Goal: Task Accomplishment & Management: Manage account settings

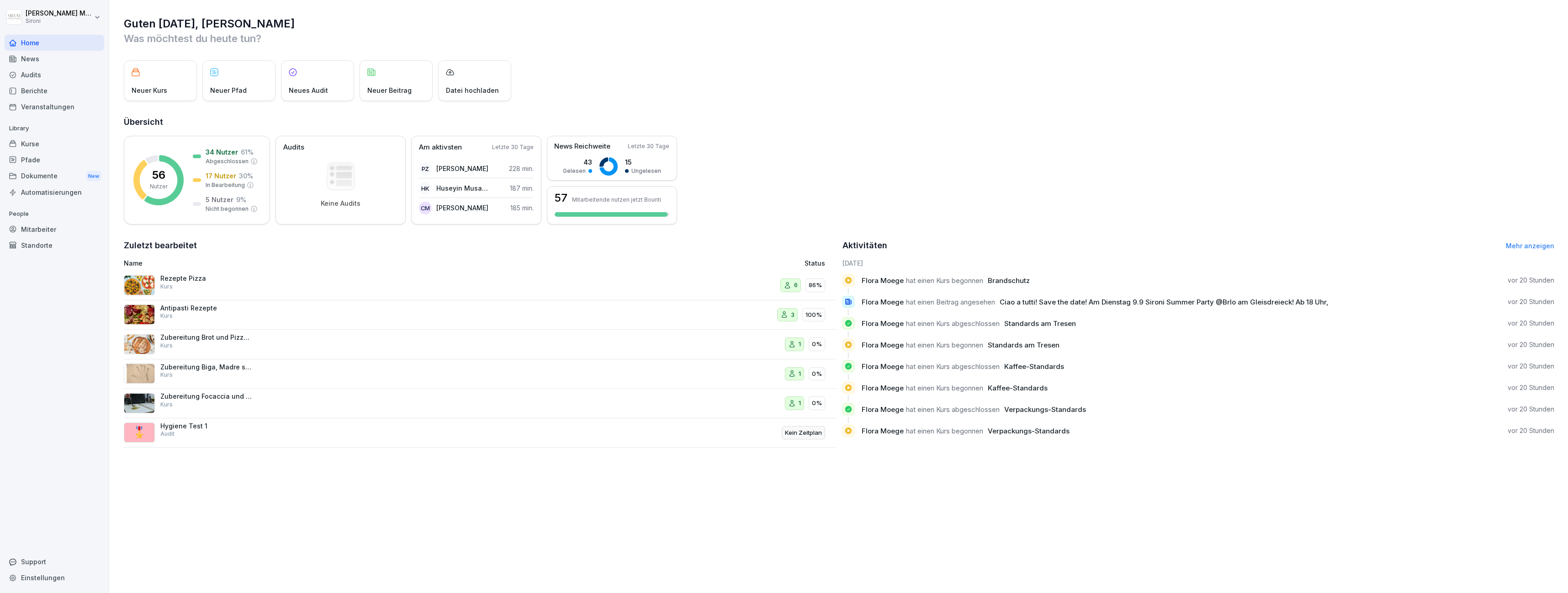
click at [37, 141] on div "Kurse" at bounding box center [55, 143] width 99 height 16
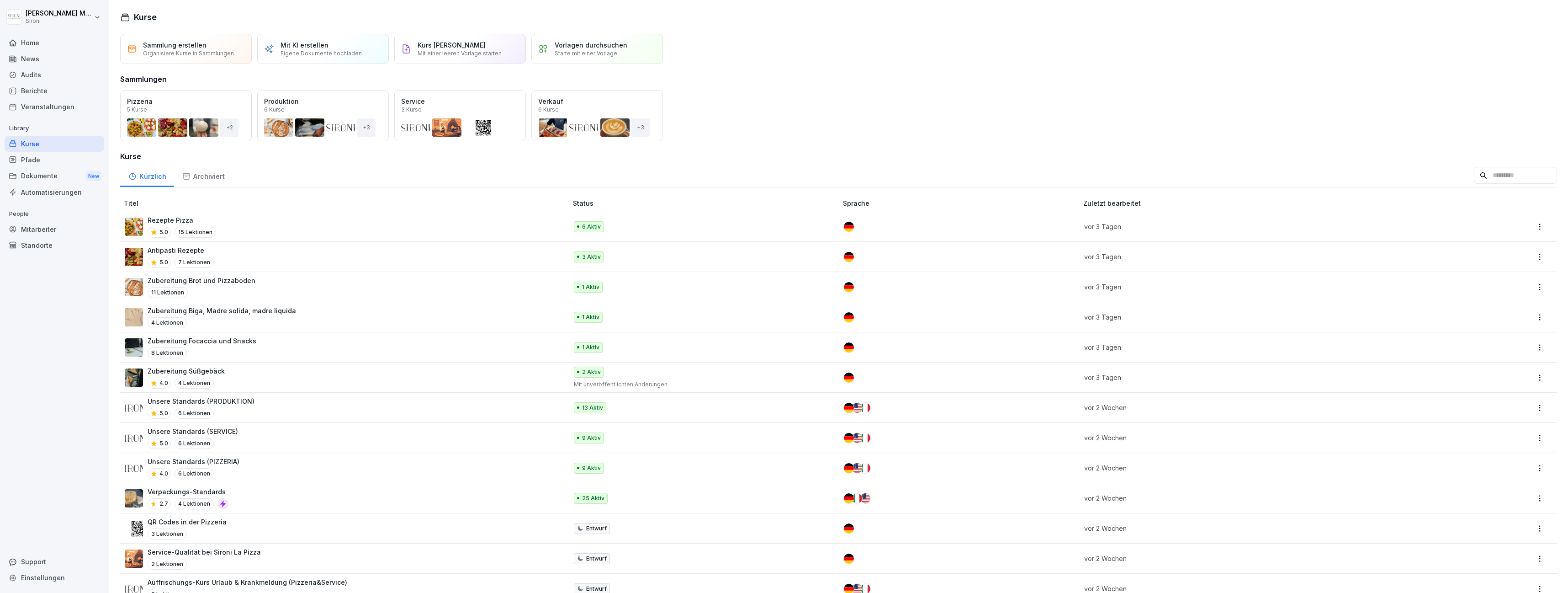
click at [225, 285] on p "Zubereitung Brot und Pizzaboden" at bounding box center [201, 281] width 107 height 10
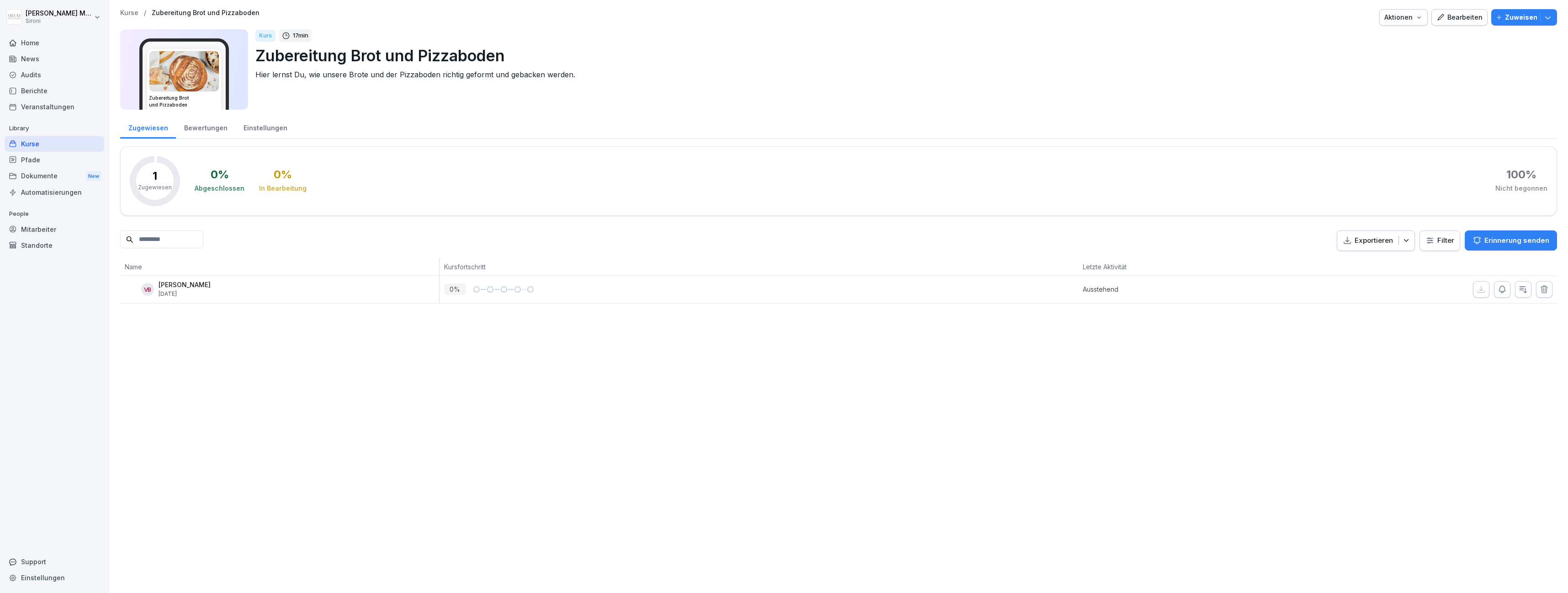
click at [206, 124] on div "Bewertungen" at bounding box center [206, 126] width 60 height 23
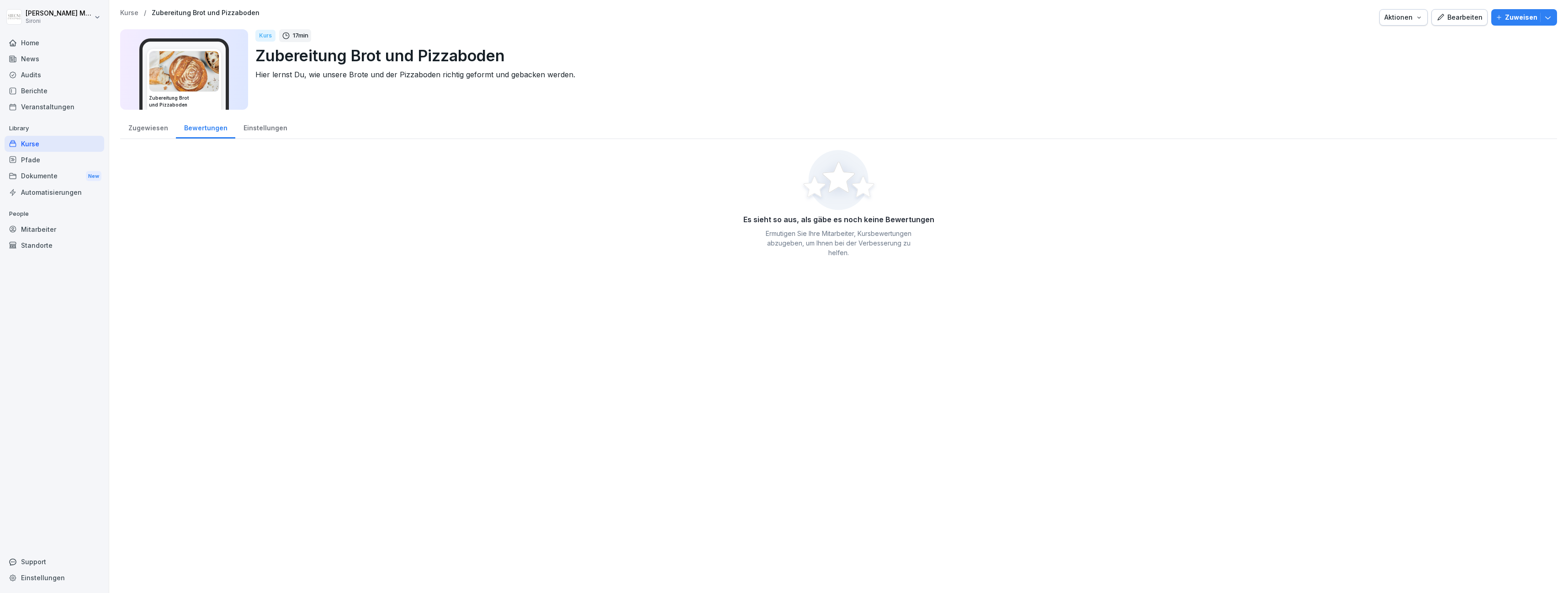
click at [148, 126] on div "Zugewiesen" at bounding box center [148, 126] width 56 height 23
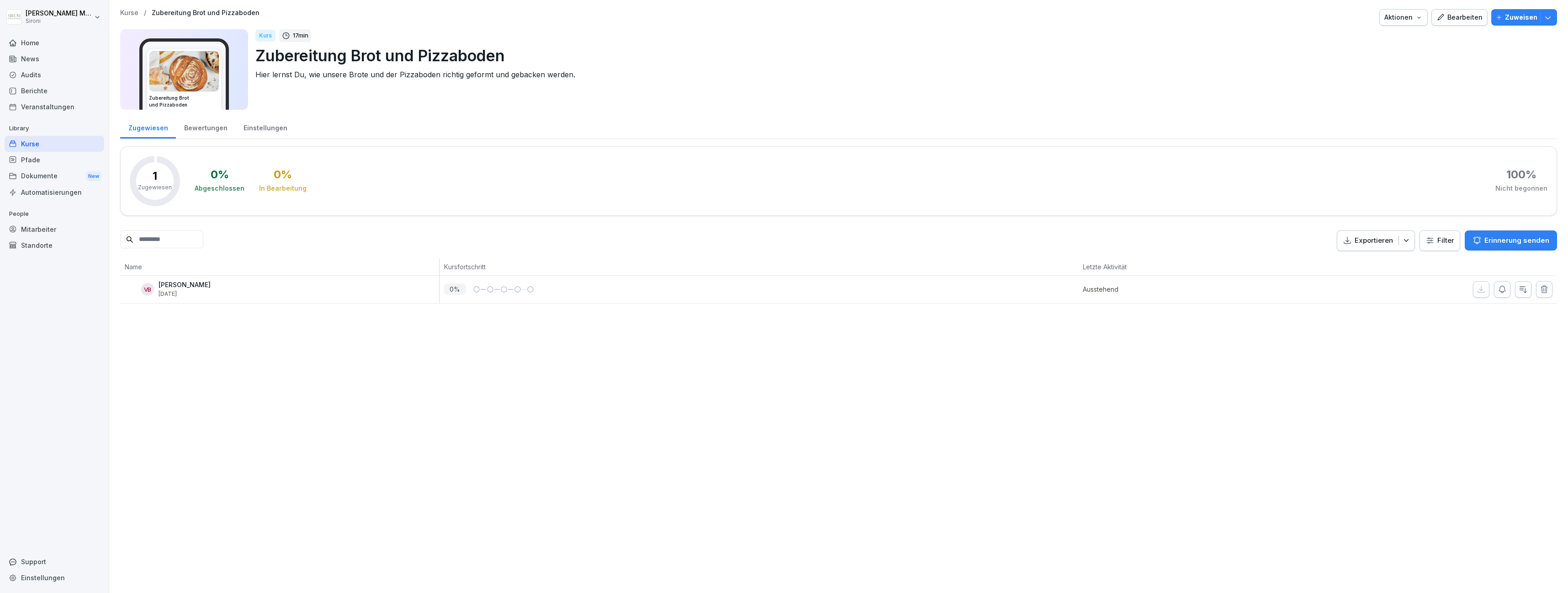
click at [126, 11] on p "Kurse" at bounding box center [129, 13] width 18 height 8
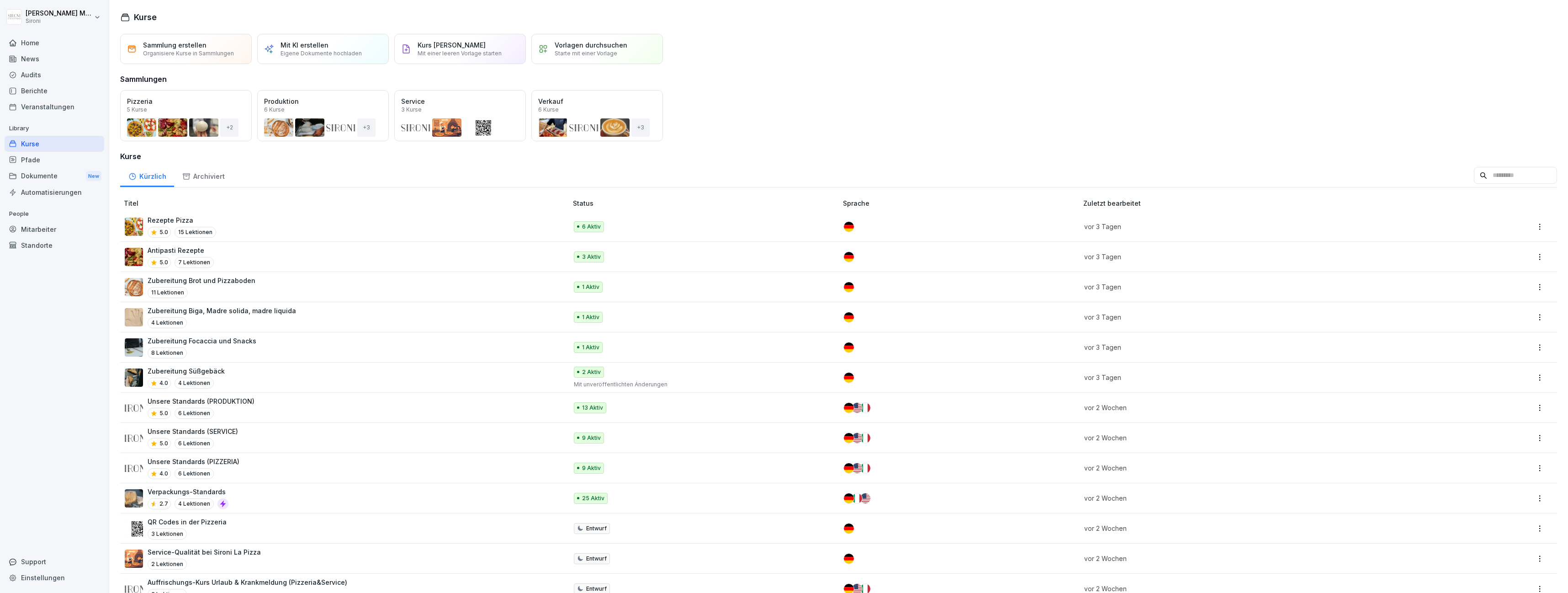
click at [227, 372] on div "Zubereitung Süßgebäck 4.0 4 Lektionen" at bounding box center [341, 377] width 434 height 23
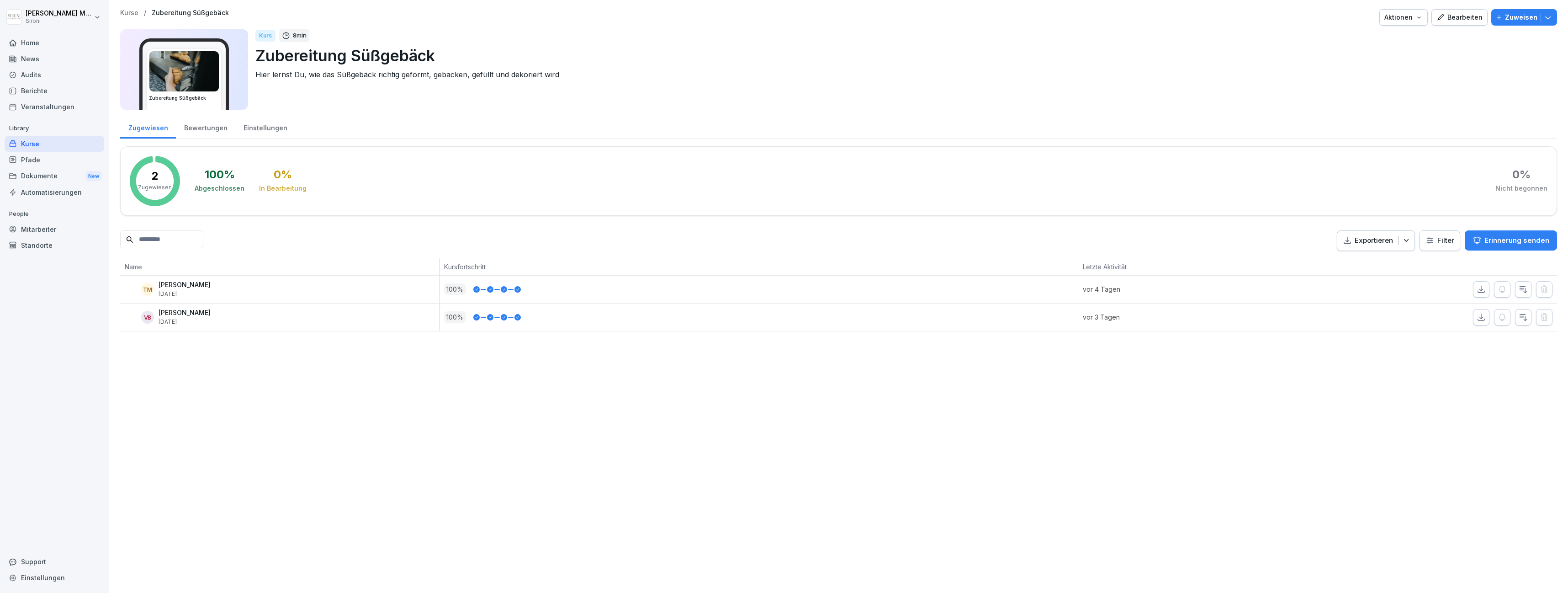
click at [130, 12] on p "Kurse" at bounding box center [129, 13] width 18 height 8
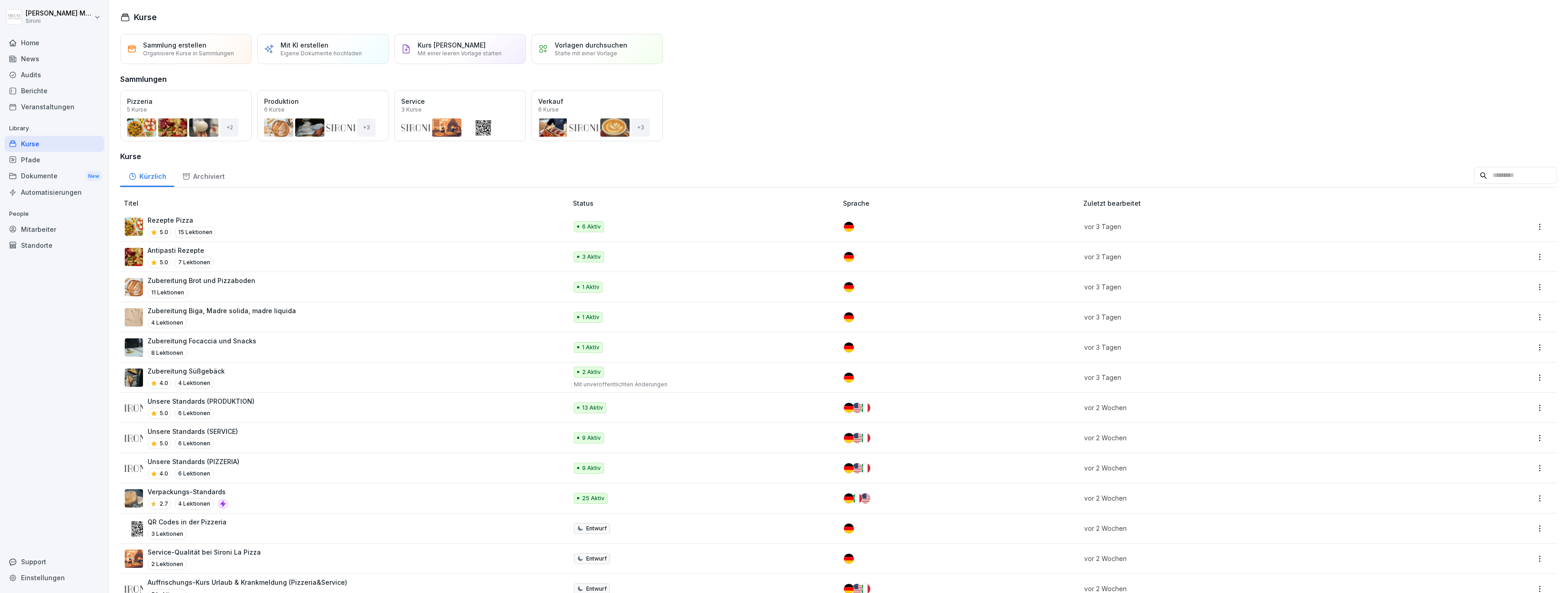
click at [204, 346] on div "Zubereitung Focaccia und Snacks 8 Lektionen" at bounding box center [201, 347] width 108 height 23
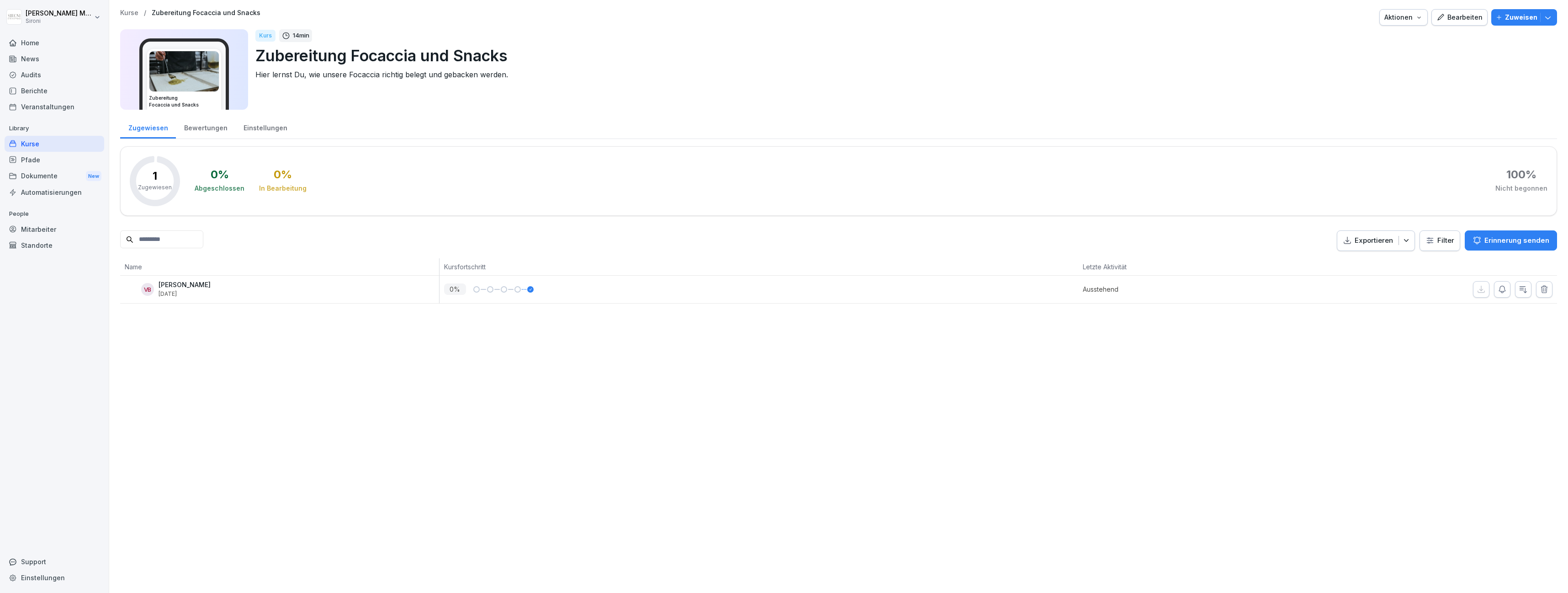
click at [213, 127] on div "Bewertungen" at bounding box center [206, 126] width 60 height 23
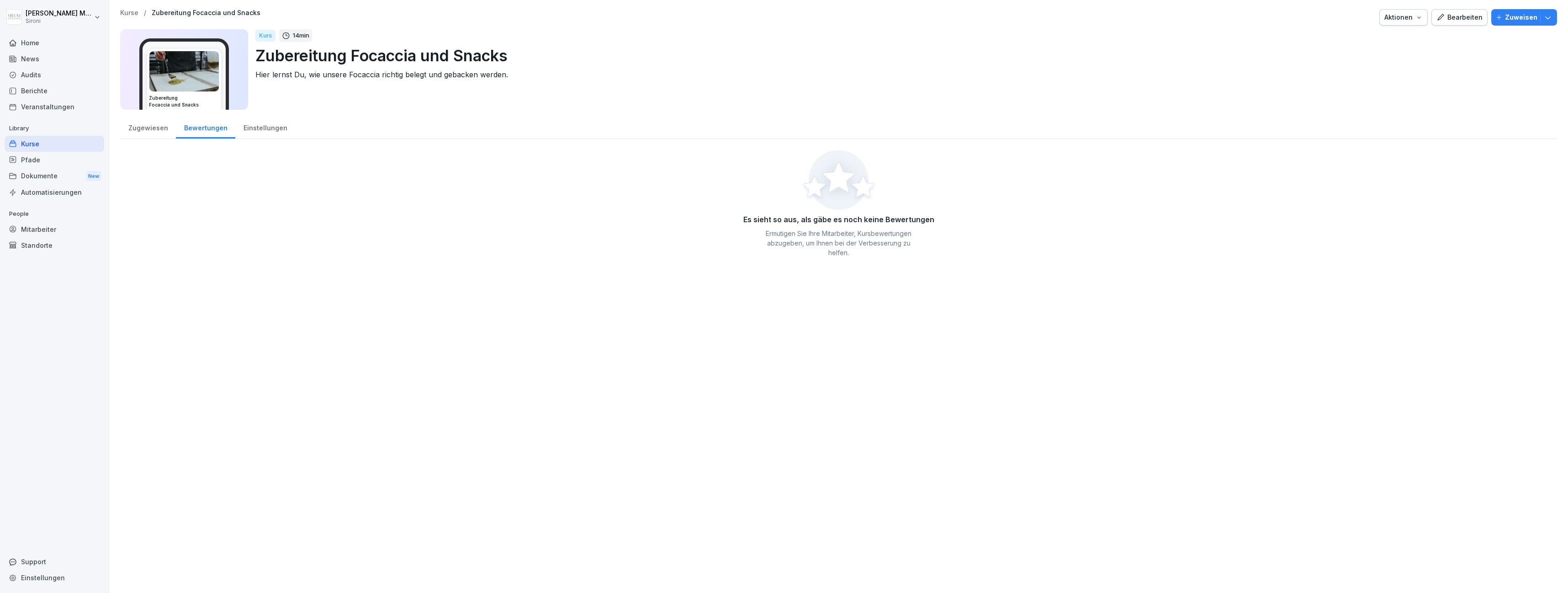
click at [128, 14] on p "Kurse" at bounding box center [129, 13] width 18 height 8
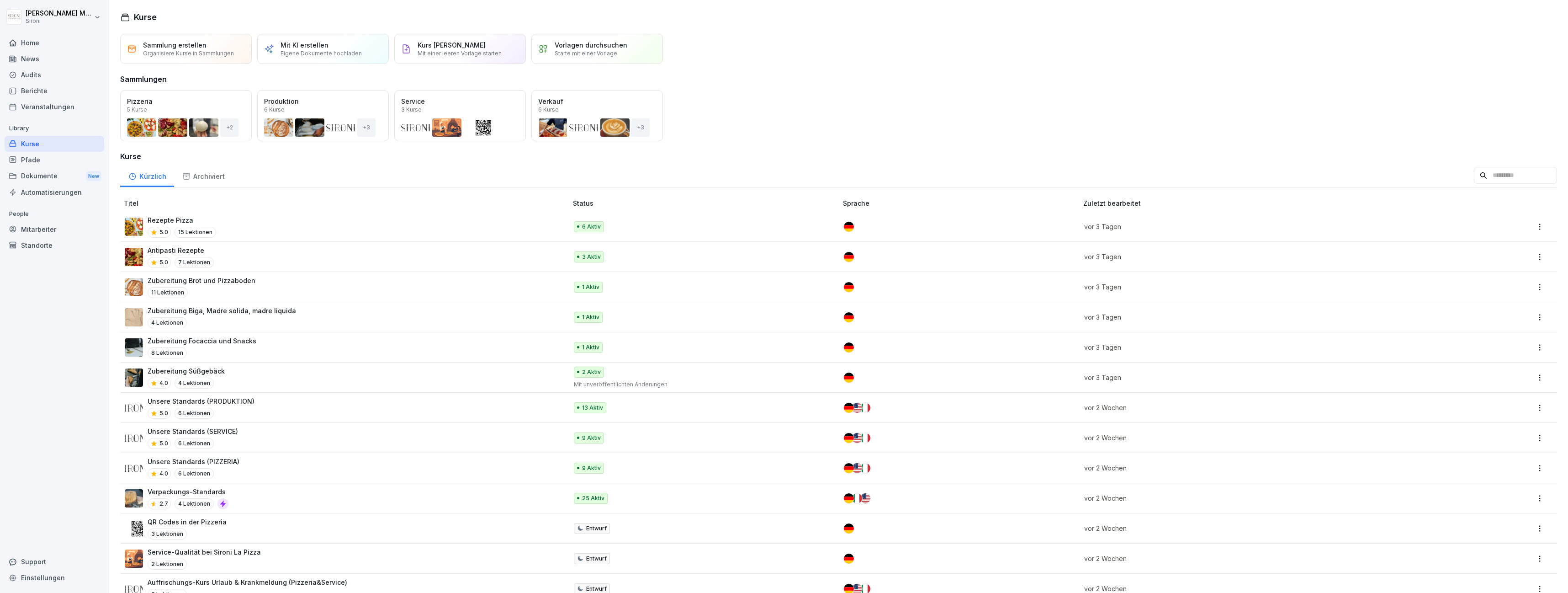
click at [198, 366] on p "Zubereitung Süßgebäck" at bounding box center [186, 371] width 78 height 10
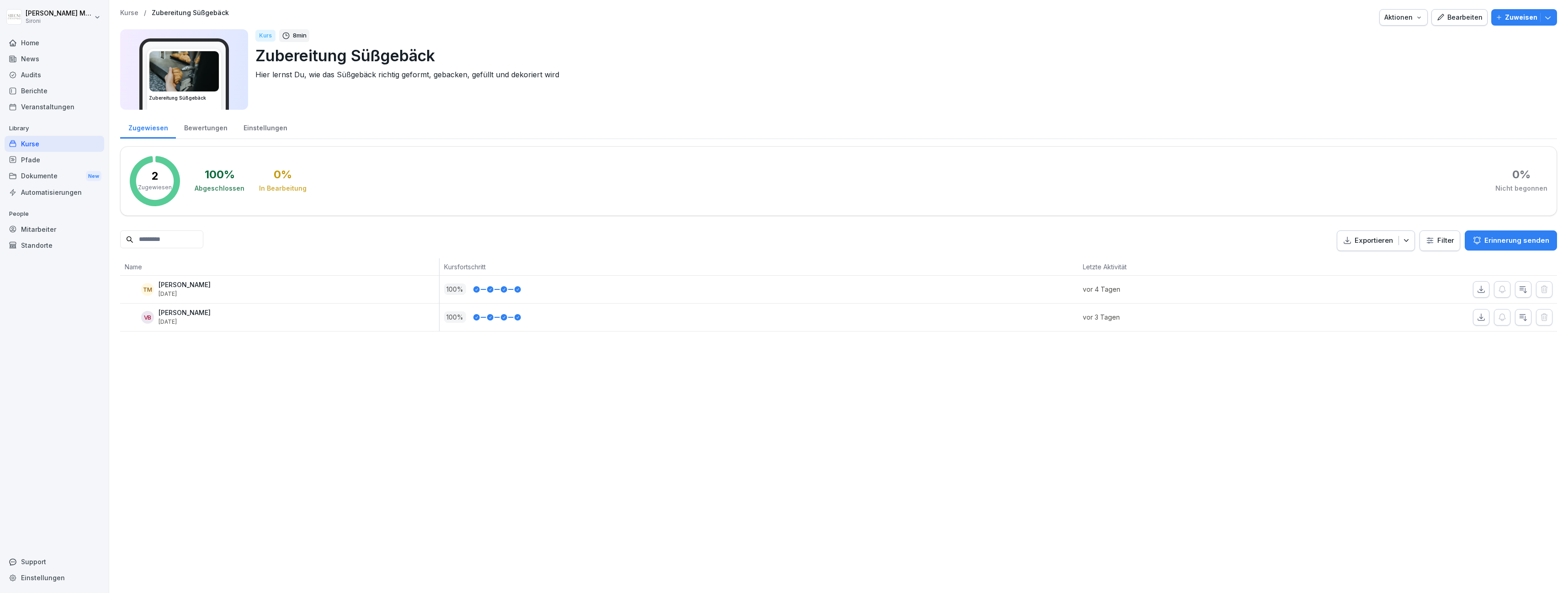
click at [203, 128] on div "Bewertungen" at bounding box center [206, 126] width 60 height 23
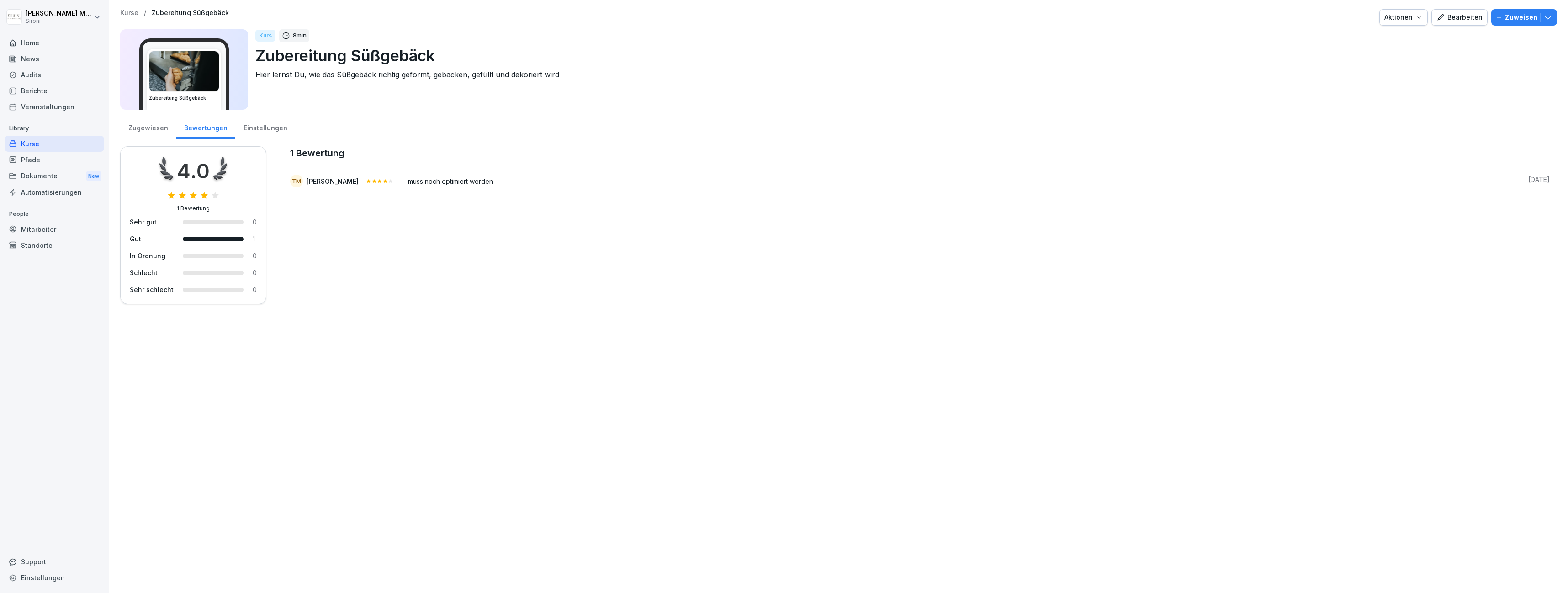
click at [130, 13] on p "Kurse" at bounding box center [129, 13] width 18 height 8
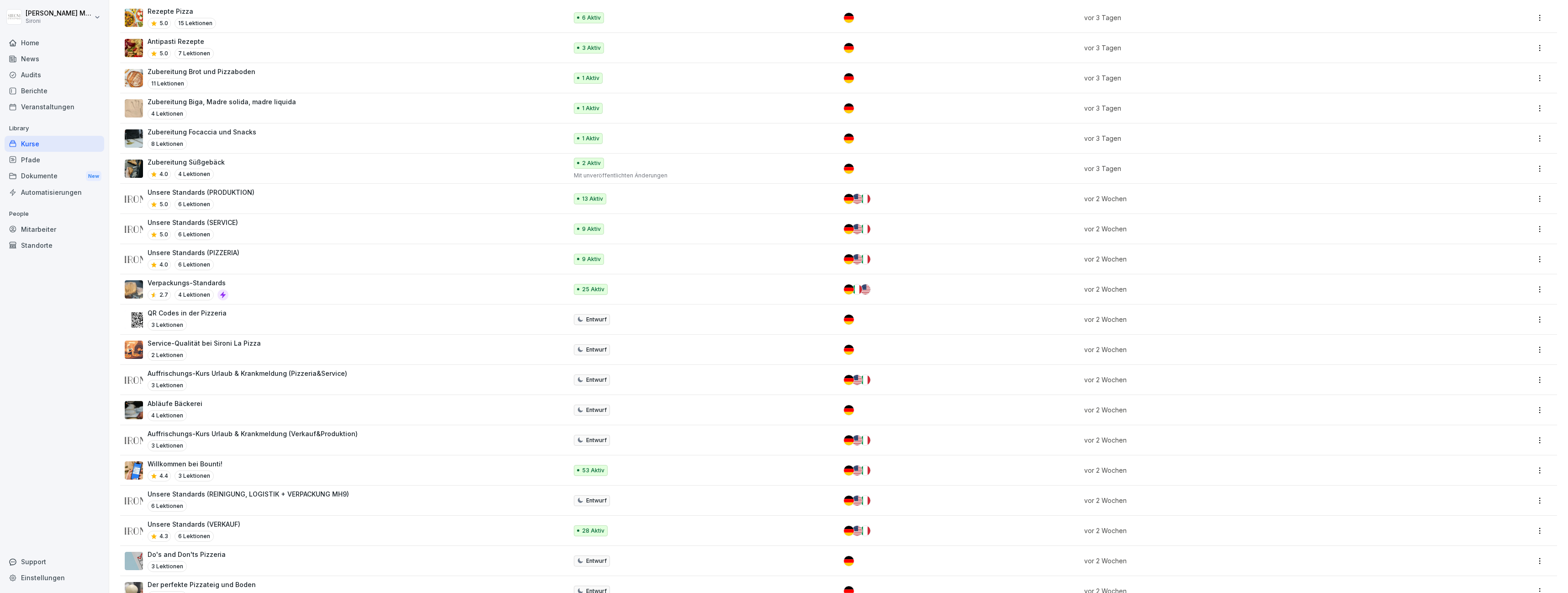
scroll to position [210, 0]
click at [252, 534] on div "Unsere Standards (VERKAUF) 4.3 6 Lektionen" at bounding box center [341, 529] width 434 height 23
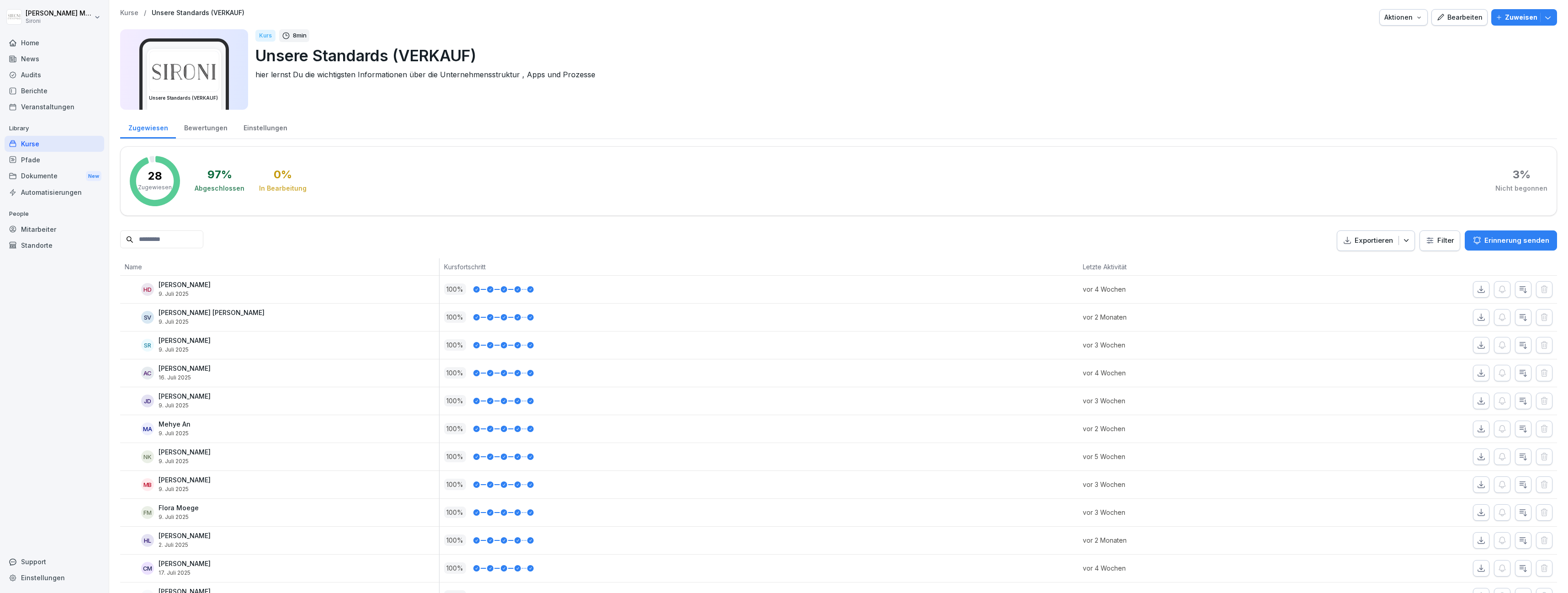
click at [32, 140] on div "Kurse" at bounding box center [55, 143] width 99 height 16
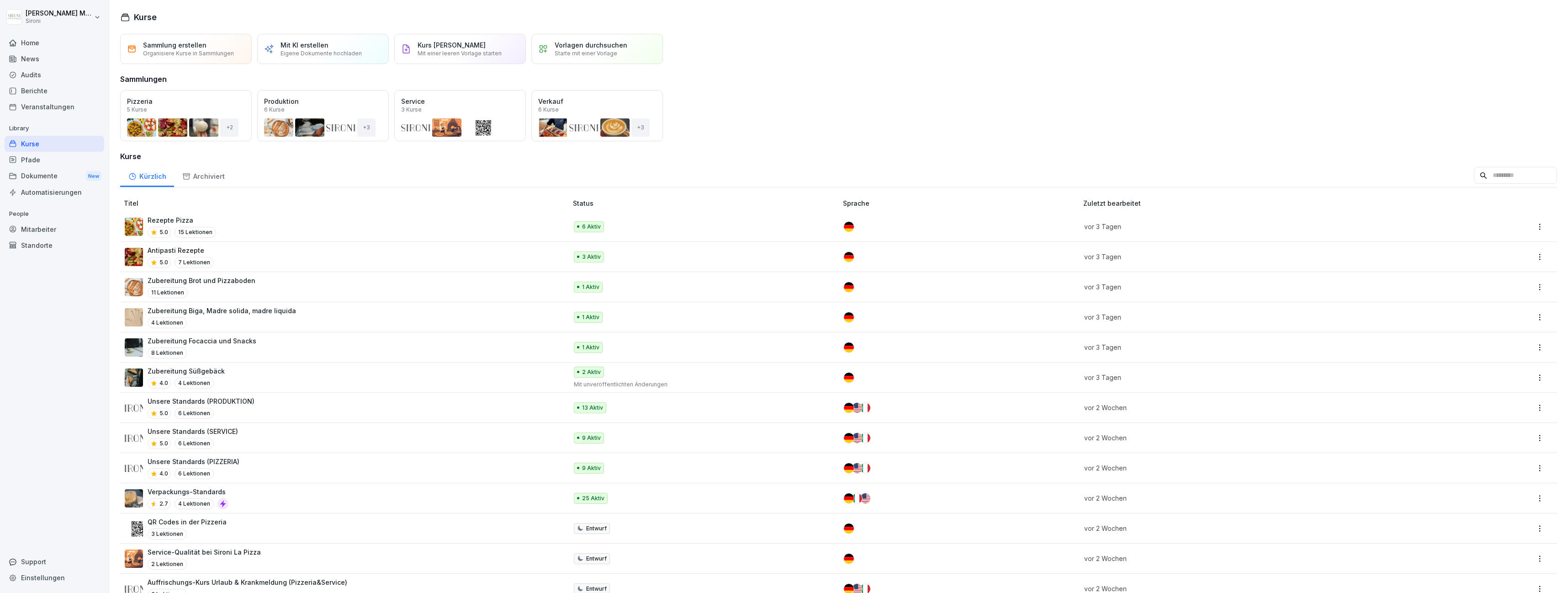
click at [29, 146] on div "Kurse" at bounding box center [55, 143] width 99 height 16
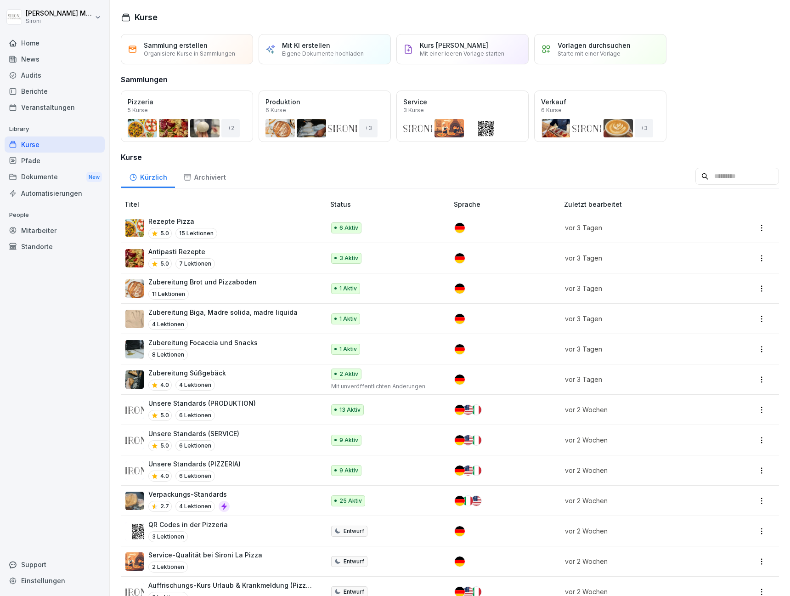
click at [167, 224] on p "Rezepte Pizza" at bounding box center [182, 221] width 69 height 10
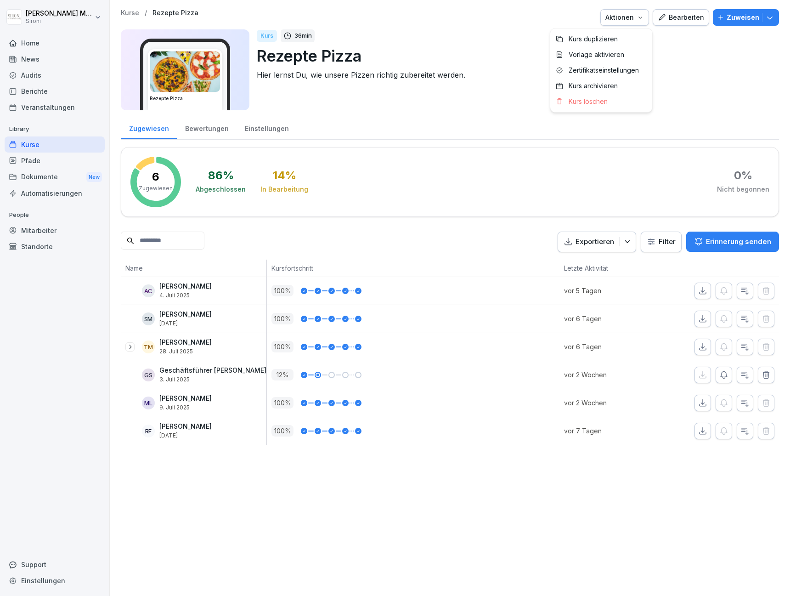
click at [644, 16] on icon "button" at bounding box center [640, 17] width 7 height 7
click at [610, 73] on p "Zertifikatseinstellungen" at bounding box center [604, 70] width 70 height 8
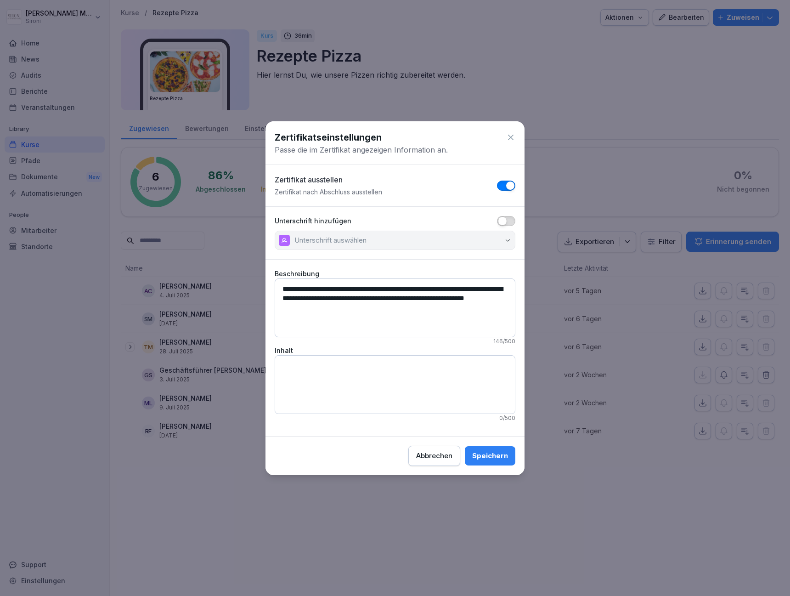
click at [511, 223] on button "button" at bounding box center [506, 221] width 18 height 10
click at [487, 461] on button "Speichern" at bounding box center [490, 455] width 51 height 19
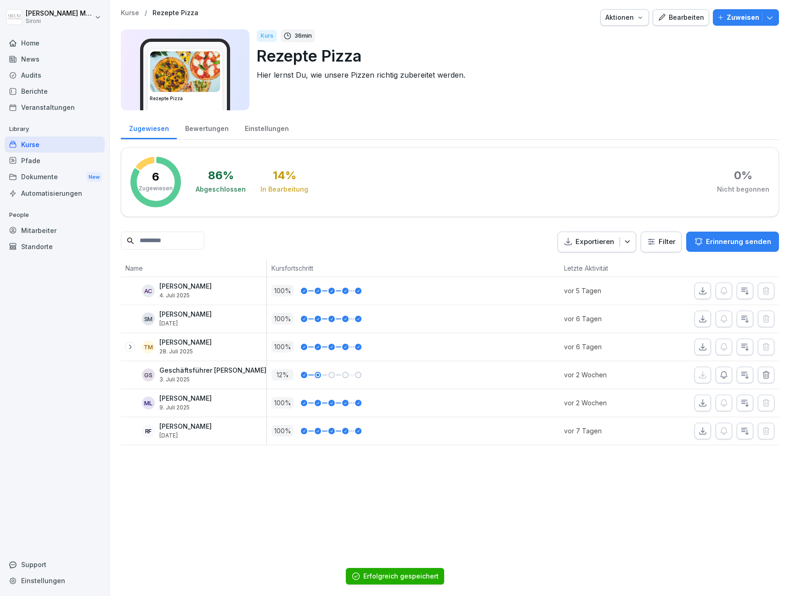
click at [125, 15] on p "Kurse" at bounding box center [130, 13] width 18 height 8
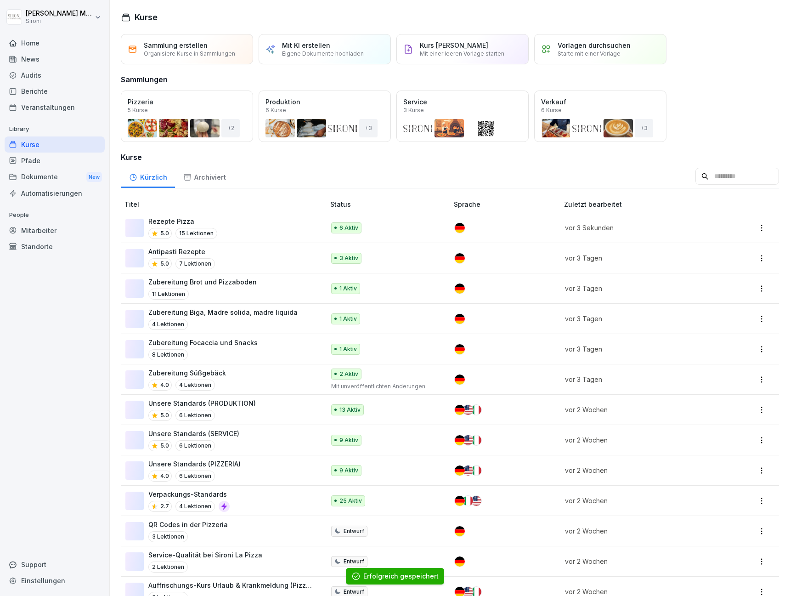
click at [243, 263] on div "Antipasti Rezepte 5.0 7 Lektionen" at bounding box center [220, 258] width 190 height 23
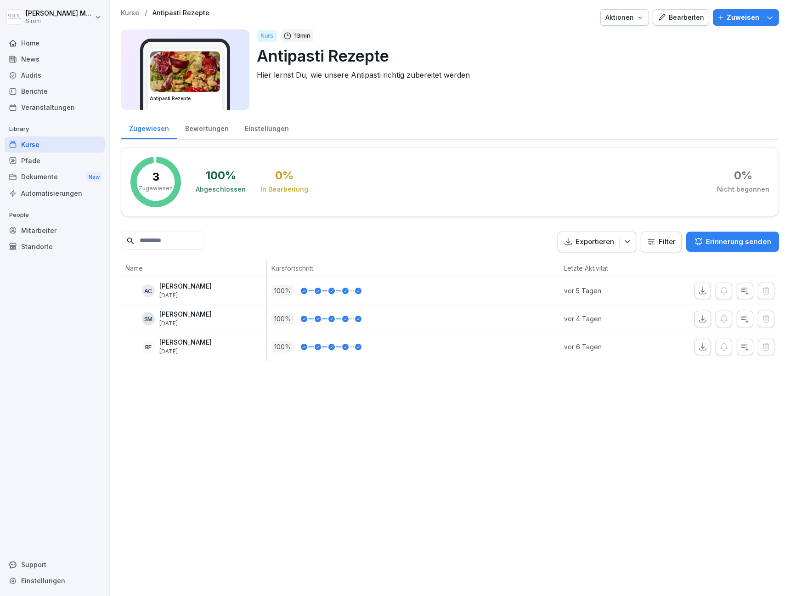
click at [643, 16] on icon "button" at bounding box center [640, 17] width 7 height 7
click at [600, 65] on div "Zertifikatseinstellungen" at bounding box center [602, 70] width 102 height 16
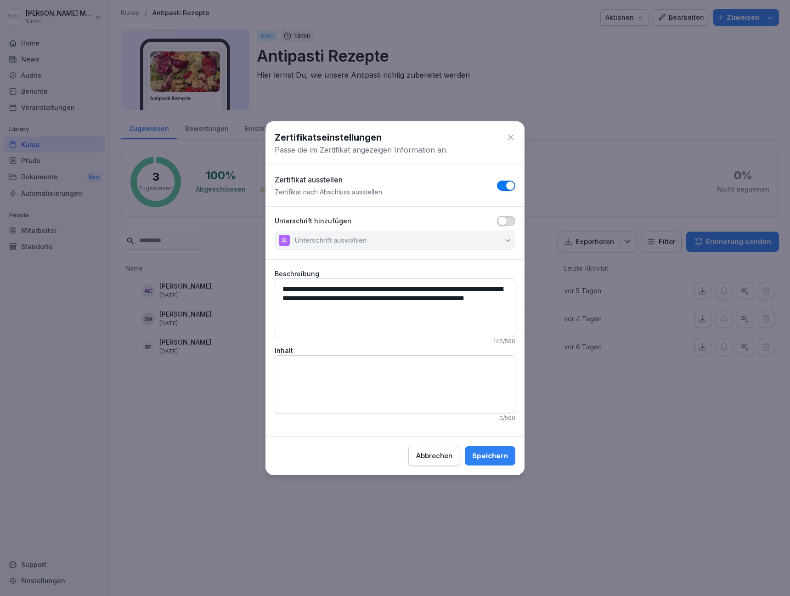
click at [510, 223] on button "button" at bounding box center [506, 221] width 18 height 10
click at [491, 454] on div "Speichern" at bounding box center [490, 456] width 36 height 10
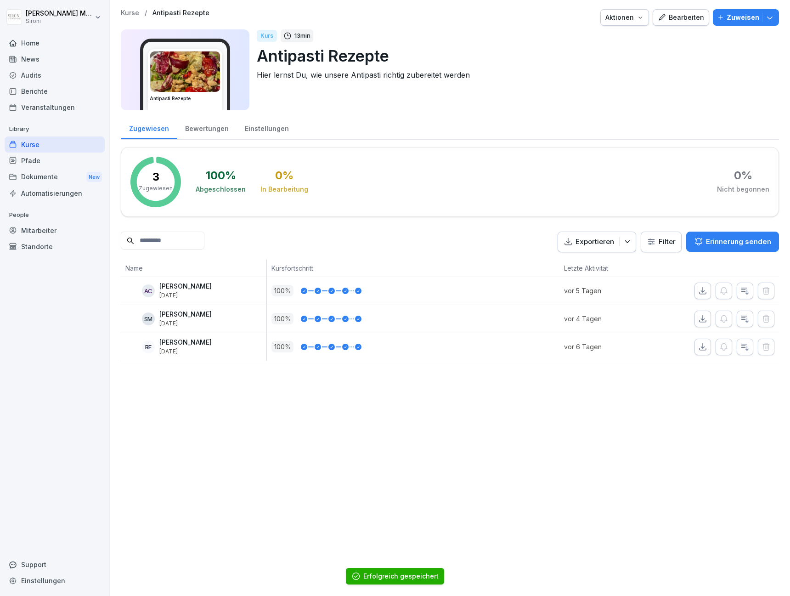
click at [135, 11] on p "Kurse" at bounding box center [130, 13] width 18 height 8
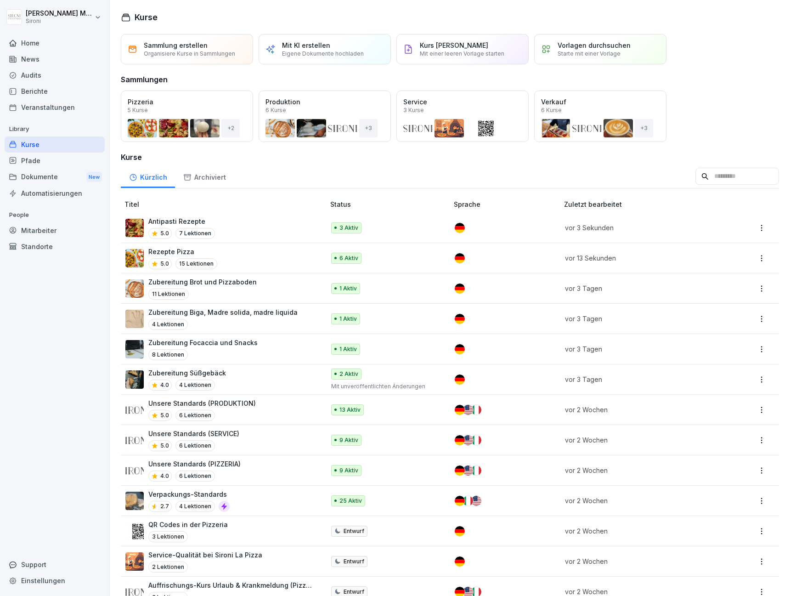
click at [42, 144] on div "Kurse" at bounding box center [55, 144] width 100 height 16
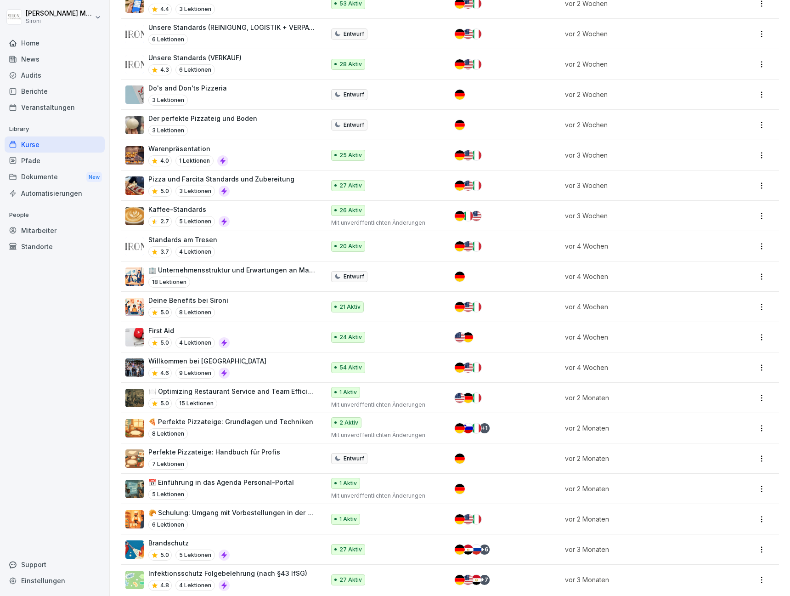
scroll to position [680, 0]
click at [233, 360] on div "Willkommen bei Sironi 4.6 9 Lektionen" at bounding box center [220, 367] width 190 height 23
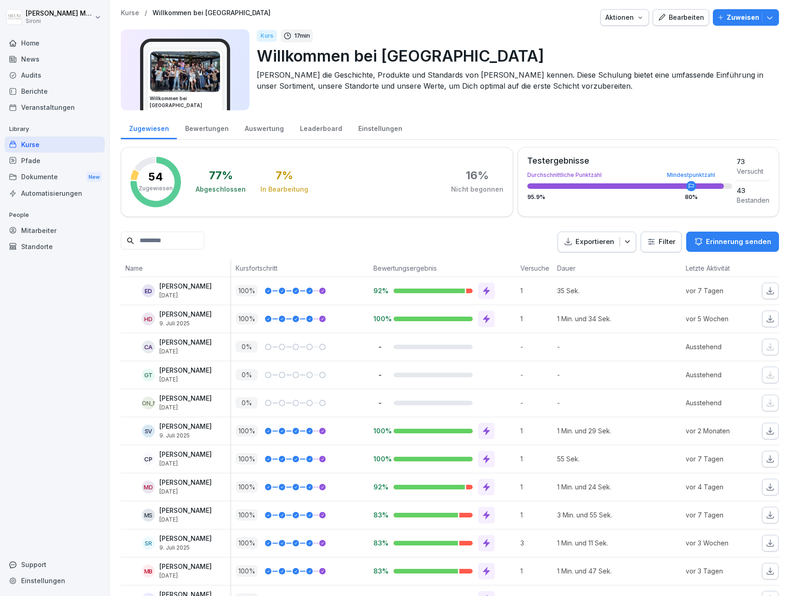
click at [675, 20] on div "Bearbeiten" at bounding box center [681, 17] width 46 height 10
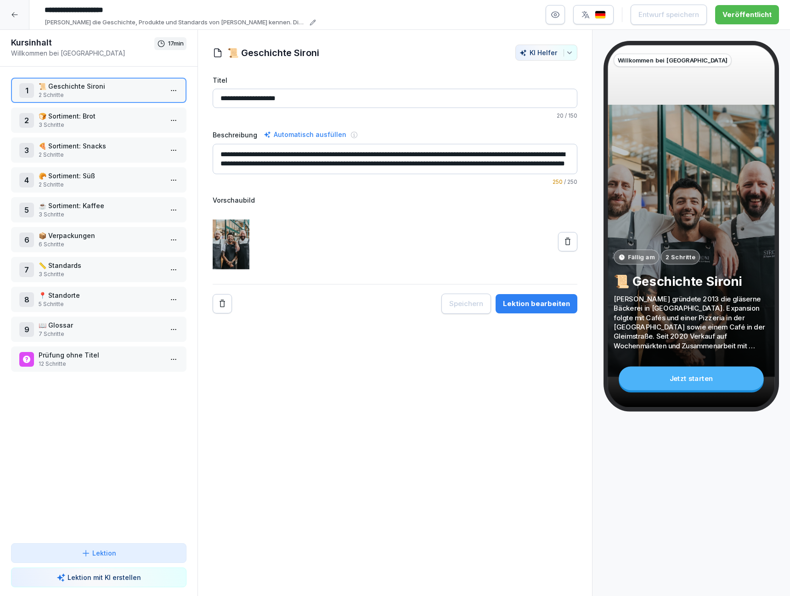
click at [14, 8] on div at bounding box center [14, 14] width 29 height 29
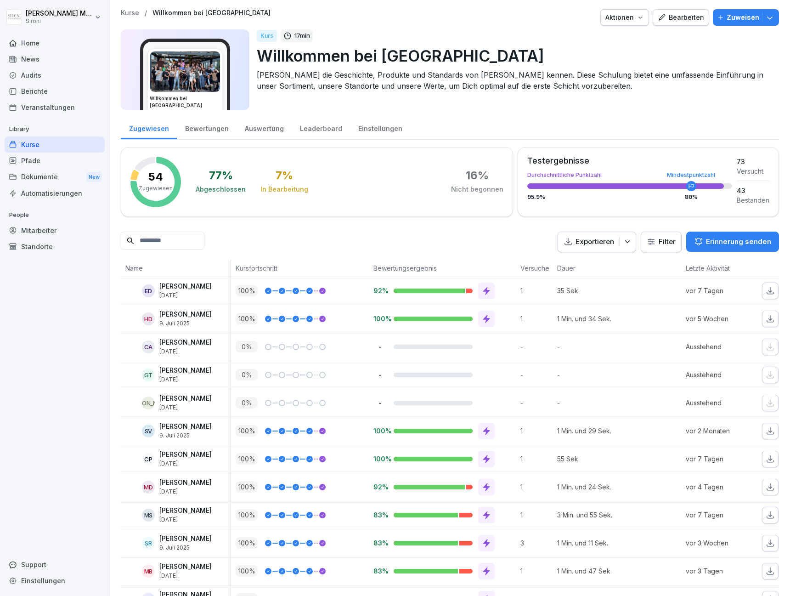
click at [644, 14] on icon "button" at bounding box center [640, 17] width 7 height 7
click at [603, 39] on p "Kurs duplizieren" at bounding box center [593, 39] width 49 height 8
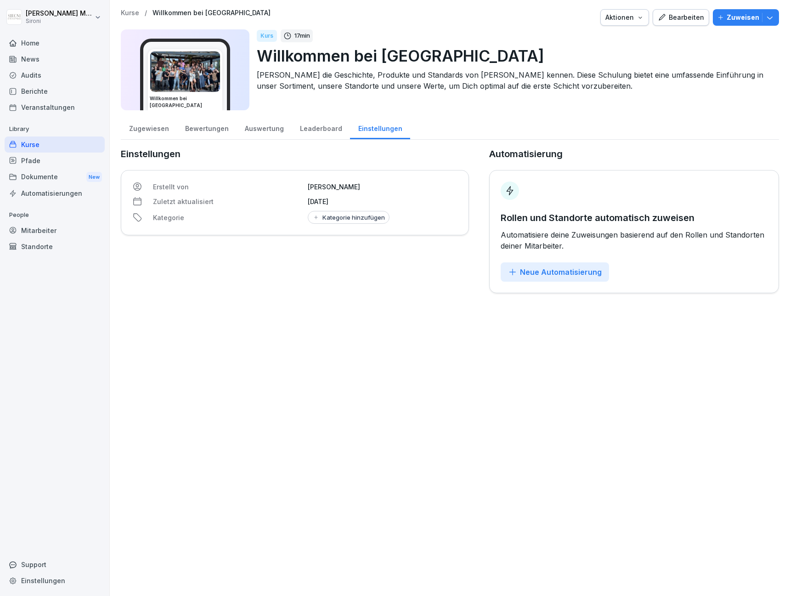
click at [362, 65] on p "Willkommen bei [GEOGRAPHIC_DATA]" at bounding box center [514, 55] width 515 height 23
click at [681, 21] on div "Bearbeiten" at bounding box center [681, 17] width 46 height 10
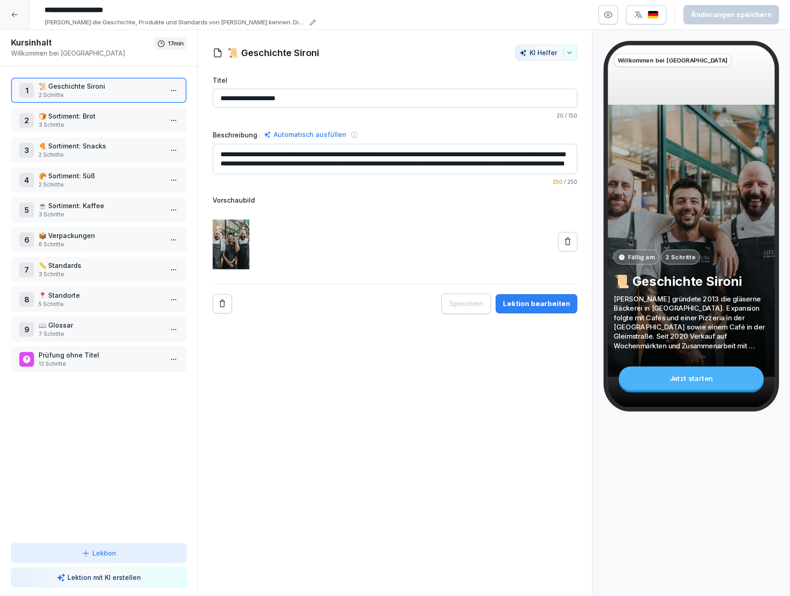
click at [128, 12] on input "**********" at bounding box center [178, 10] width 276 height 16
type input "**********"
click at [137, 123] on p "3 Schritte" at bounding box center [101, 125] width 124 height 8
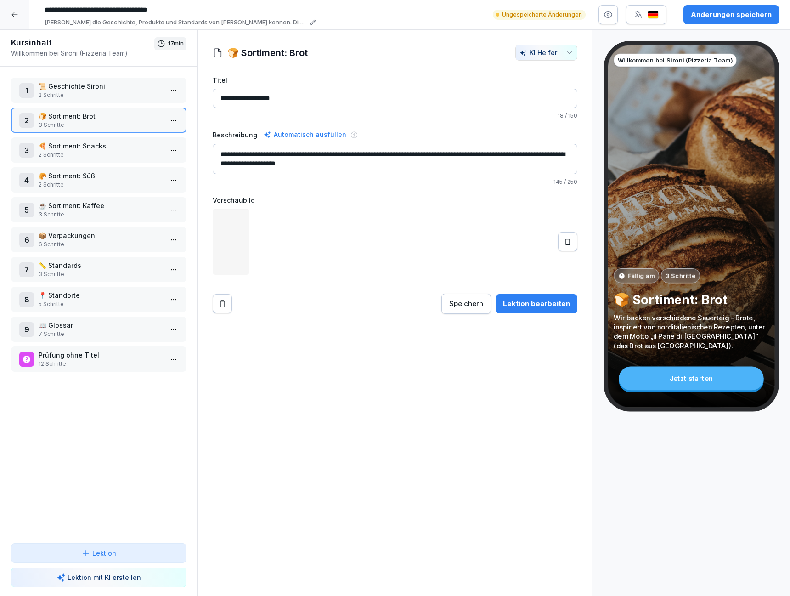
click at [144, 214] on p "3 Schritte" at bounding box center [101, 214] width 124 height 8
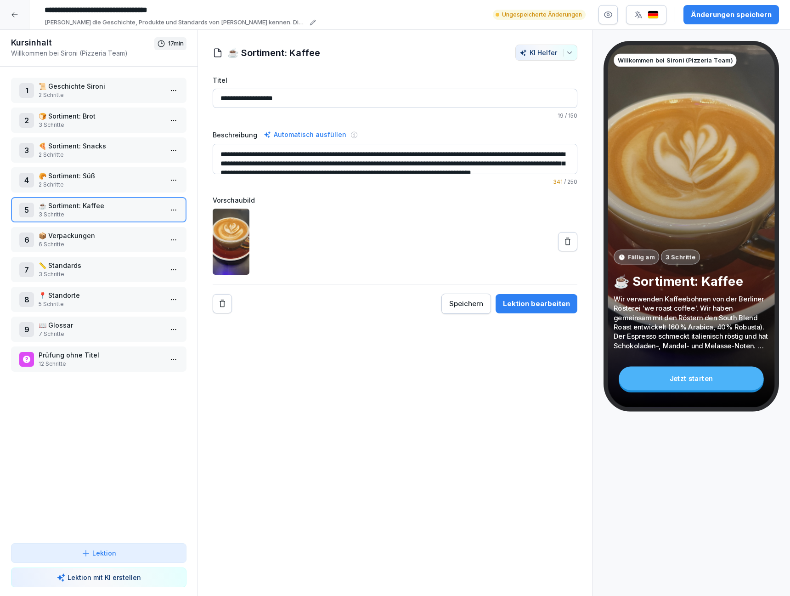
click at [172, 237] on html "**********" at bounding box center [395, 298] width 790 height 596
click at [142, 306] on div "Löschen" at bounding box center [123, 309] width 38 height 10
click at [145, 234] on p "📏 Standards" at bounding box center [101, 236] width 124 height 10
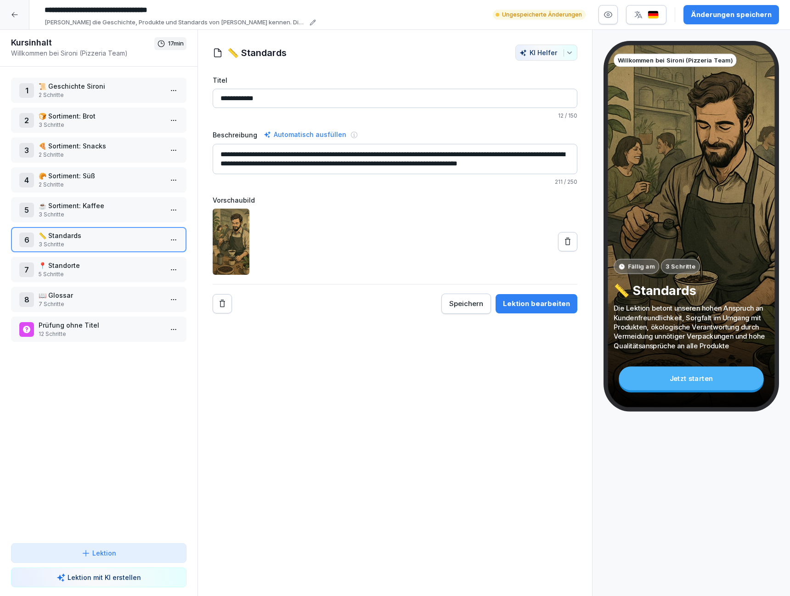
click at [131, 268] on p "📍 Standorte" at bounding box center [101, 266] width 124 height 10
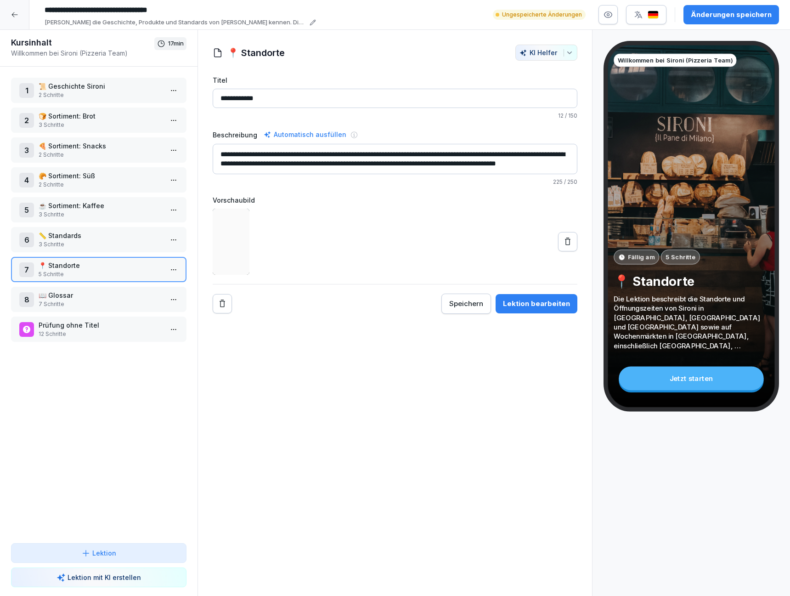
click at [132, 211] on p "3 Schritte" at bounding box center [101, 214] width 124 height 8
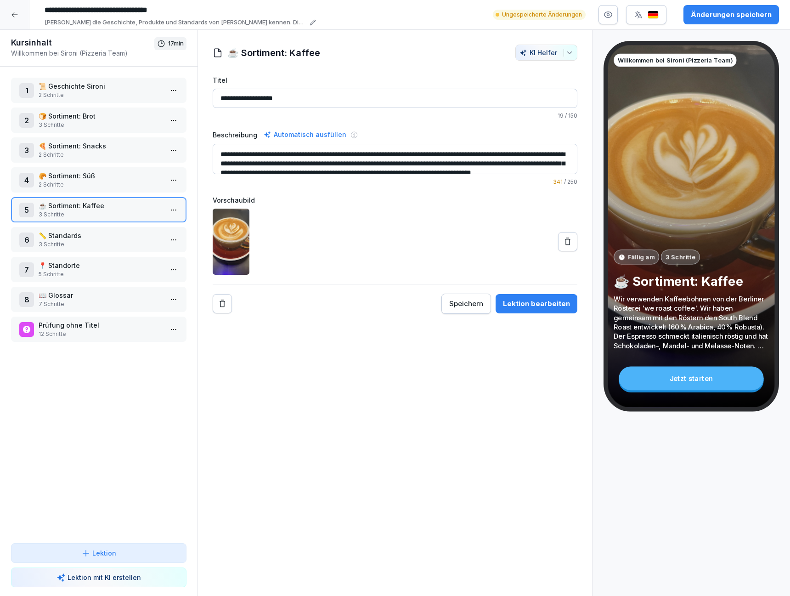
click at [145, 116] on p "🍞 Sortiment: Brot" at bounding box center [101, 116] width 124 height 10
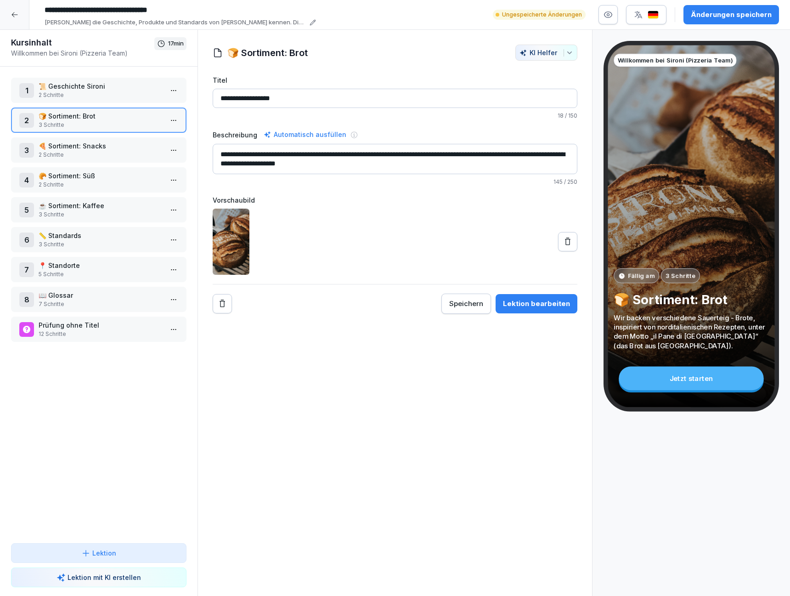
click at [159, 92] on p "2 Schritte" at bounding box center [101, 95] width 124 height 8
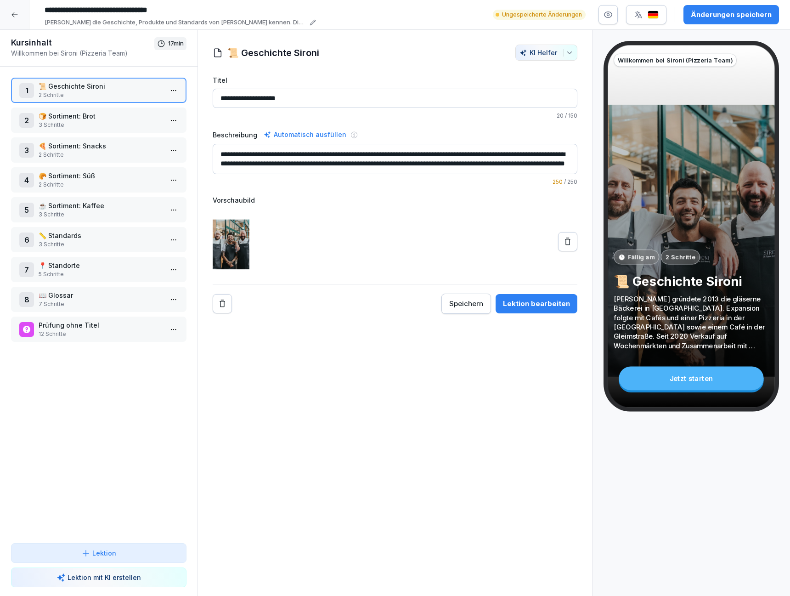
click at [175, 89] on html "**********" at bounding box center [395, 298] width 790 height 596
click at [157, 108] on div "Schritte bearbeiten" at bounding box center [139, 109] width 70 height 10
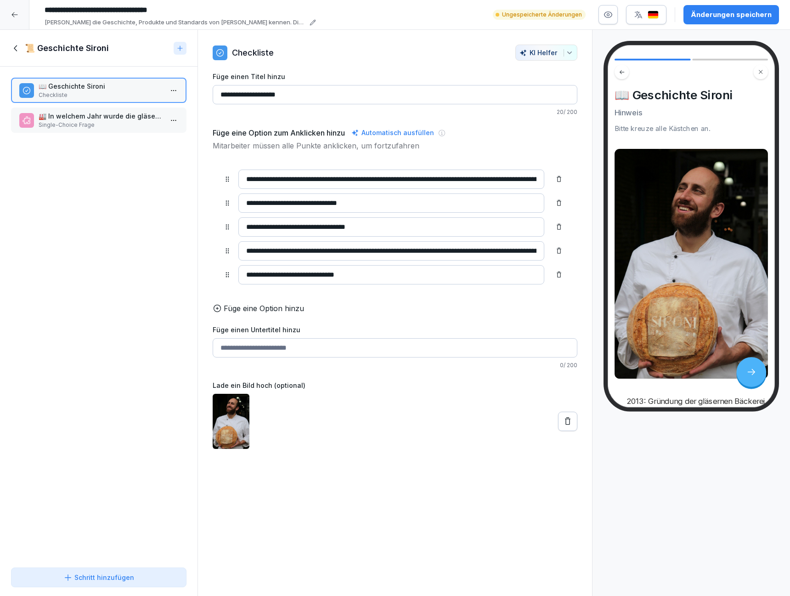
click at [137, 125] on p "Single-Choice Frage" at bounding box center [101, 125] width 124 height 8
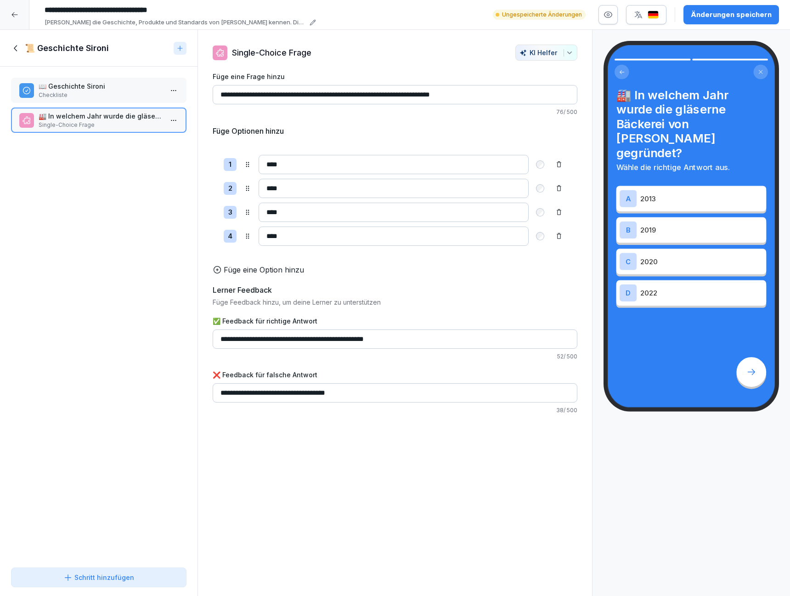
click at [119, 91] on p "Checkliste" at bounding box center [101, 95] width 124 height 8
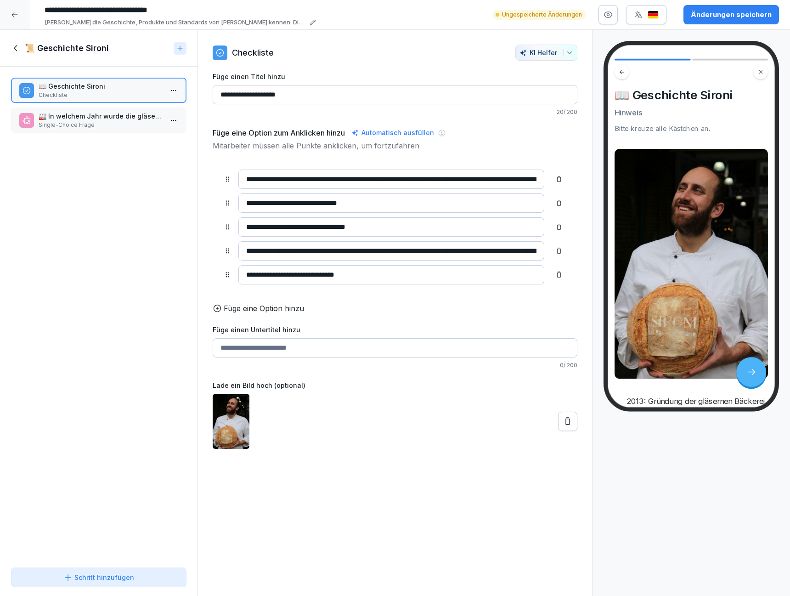
click at [16, 46] on icon at bounding box center [16, 48] width 10 height 10
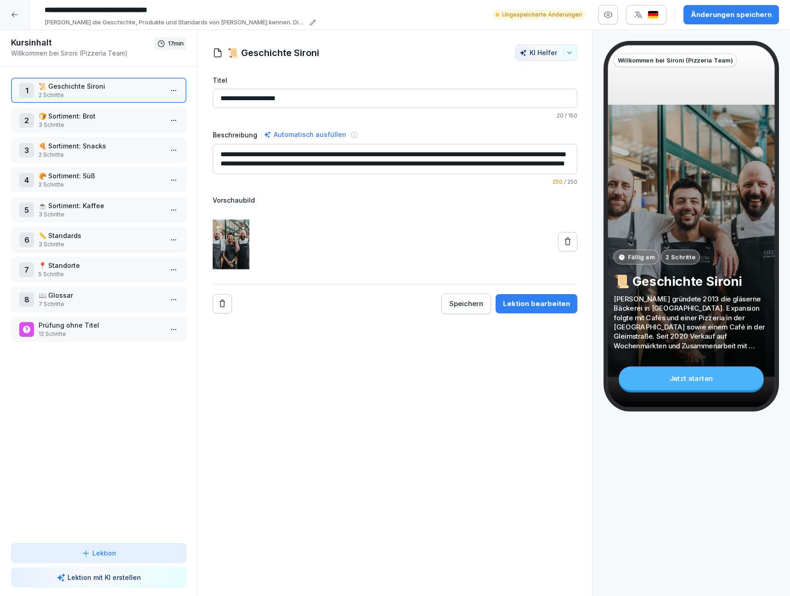
click at [85, 133] on div "1 📜 Geschichte Sironi 2 Schritte 2 🍞 Sortiment: Brot 3 Schritte 3 🍕 Sortiment: …" at bounding box center [99, 305] width 198 height 477
click at [108, 118] on p "🍞 Sortiment: Brot" at bounding box center [101, 116] width 124 height 10
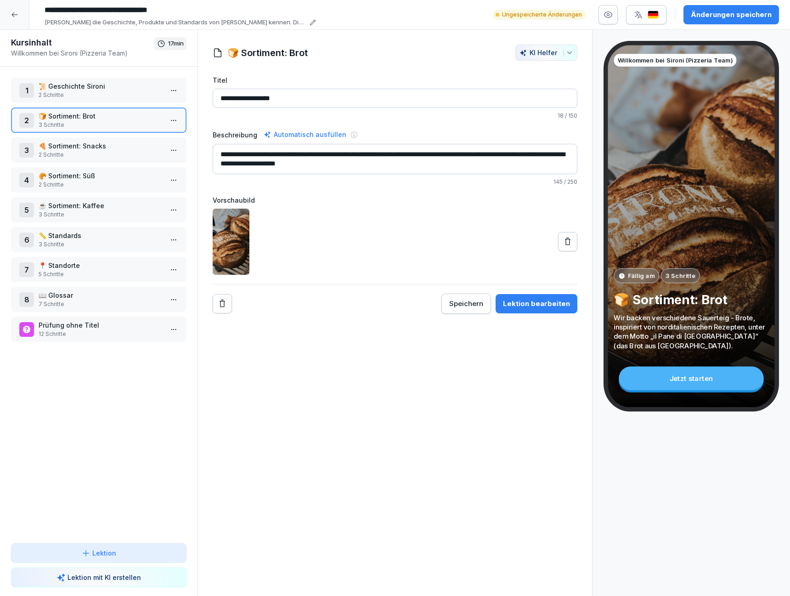
click at [171, 119] on html "**********" at bounding box center [395, 298] width 790 height 596
click at [156, 137] on div "Schritte bearbeiten" at bounding box center [139, 139] width 70 height 10
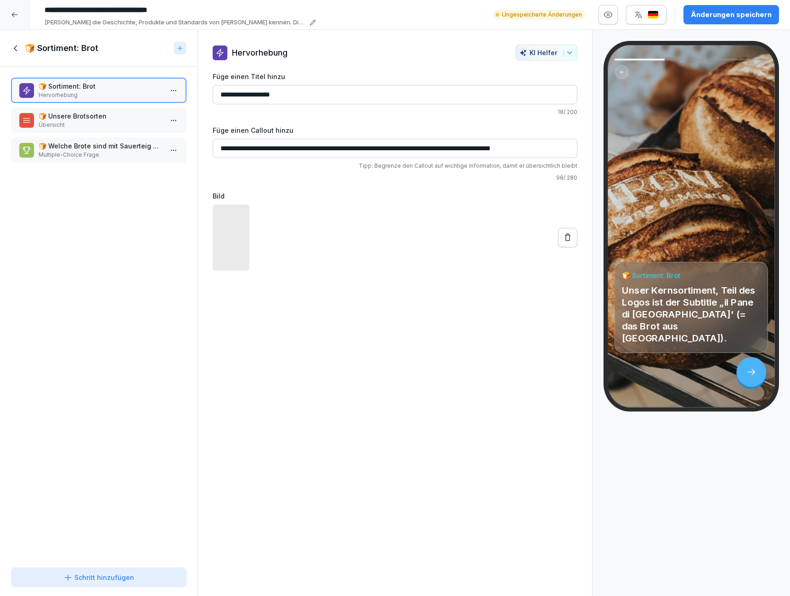
click at [155, 116] on p "🍞 Unsere Brotsorten" at bounding box center [101, 116] width 124 height 10
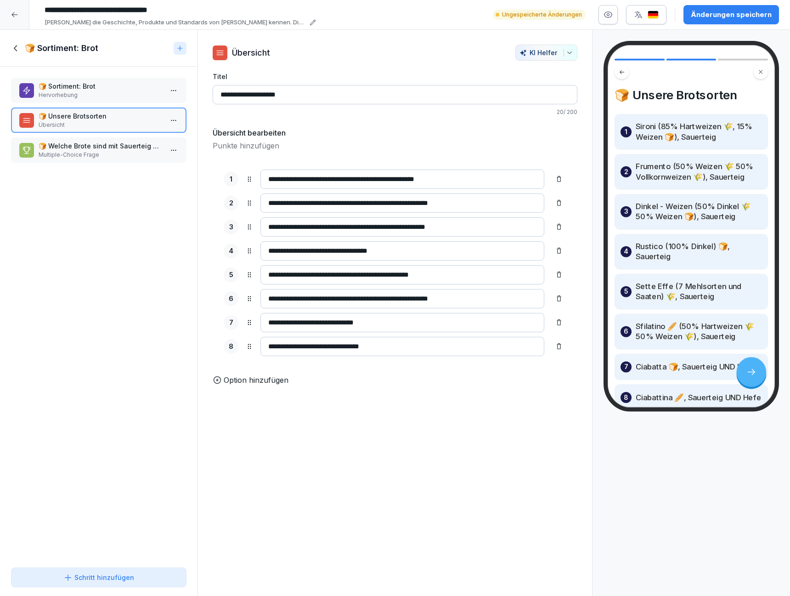
click at [144, 148] on p "🍞 Welche Brote sind mit Sauerteig UND Hefe gebacken" at bounding box center [101, 146] width 124 height 10
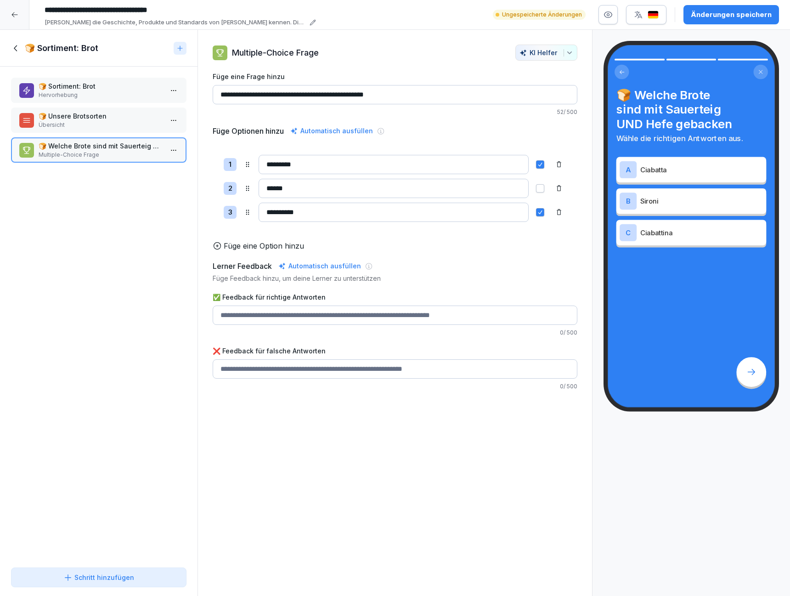
click at [75, 106] on div "🍞 Sortiment: Brot Hervorhebung 🍞 Unsere Brotsorten Übersicht 🍞 Welche Brote sin…" at bounding box center [99, 315] width 198 height 497
click at [78, 114] on p "🍞 Unsere Brotsorten" at bounding box center [101, 116] width 124 height 10
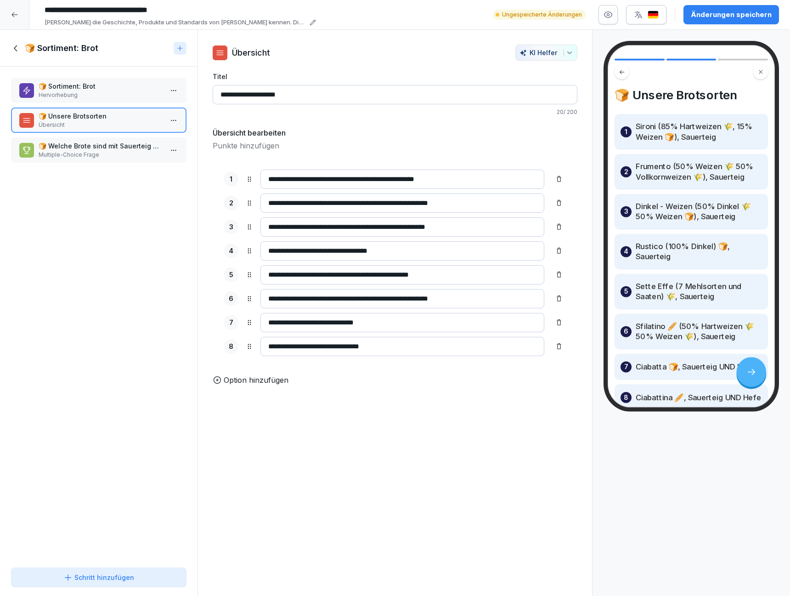
click at [14, 45] on icon at bounding box center [16, 48] width 10 height 10
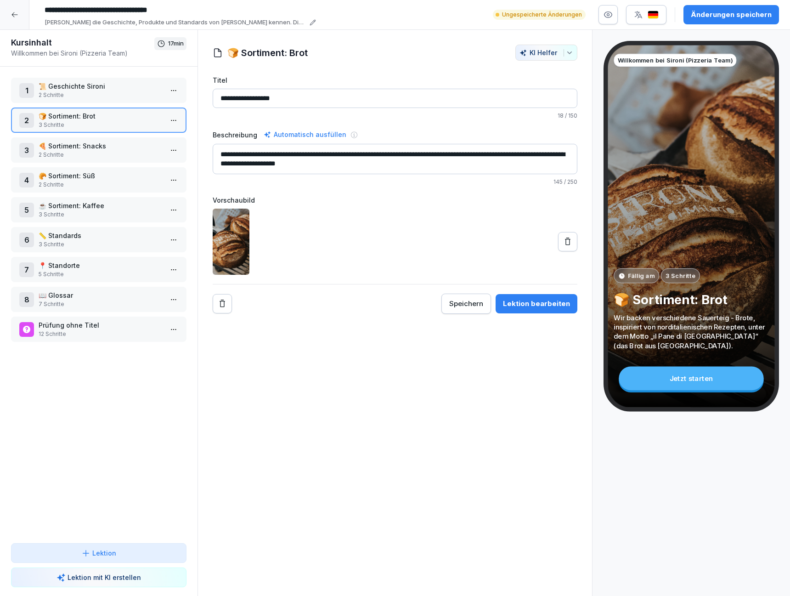
click at [139, 152] on p "2 Schritte" at bounding box center [101, 155] width 124 height 8
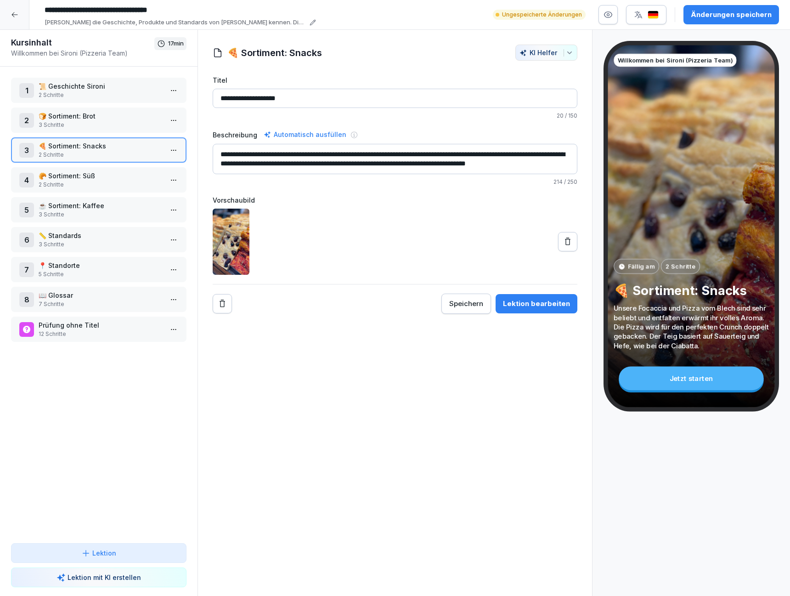
click at [168, 148] on html "**********" at bounding box center [395, 298] width 790 height 596
click at [159, 167] on div "Schritte bearbeiten" at bounding box center [139, 169] width 70 height 10
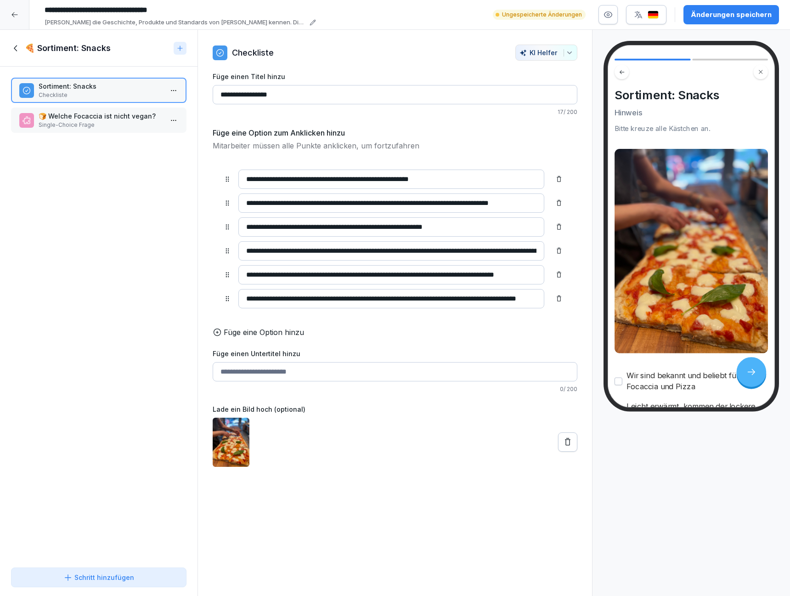
click at [142, 119] on p "🍞 Welche Focaccia ist nicht vegan?" at bounding box center [101, 116] width 124 height 10
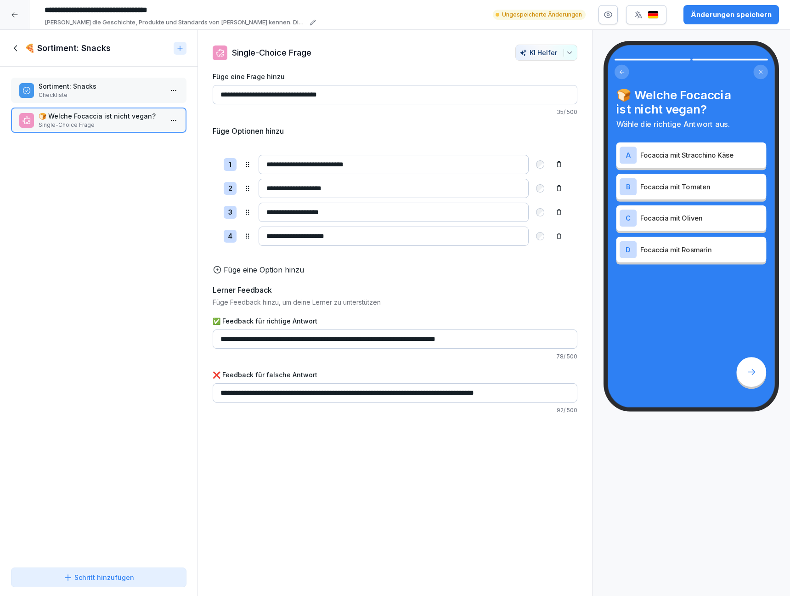
click at [14, 49] on icon at bounding box center [15, 48] width 3 height 6
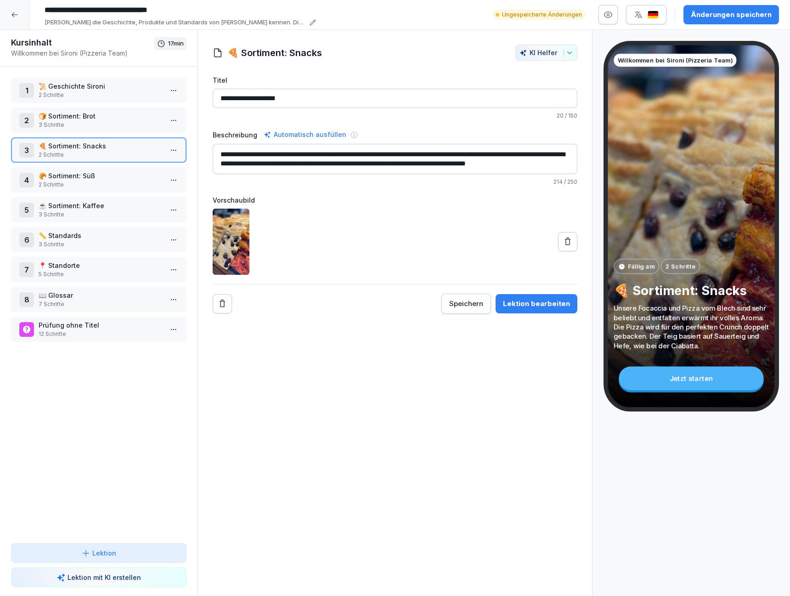
click at [94, 181] on p "2 Schritte" at bounding box center [101, 185] width 124 height 8
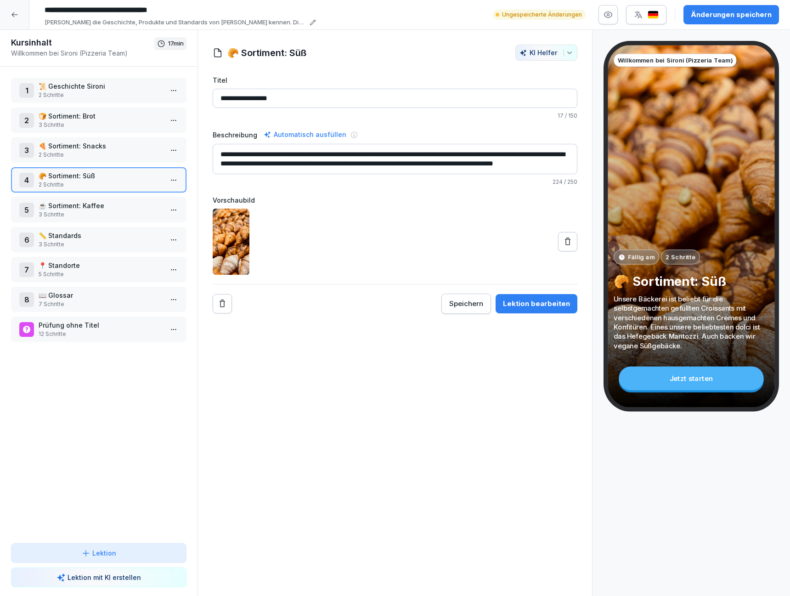
click at [169, 179] on html "**********" at bounding box center [395, 298] width 790 height 596
click at [155, 195] on div "Schritte bearbeiten" at bounding box center [139, 198] width 70 height 10
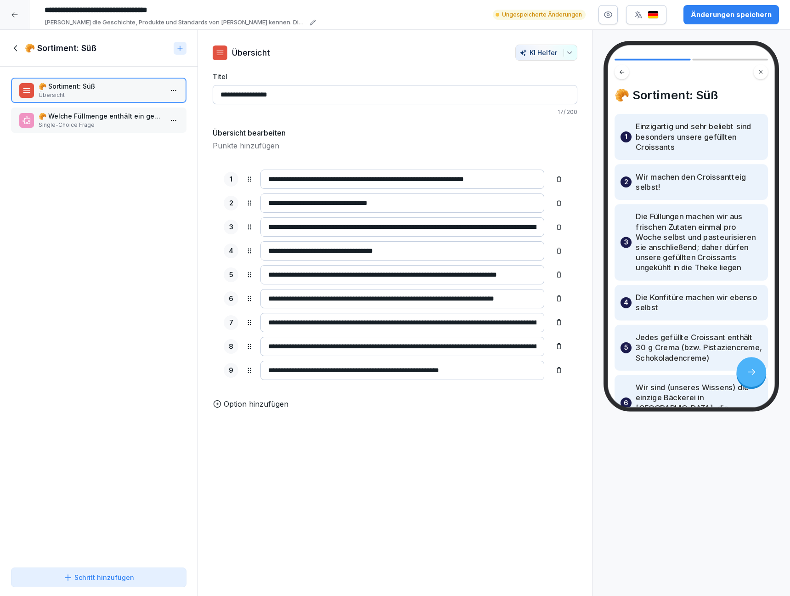
click at [16, 46] on icon at bounding box center [16, 48] width 10 height 10
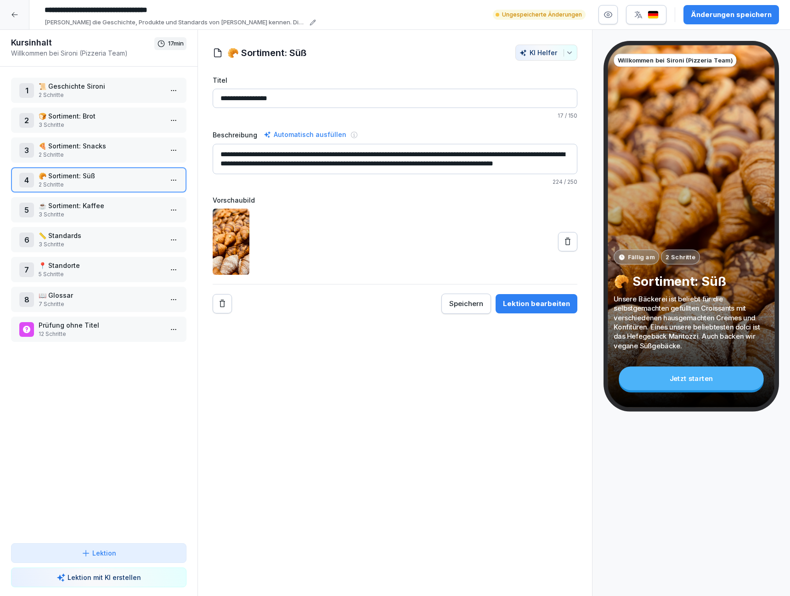
click at [111, 114] on p "🍞 Sortiment: Brot" at bounding box center [101, 116] width 124 height 10
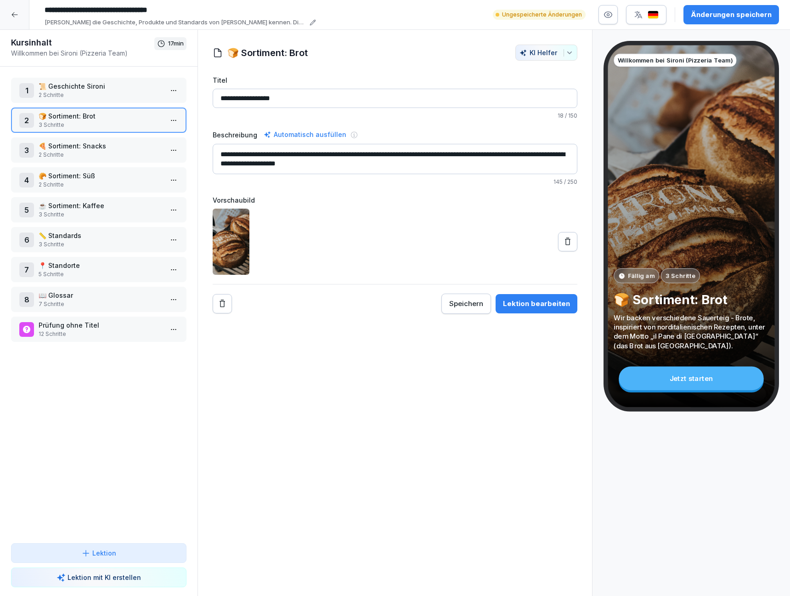
click at [267, 93] on input "**********" at bounding box center [395, 98] width 365 height 19
click at [282, 98] on input "**********" at bounding box center [395, 98] width 365 height 19
type input "**********"
click at [100, 142] on p "🍕 Sortiment: Snacks" at bounding box center [101, 146] width 124 height 10
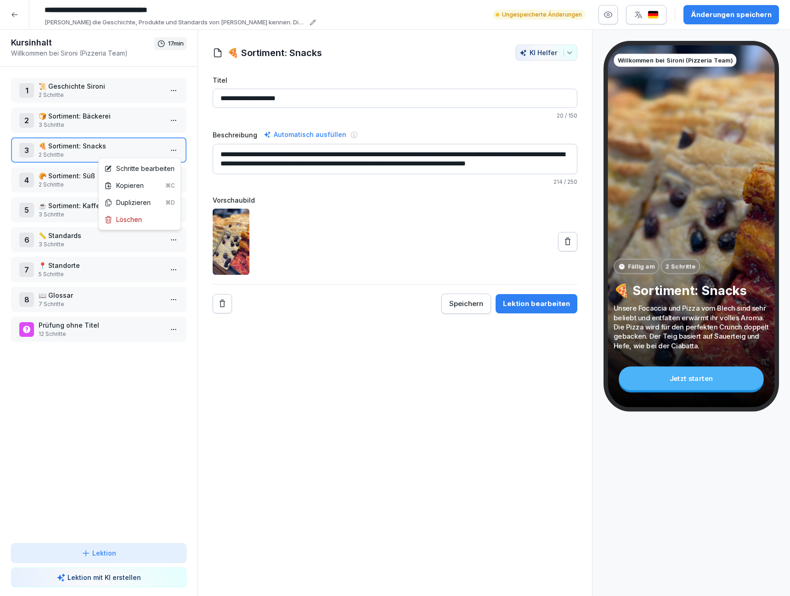
click at [171, 147] on html "**********" at bounding box center [395, 298] width 790 height 596
click at [158, 165] on div "Schritte bearbeiten" at bounding box center [139, 169] width 70 height 10
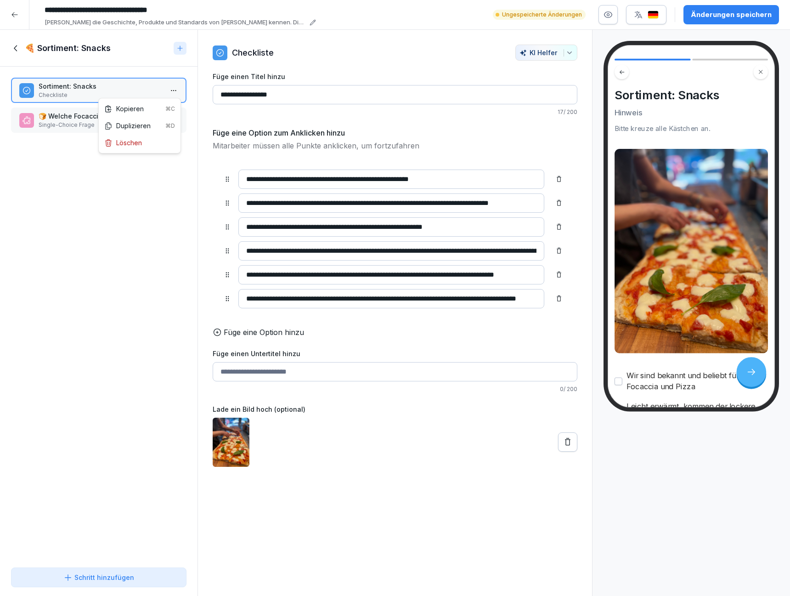
click at [173, 88] on html "**********" at bounding box center [395, 298] width 790 height 596
click at [143, 106] on div "Kopieren ⌘C" at bounding box center [139, 109] width 71 height 10
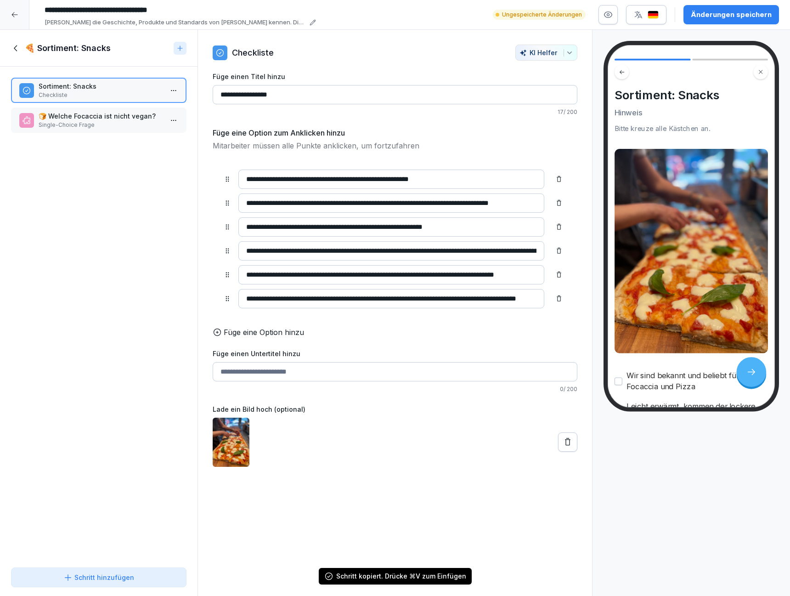
drag, startPoint x: 143, startPoint y: 106, endPoint x: 90, endPoint y: 83, distance: 58.2
click at [91, 83] on div "Sortiment: Snacks Checkliste 🍞 Welche Focaccia ist nicht vegan? Single-Choice F…" at bounding box center [99, 315] width 198 height 497
click at [14, 46] on icon at bounding box center [16, 48] width 10 height 10
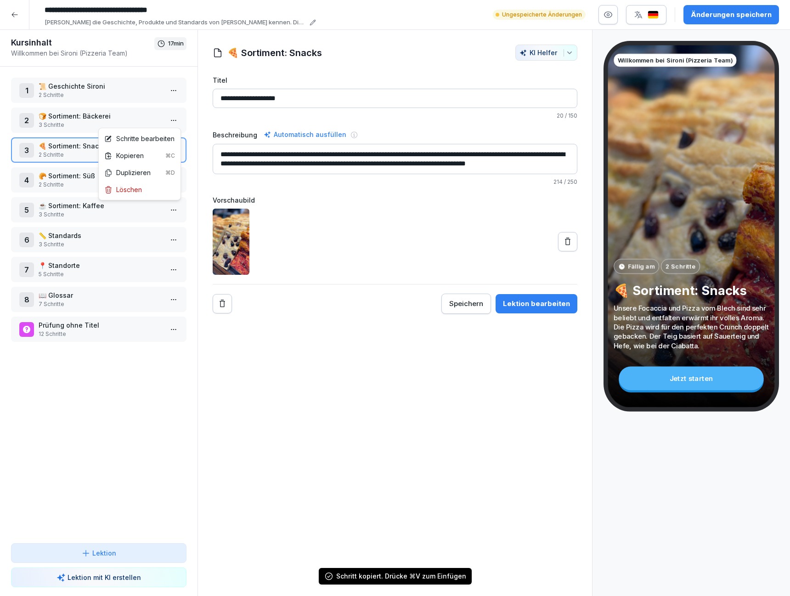
click at [171, 117] on html "**********" at bounding box center [395, 298] width 790 height 596
click at [157, 140] on div "Schritte bearbeiten" at bounding box center [139, 139] width 70 height 10
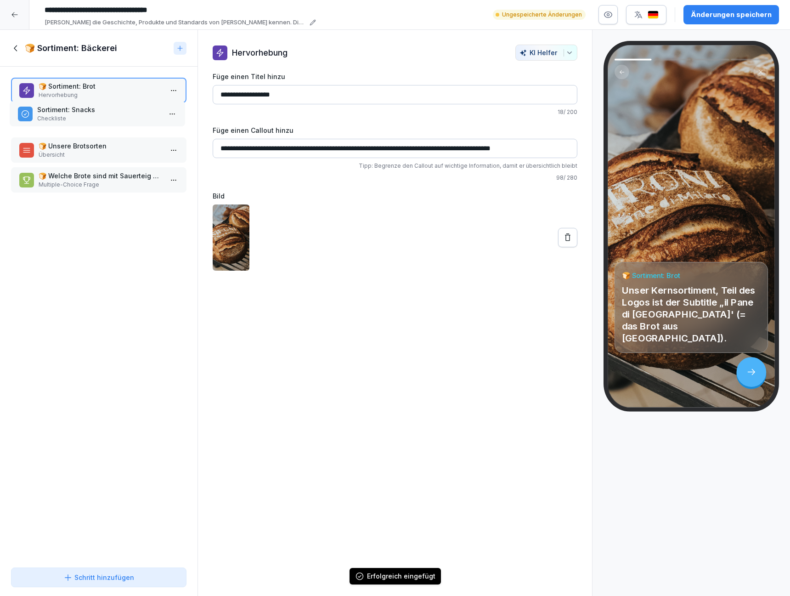
drag, startPoint x: 103, startPoint y: 180, endPoint x: 102, endPoint y: 114, distance: 66.2
click at [102, 114] on p "Checkliste" at bounding box center [99, 118] width 124 height 8
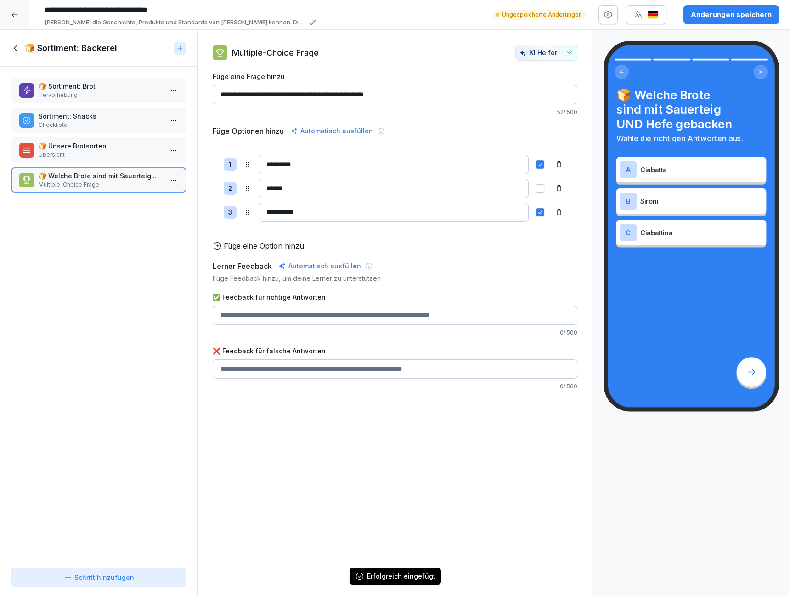
click at [14, 47] on icon at bounding box center [15, 48] width 3 height 6
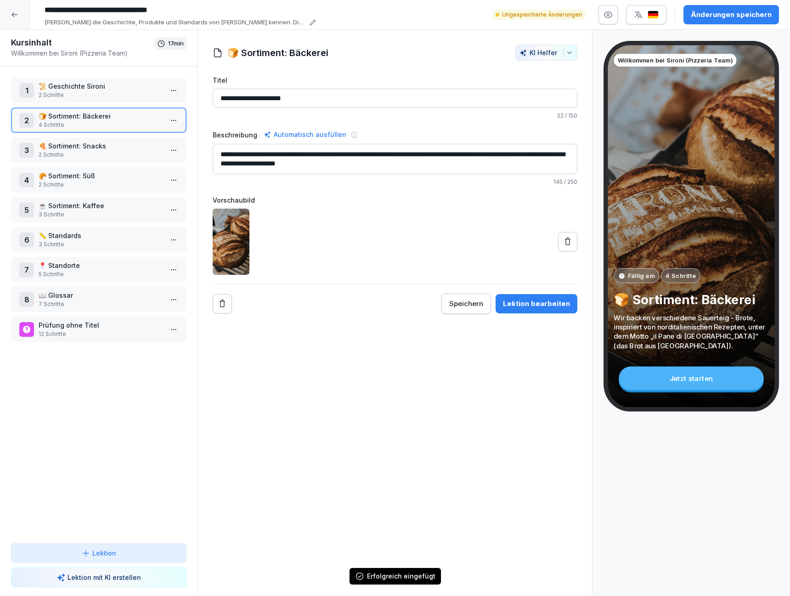
click at [110, 141] on p "🍕 Sortiment: Snacks" at bounding box center [101, 146] width 124 height 10
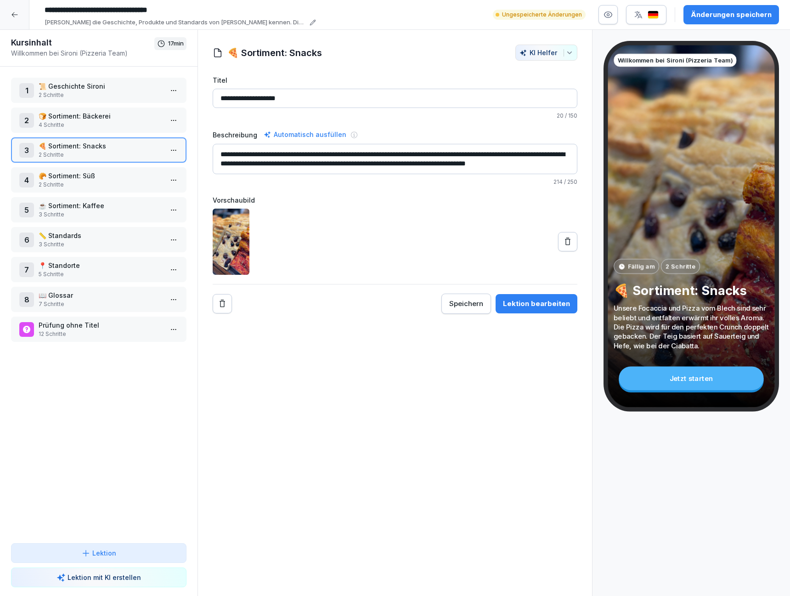
click at [165, 126] on div "2 🍞 Sortiment: Bäckerei 4 Schritte" at bounding box center [98, 120] width 159 height 18
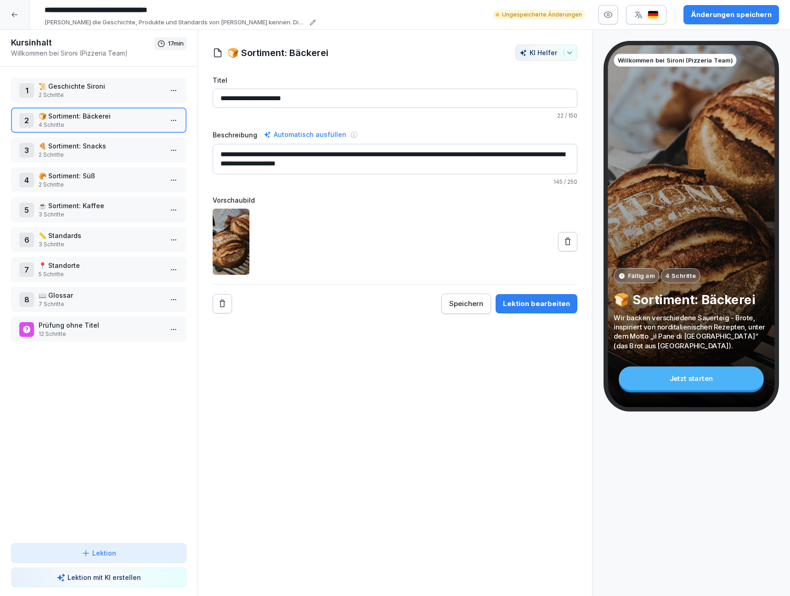
click at [171, 121] on html "**********" at bounding box center [395, 298] width 790 height 596
click at [154, 143] on div "Schritte bearbeiten" at bounding box center [140, 138] width 78 height 17
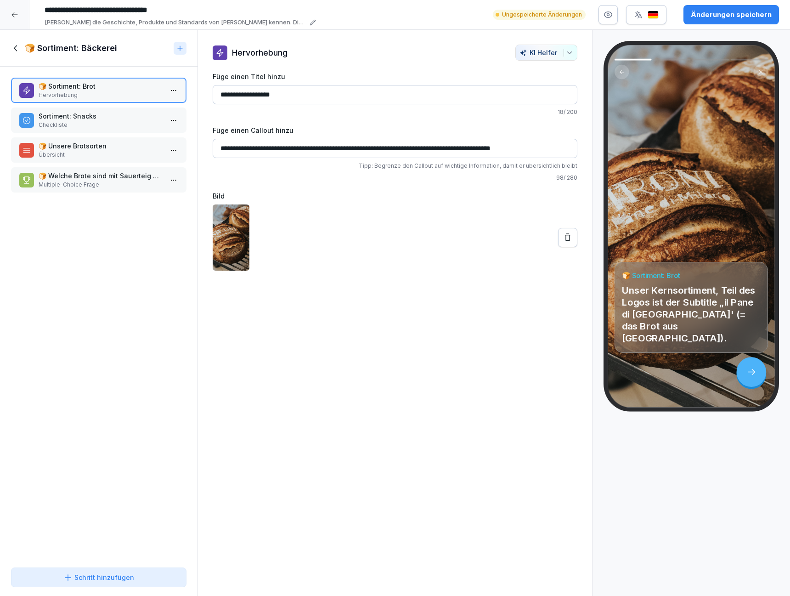
click at [143, 115] on p "Sortiment: Snacks" at bounding box center [101, 116] width 124 height 10
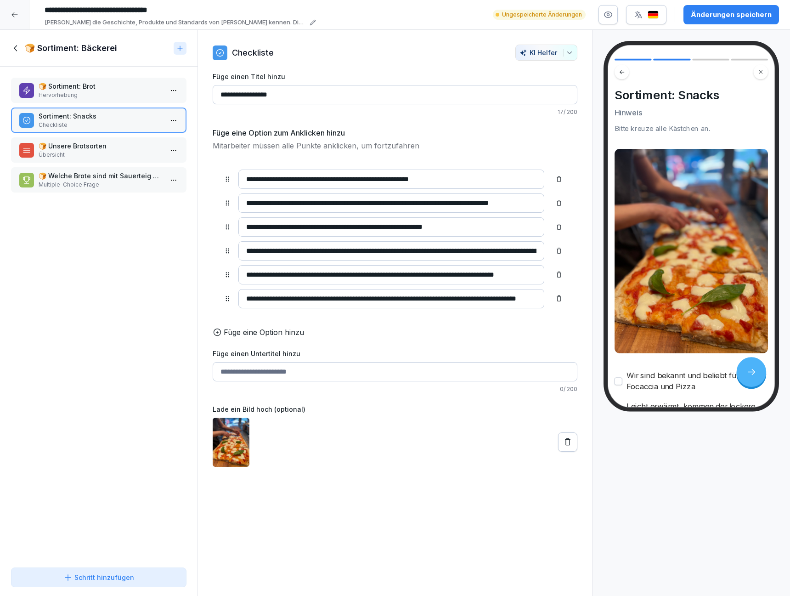
click at [16, 48] on icon at bounding box center [16, 48] width 10 height 10
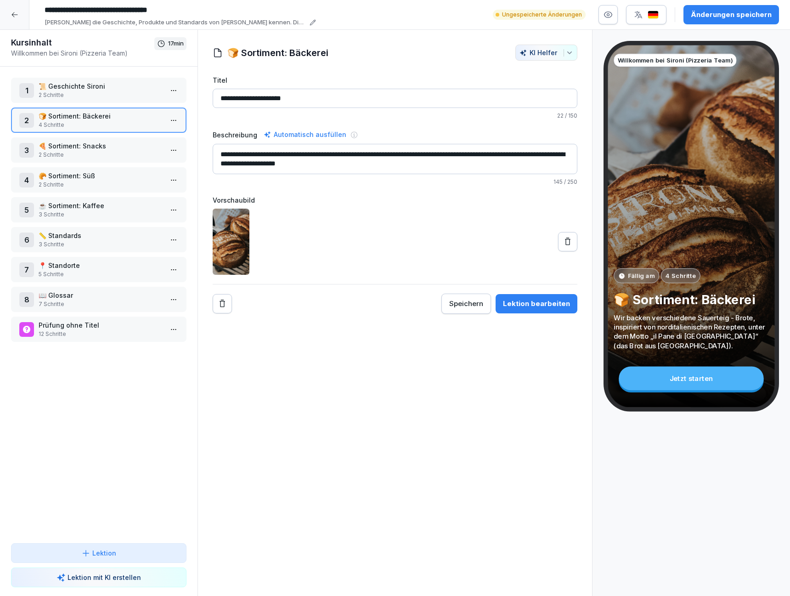
click at [97, 171] on p "🥐 Sortiment: Süß" at bounding box center [101, 176] width 124 height 10
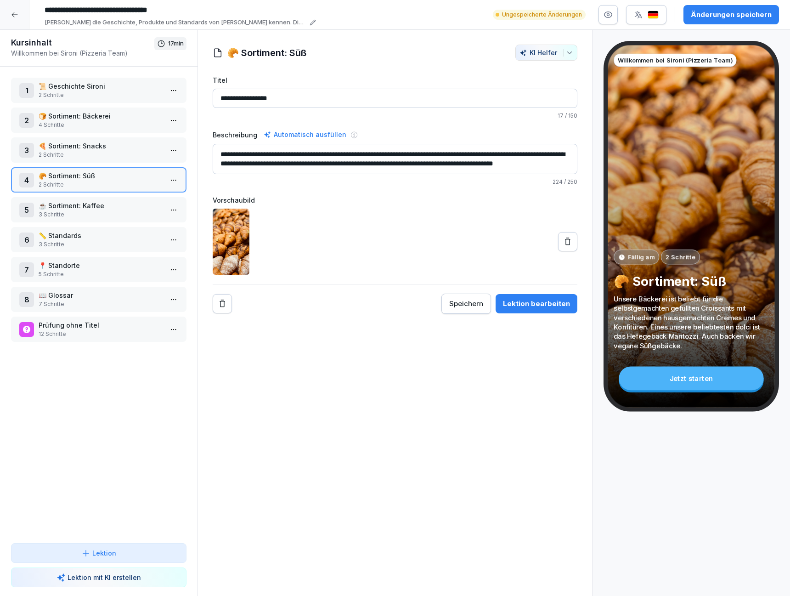
click at [178, 178] on html "**********" at bounding box center [395, 298] width 790 height 596
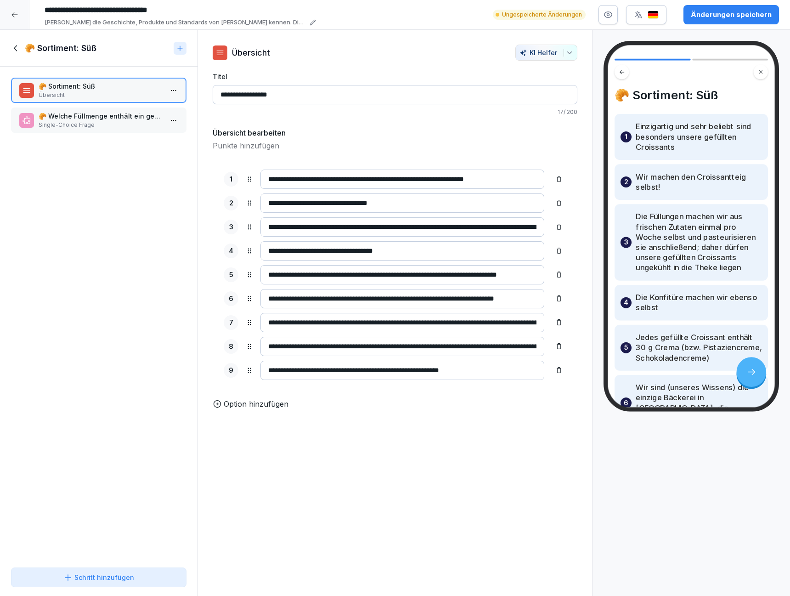
click at [159, 199] on div "🥐 Sortiment: Süß Übersicht 🥐 Welche Füllmenge enthält ein gefülltes Croissant? …" at bounding box center [99, 315] width 198 height 497
click at [170, 91] on html "**********" at bounding box center [395, 298] width 790 height 596
click at [148, 104] on div "Kopieren ⌘C" at bounding box center [139, 109] width 71 height 10
click at [15, 45] on icon at bounding box center [16, 48] width 10 height 10
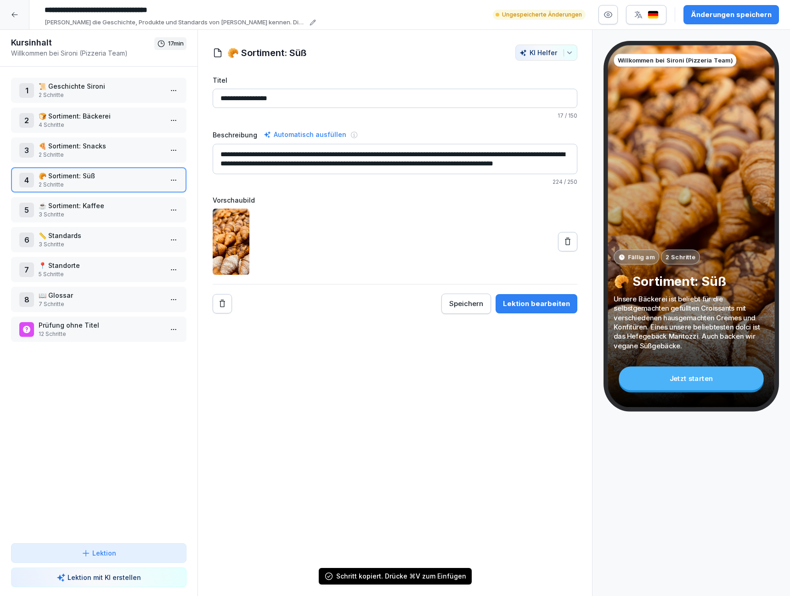
click at [94, 117] on p "🍞 Sortiment: Bäckerei" at bounding box center [101, 116] width 124 height 10
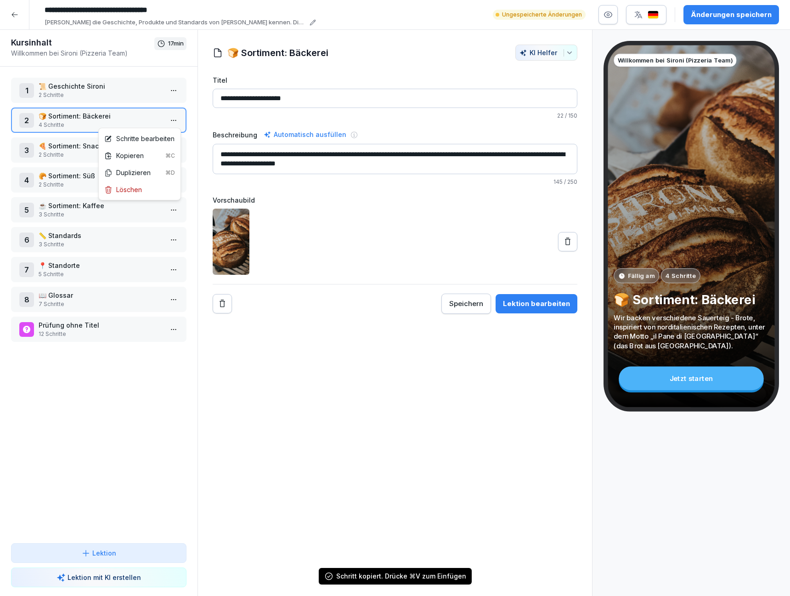
click at [177, 118] on html "**********" at bounding box center [395, 298] width 790 height 596
click at [154, 138] on div "Schritte bearbeiten" at bounding box center [139, 139] width 70 height 10
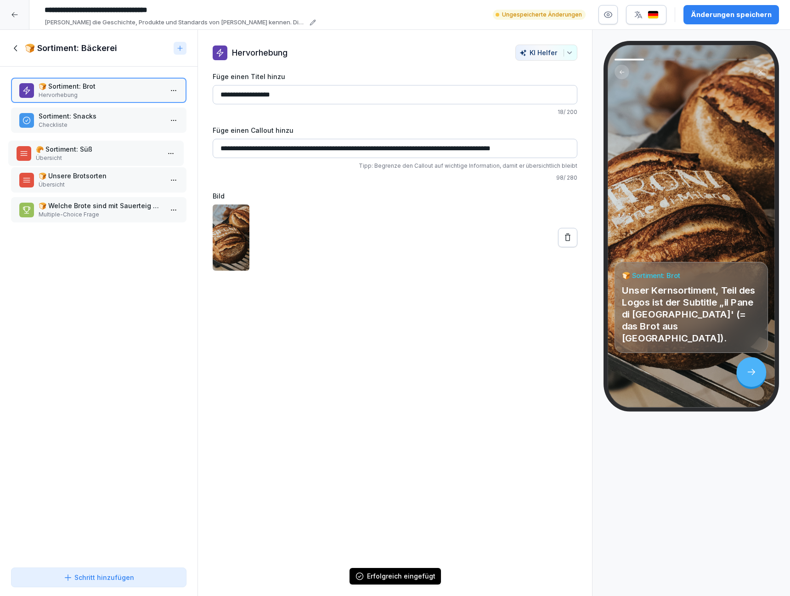
drag, startPoint x: 118, startPoint y: 213, endPoint x: 115, endPoint y: 154, distance: 58.9
click at [115, 154] on p "Übersicht" at bounding box center [98, 158] width 124 height 8
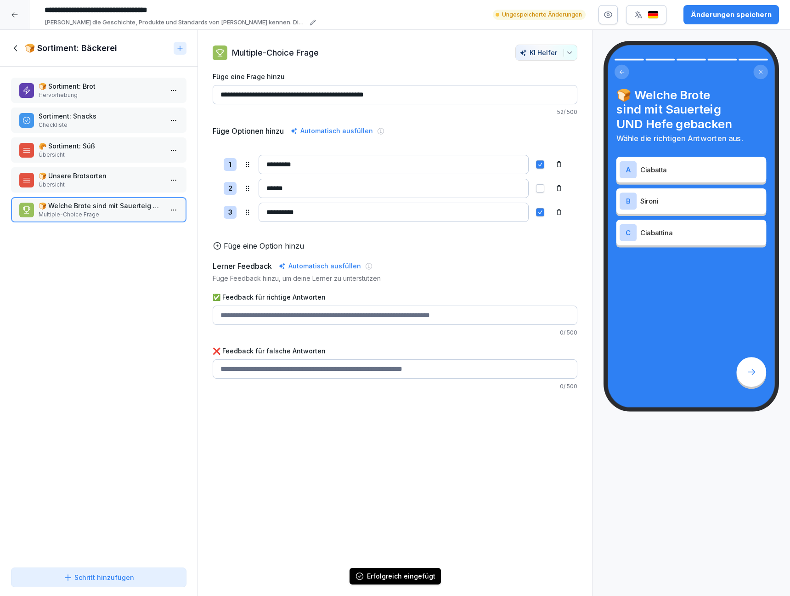
click at [110, 177] on p "🍞 Unsere Brotsorten" at bounding box center [101, 176] width 124 height 10
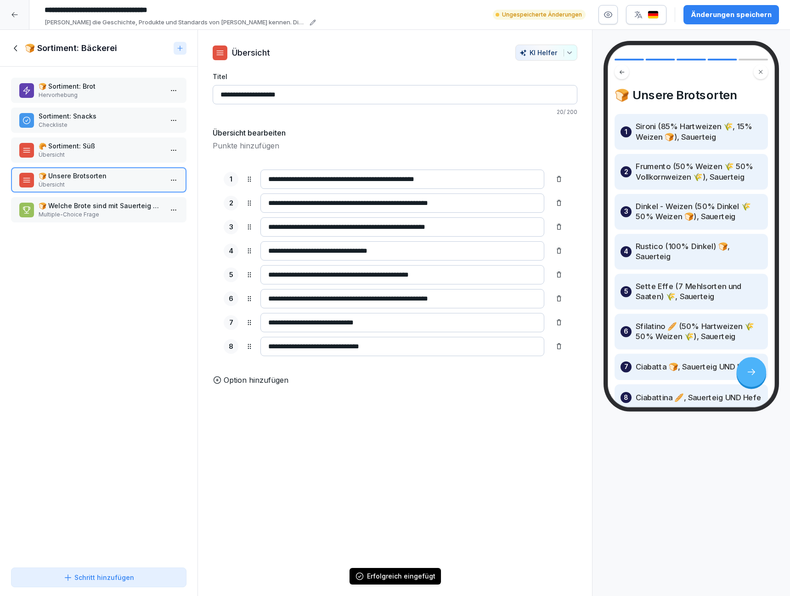
click at [117, 87] on p "🍞 Sortiment: Brot" at bounding box center [101, 86] width 124 height 10
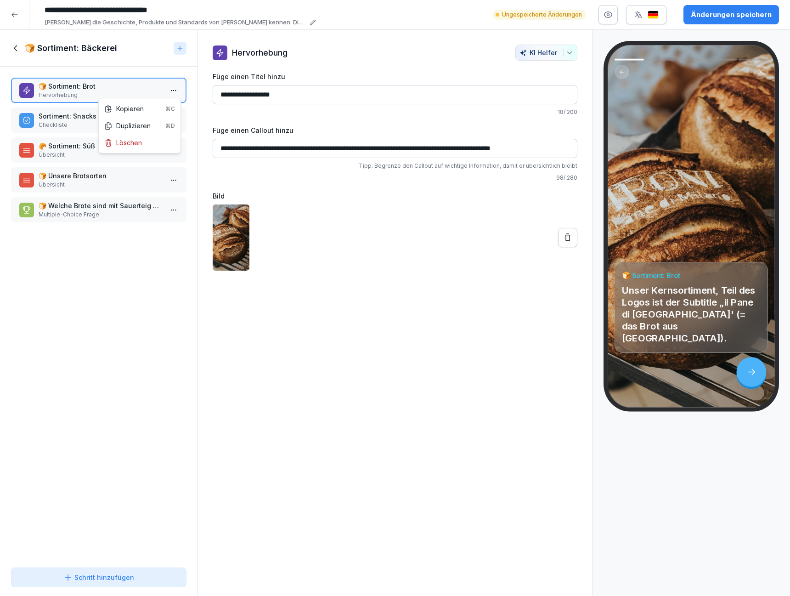
click at [171, 87] on html "**********" at bounding box center [395, 298] width 790 height 596
click at [145, 144] on div "Löschen" at bounding box center [140, 142] width 78 height 17
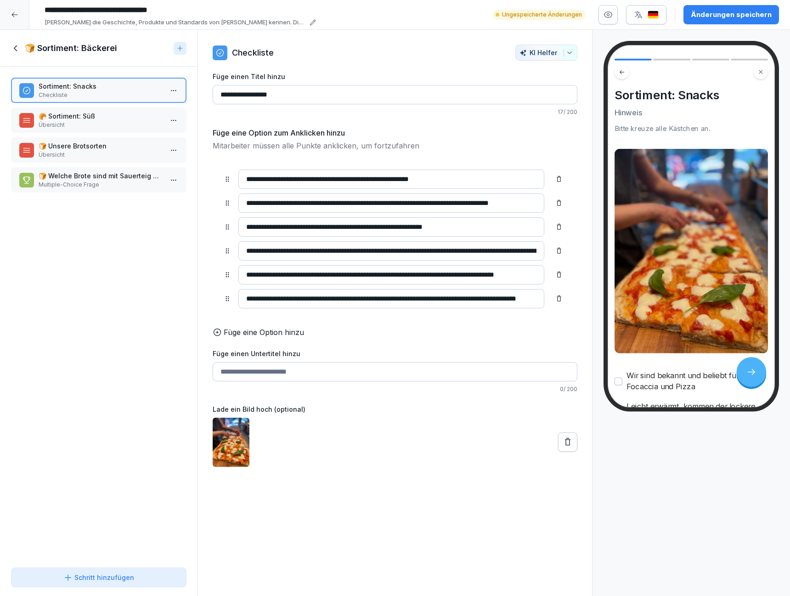
click at [124, 148] on p "🍞 Unsere Brotsorten" at bounding box center [101, 146] width 124 height 10
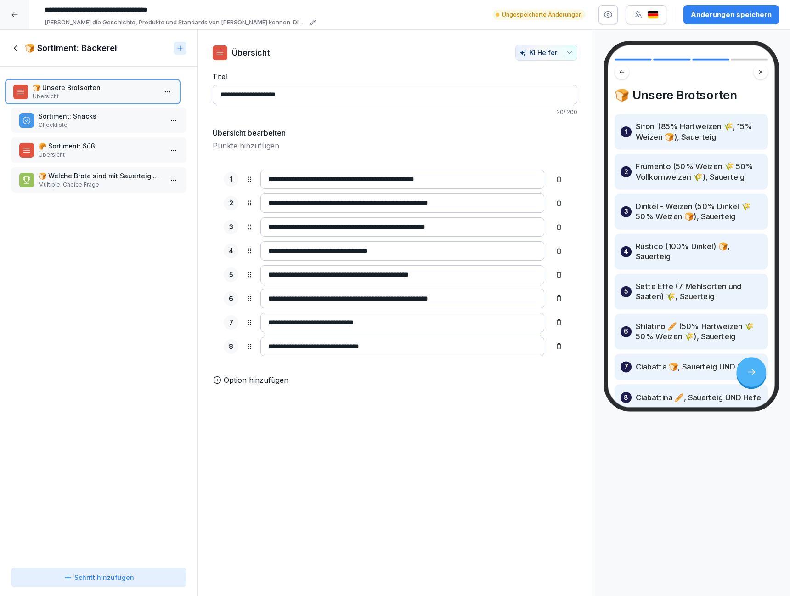
drag, startPoint x: 124, startPoint y: 148, endPoint x: 119, endPoint y: 89, distance: 58.6
click at [119, 89] on p "🍞 Unsere Brotsorten" at bounding box center [95, 88] width 124 height 10
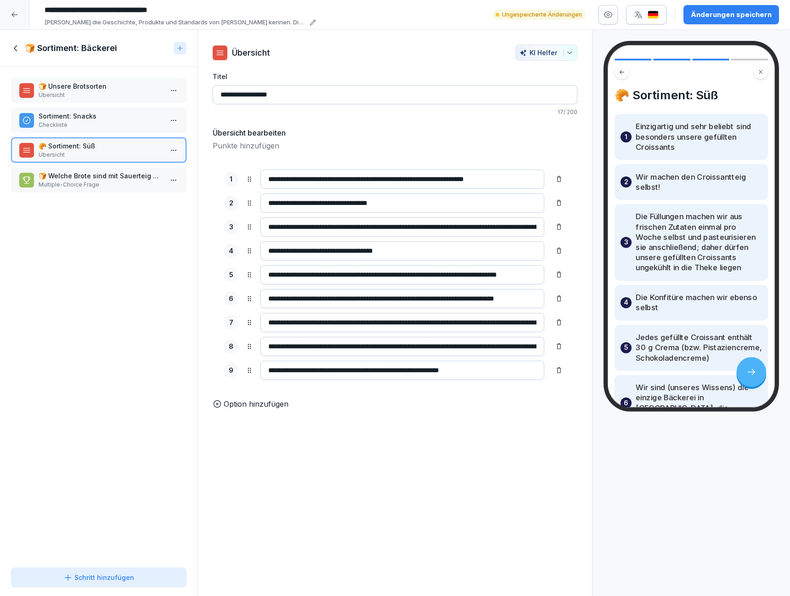
click at [97, 181] on p "Multiple-Choice Frage" at bounding box center [101, 185] width 124 height 8
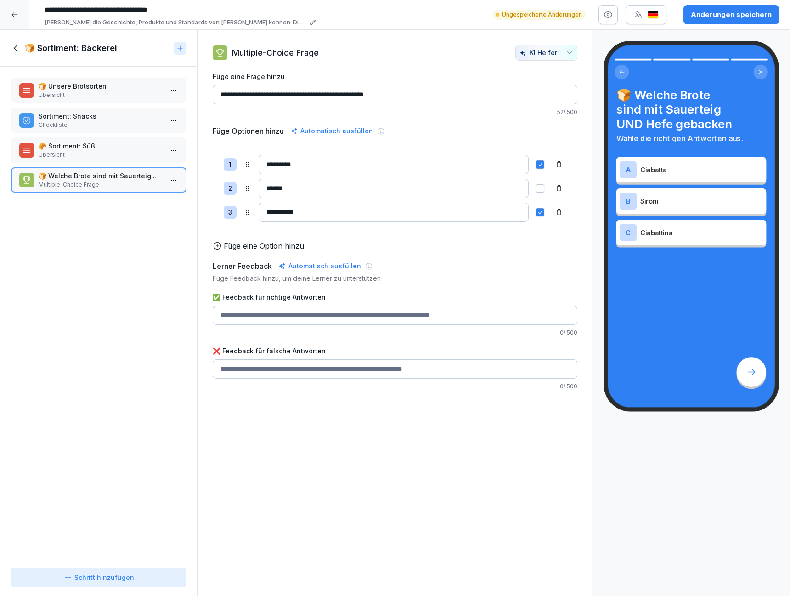
click at [167, 177] on html "**********" at bounding box center [395, 298] width 790 height 596
click at [139, 231] on div "Löschen" at bounding box center [123, 232] width 38 height 10
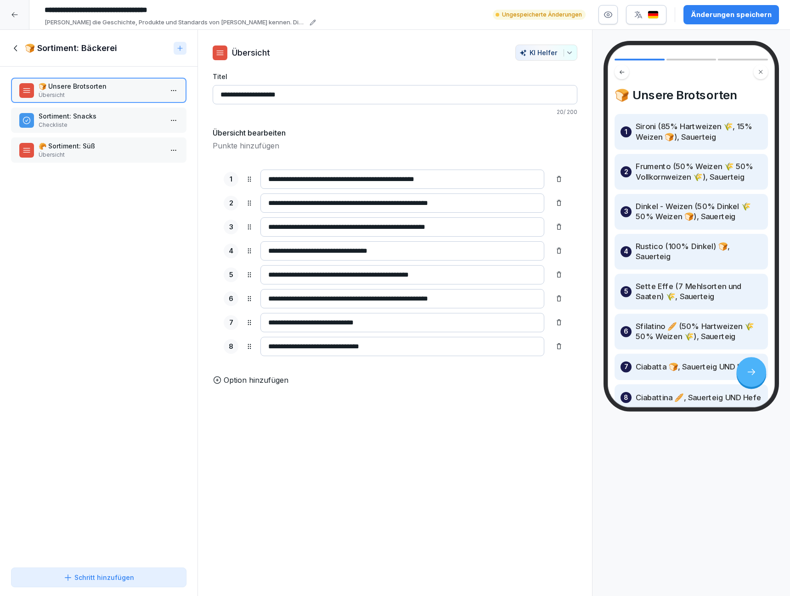
click at [21, 45] on icon at bounding box center [16, 48] width 10 height 10
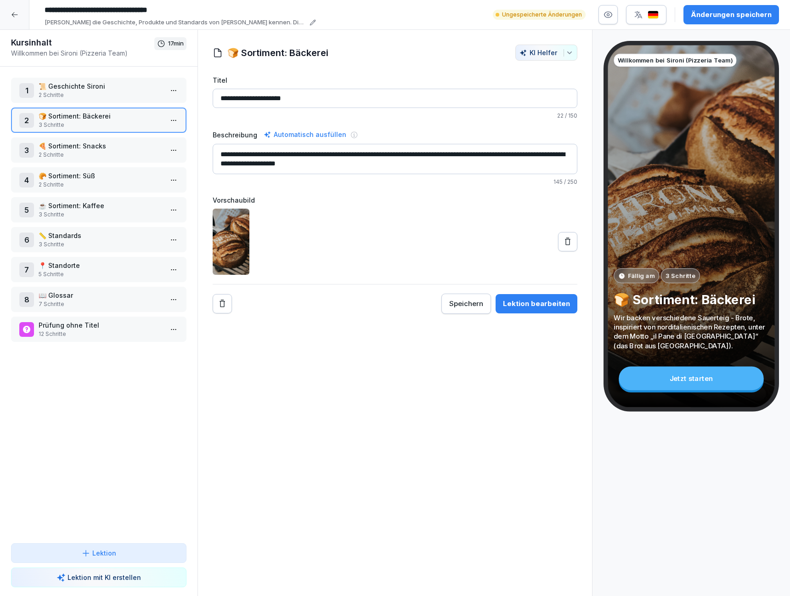
click at [15, 47] on h1 "Kursinhalt" at bounding box center [82, 42] width 143 height 11
click at [79, 116] on p "🍞 Sortiment: Bäckerei" at bounding box center [101, 116] width 124 height 10
click at [73, 151] on p "2 Schritte" at bounding box center [101, 155] width 124 height 8
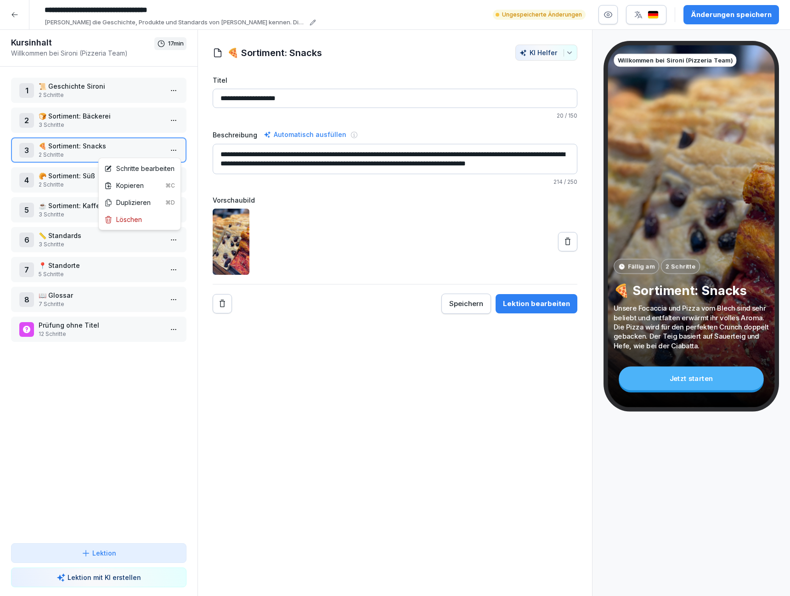
click at [172, 150] on html "**********" at bounding box center [395, 298] width 790 height 596
click at [136, 216] on div "Löschen" at bounding box center [123, 220] width 38 height 10
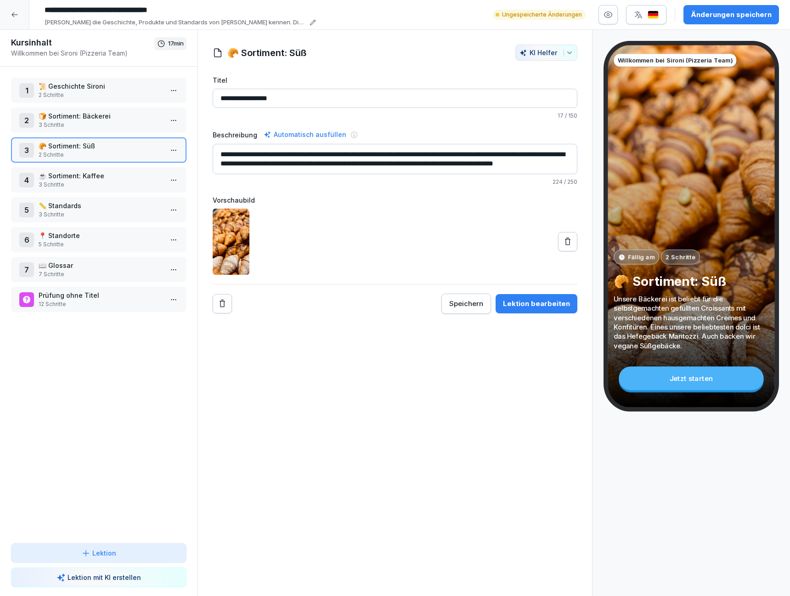
click at [131, 182] on p "3 Schritte" at bounding box center [101, 185] width 124 height 8
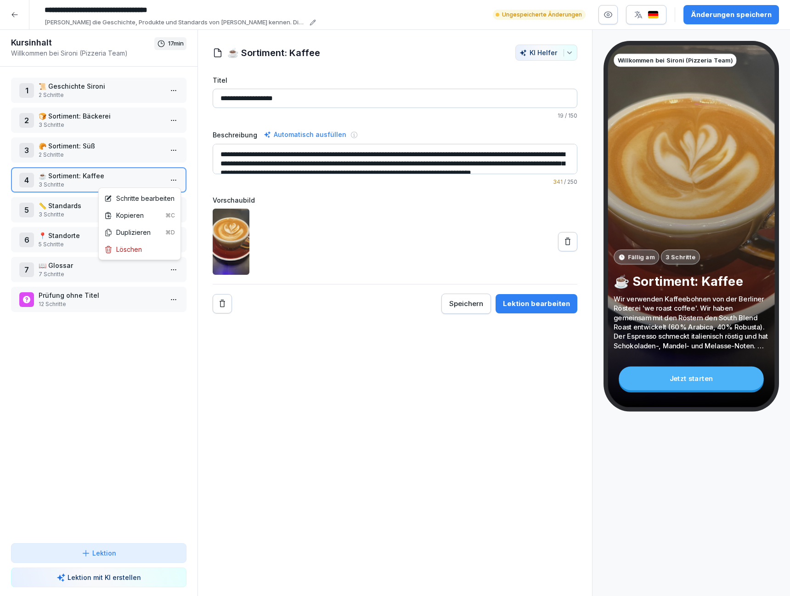
click at [170, 177] on html "**********" at bounding box center [395, 298] width 790 height 596
click at [159, 195] on div "Schritte bearbeiten" at bounding box center [139, 198] width 70 height 10
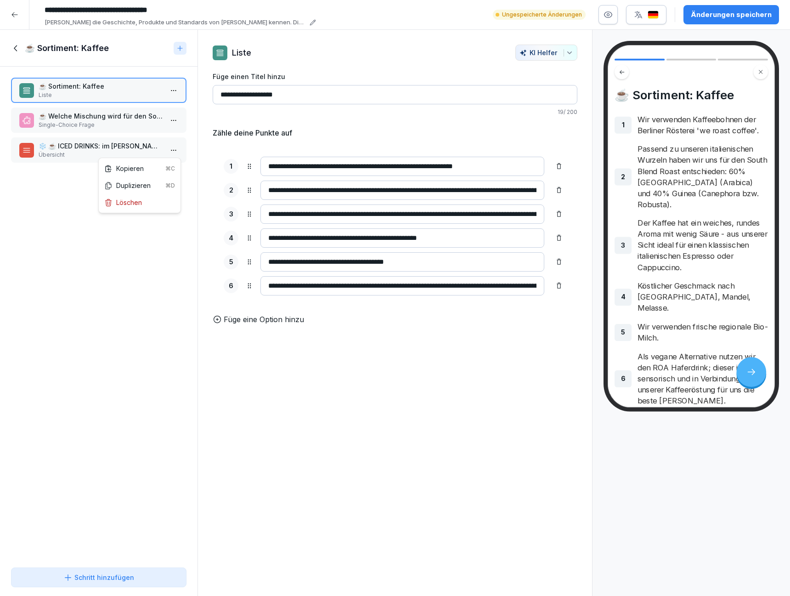
click at [174, 146] on html "**********" at bounding box center [395, 298] width 790 height 596
click at [146, 199] on div "Löschen" at bounding box center [140, 202] width 78 height 17
click at [134, 125] on p "Single-Choice Frage" at bounding box center [101, 125] width 124 height 8
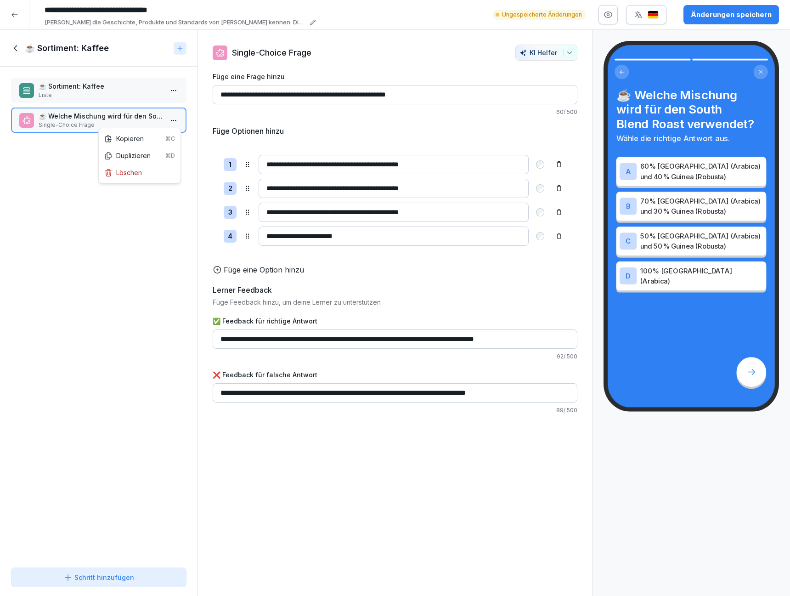
click at [170, 123] on html "**********" at bounding box center [395, 298] width 790 height 596
click at [124, 171] on div "Löschen" at bounding box center [123, 173] width 38 height 10
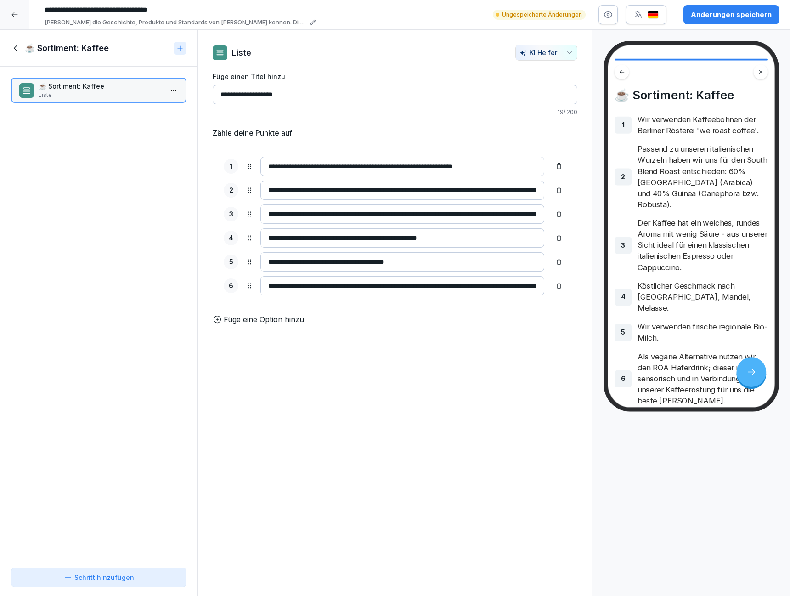
click at [105, 91] on p "Liste" at bounding box center [101, 95] width 124 height 8
click at [15, 46] on icon at bounding box center [16, 48] width 10 height 10
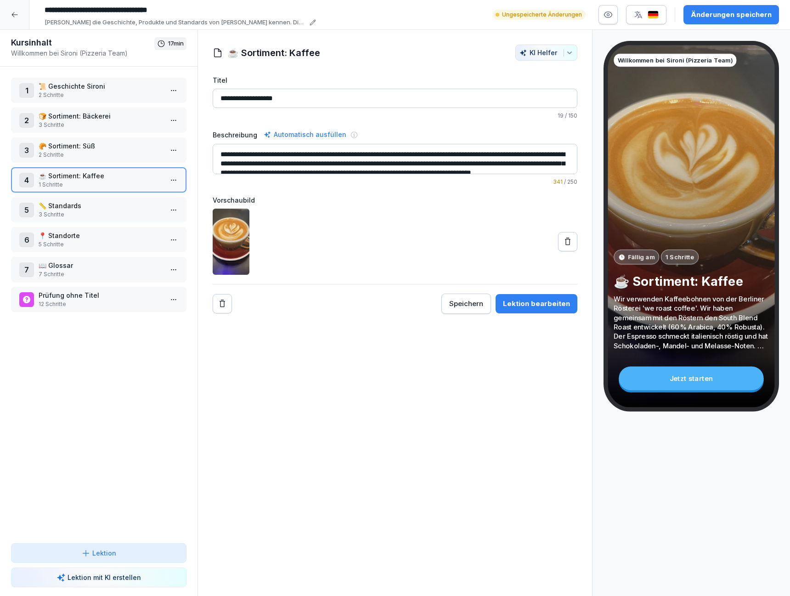
click at [140, 146] on p "🥐 Sortiment: Süß" at bounding box center [101, 146] width 124 height 10
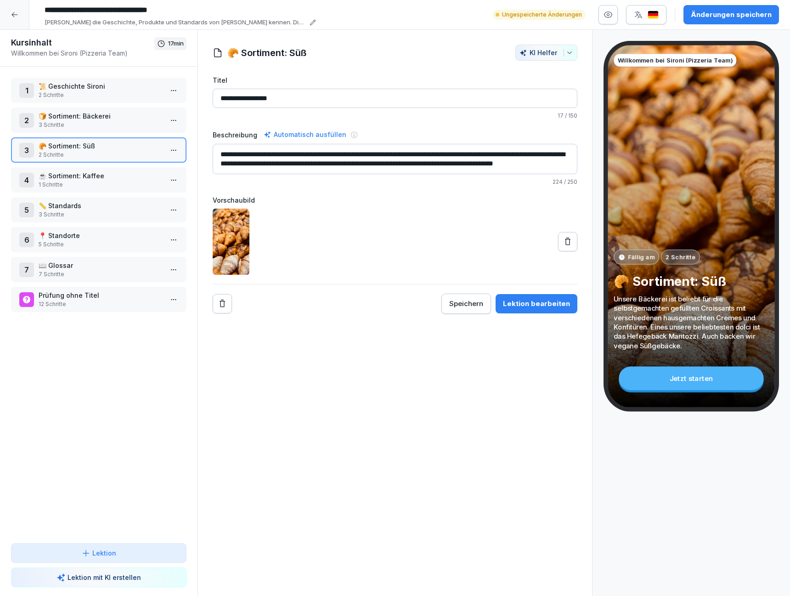
drag, startPoint x: 286, startPoint y: 96, endPoint x: 267, endPoint y: 99, distance: 20.0
click at [267, 99] on input "**********" at bounding box center [395, 98] width 365 height 19
click at [224, 102] on input "**********" at bounding box center [395, 98] width 365 height 19
click at [228, 100] on input "**********" at bounding box center [395, 98] width 365 height 19
type input "**********"
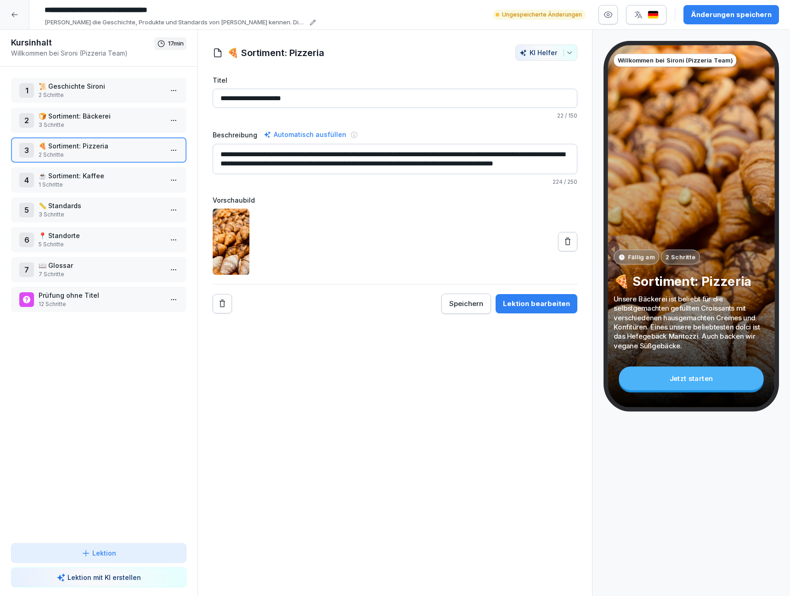
drag, startPoint x: 246, startPoint y: 151, endPoint x: 274, endPoint y: 152, distance: 28.0
click at [274, 152] on textarea "**********" at bounding box center [395, 159] width 365 height 30
drag, startPoint x: 318, startPoint y: 151, endPoint x: 453, endPoint y: 196, distance: 141.5
click at [453, 196] on div "**********" at bounding box center [395, 194] width 365 height 238
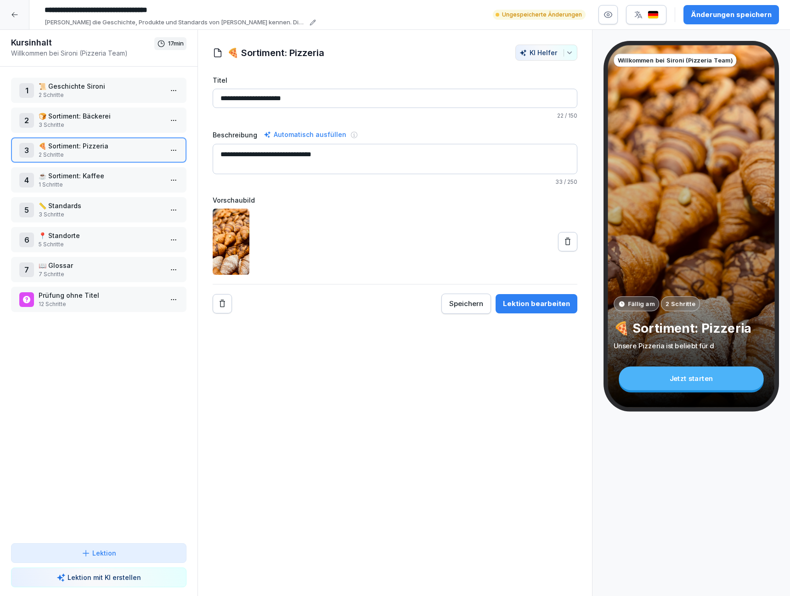
scroll to position [0, 0]
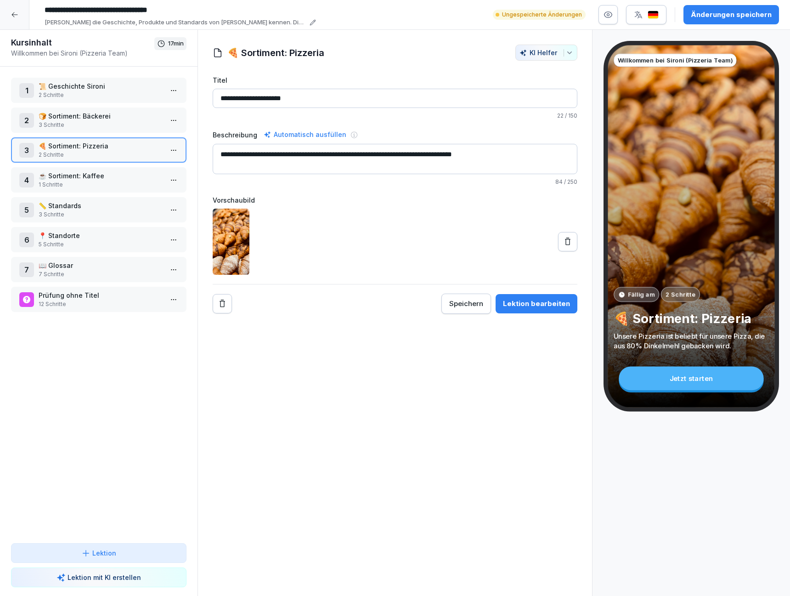
type textarea "**********"
click at [566, 238] on icon at bounding box center [567, 241] width 9 height 9
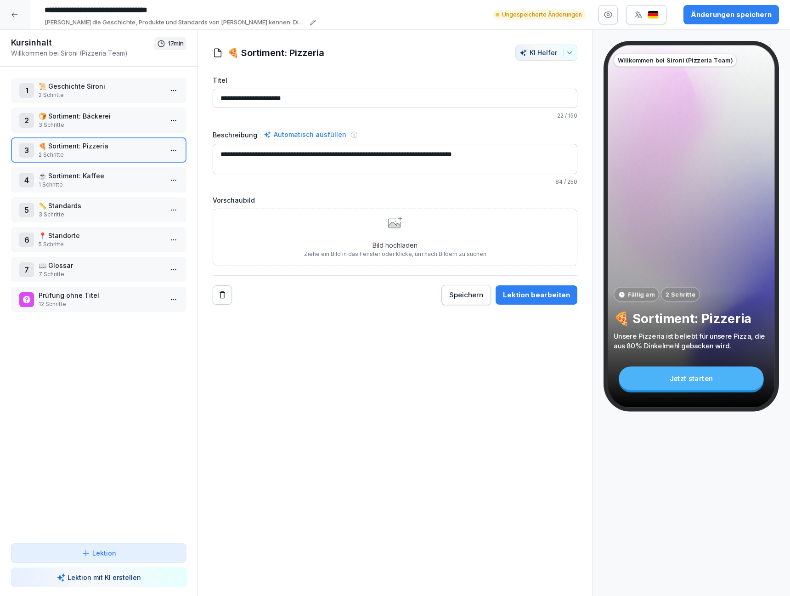
click at [394, 231] on div "Bild hochladen Ziehe ein Bild in das Fenster oder klicke, um nach Bildern zu su…" at bounding box center [395, 237] width 182 height 42
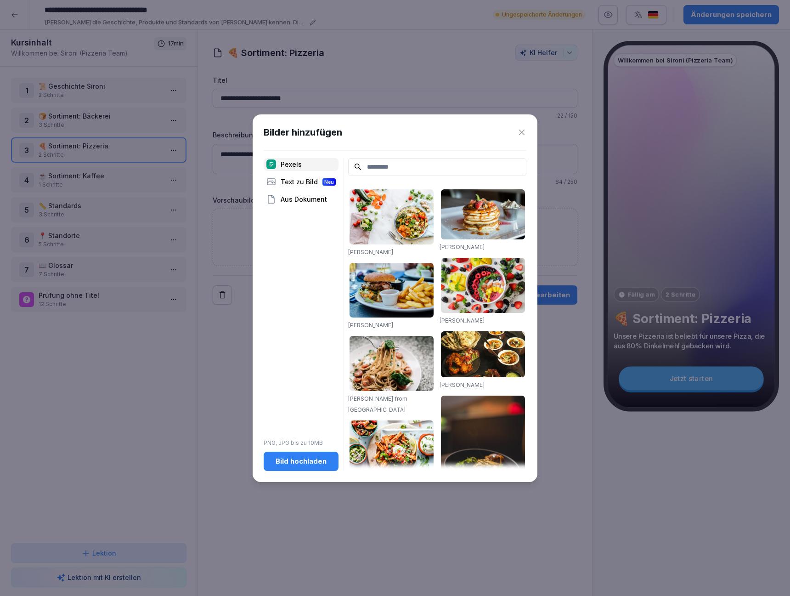
click at [300, 461] on div "Bild hochladen" at bounding box center [301, 461] width 60 height 10
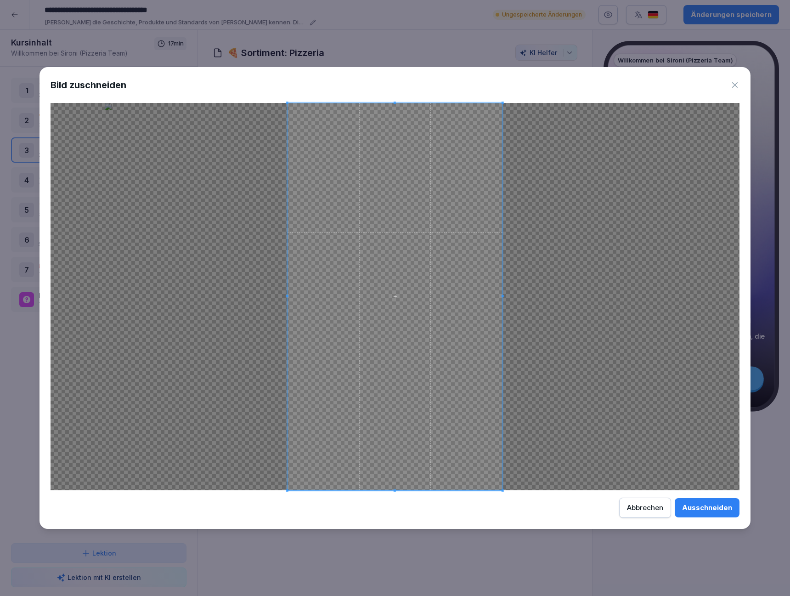
click at [701, 506] on div "Ausschneiden" at bounding box center [707, 508] width 50 height 10
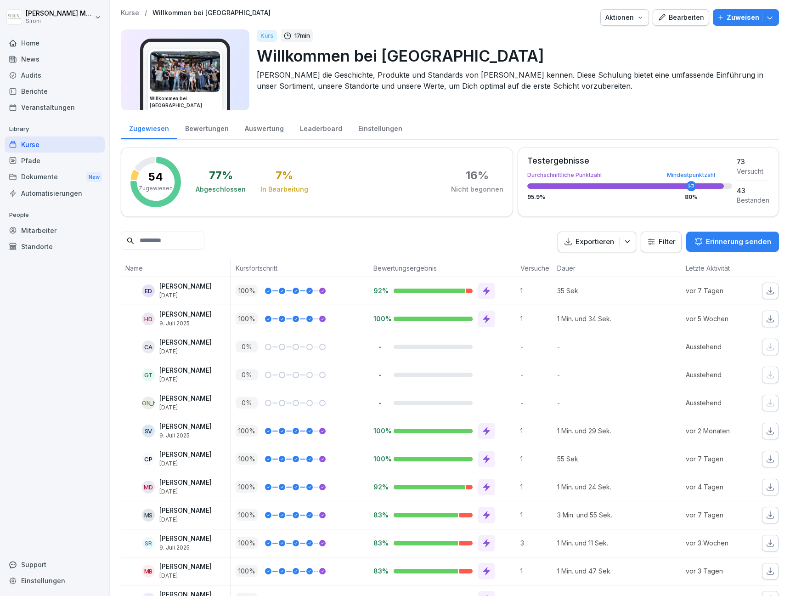
click at [676, 17] on div "Bearbeiten" at bounding box center [681, 17] width 46 height 10
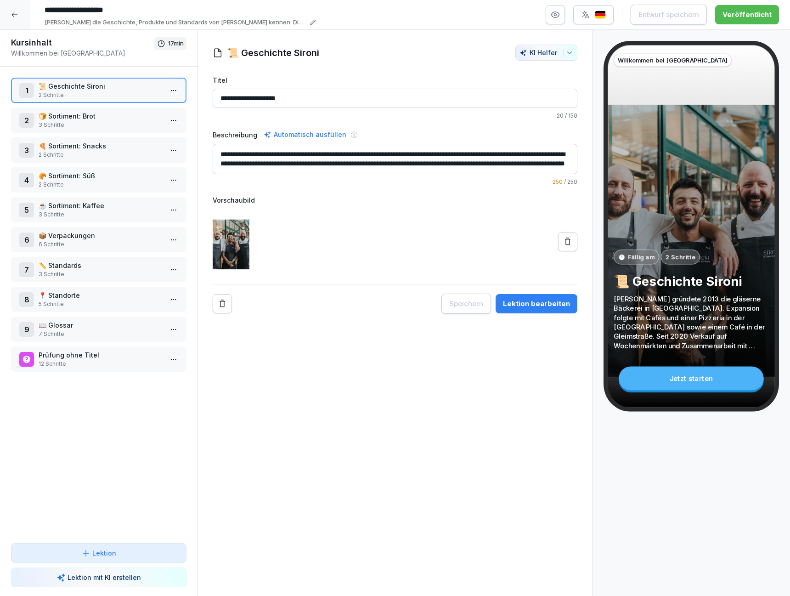
click at [88, 299] on p "📍 Standorte" at bounding box center [101, 295] width 124 height 10
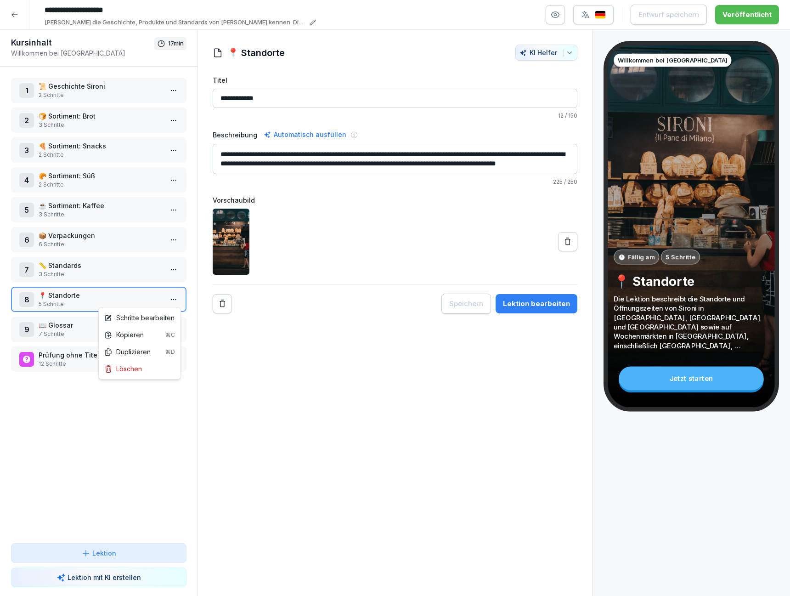
click at [171, 297] on html "**********" at bounding box center [395, 298] width 790 height 596
click at [152, 315] on div "Schritte bearbeiten" at bounding box center [139, 318] width 70 height 10
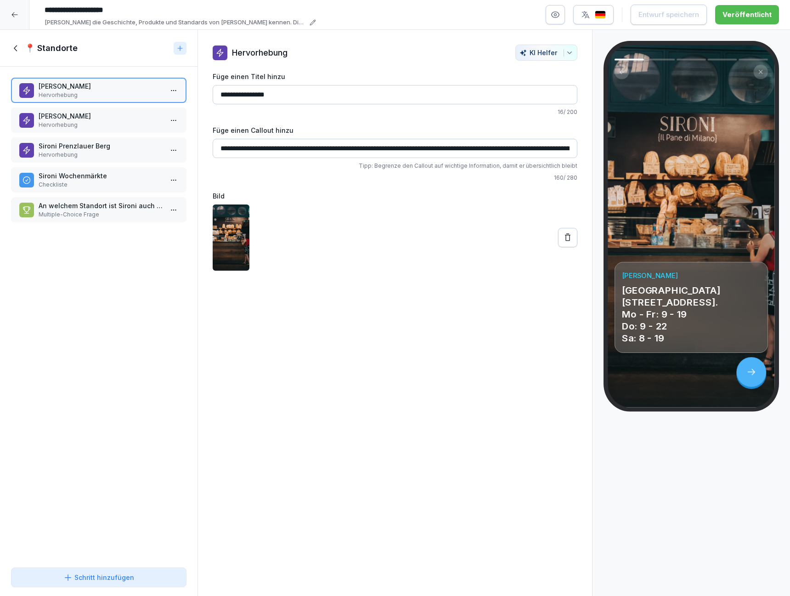
click at [104, 112] on p "Sironi Schöneberg" at bounding box center [101, 116] width 124 height 10
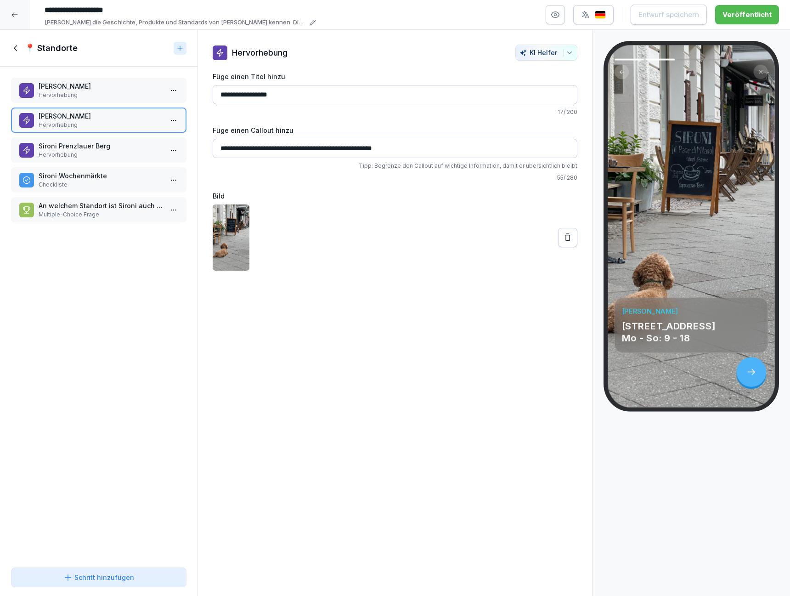
drag, startPoint x: 352, startPoint y: 147, endPoint x: 364, endPoint y: 204, distance: 58.3
click at [352, 148] on input "**********" at bounding box center [395, 148] width 365 height 19
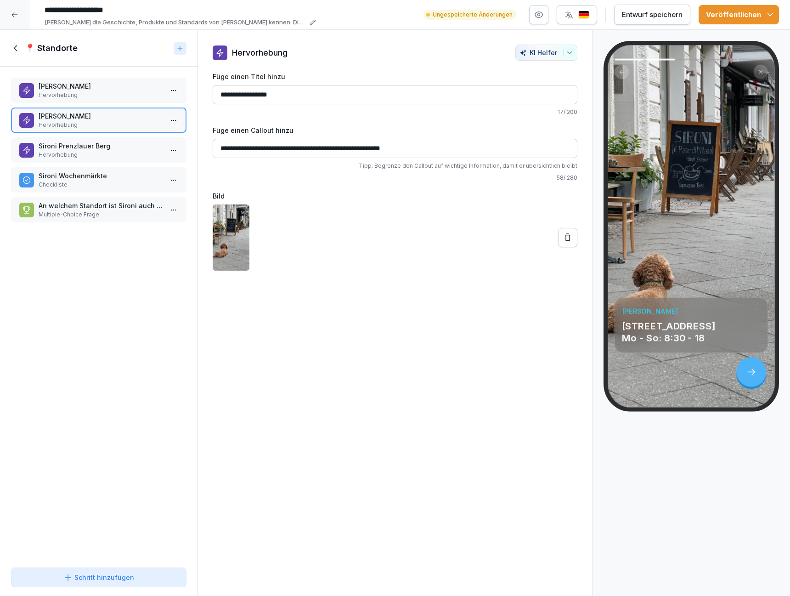
type input "**********"
click at [126, 143] on p "Sironi Prenzlauer Berg" at bounding box center [101, 146] width 124 height 10
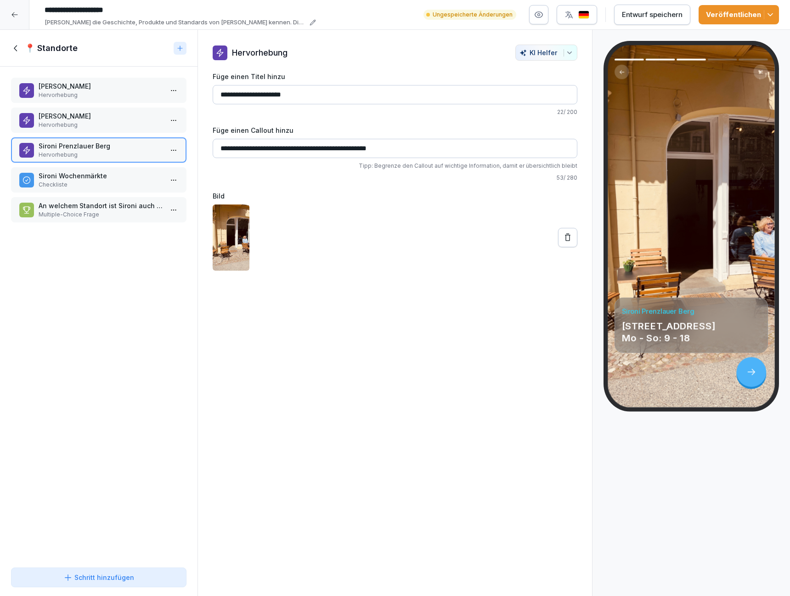
drag, startPoint x: 349, startPoint y: 147, endPoint x: 351, endPoint y: 176, distance: 29.5
click at [349, 147] on input "**********" at bounding box center [395, 148] width 365 height 19
click at [373, 153] on input "**********" at bounding box center [395, 148] width 365 height 19
type input "**********"
click at [109, 125] on p "Hervorhebung" at bounding box center [101, 125] width 124 height 8
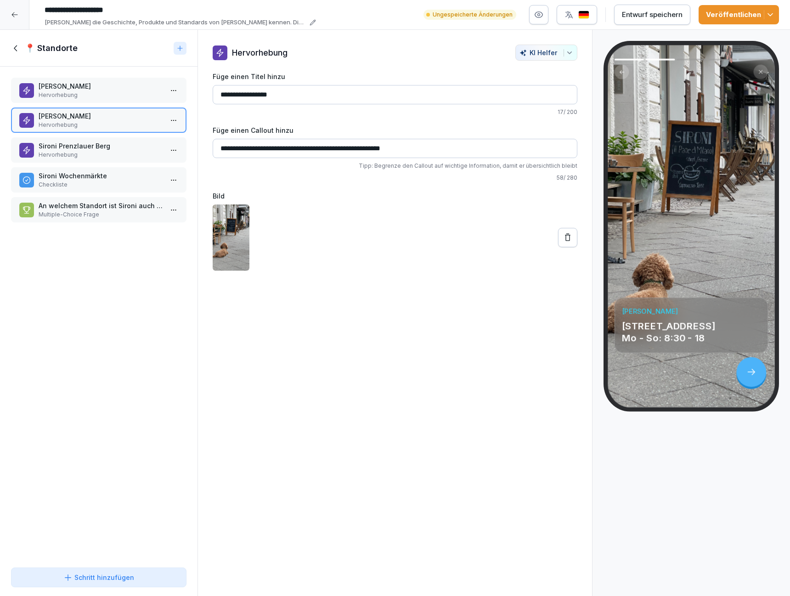
click at [107, 92] on p "Hervorhebung" at bounding box center [101, 95] width 124 height 8
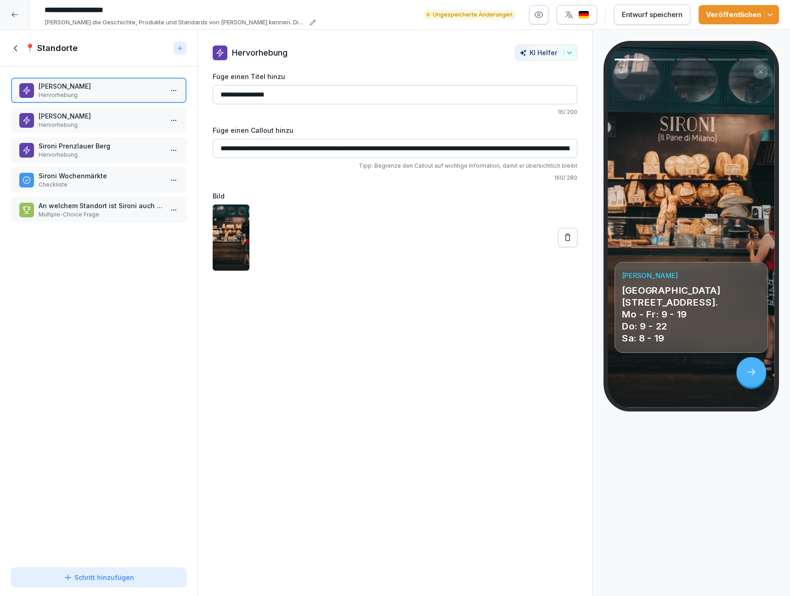
click at [14, 56] on div "📍 Standorte" at bounding box center [99, 48] width 198 height 37
click at [14, 50] on icon at bounding box center [16, 48] width 10 height 10
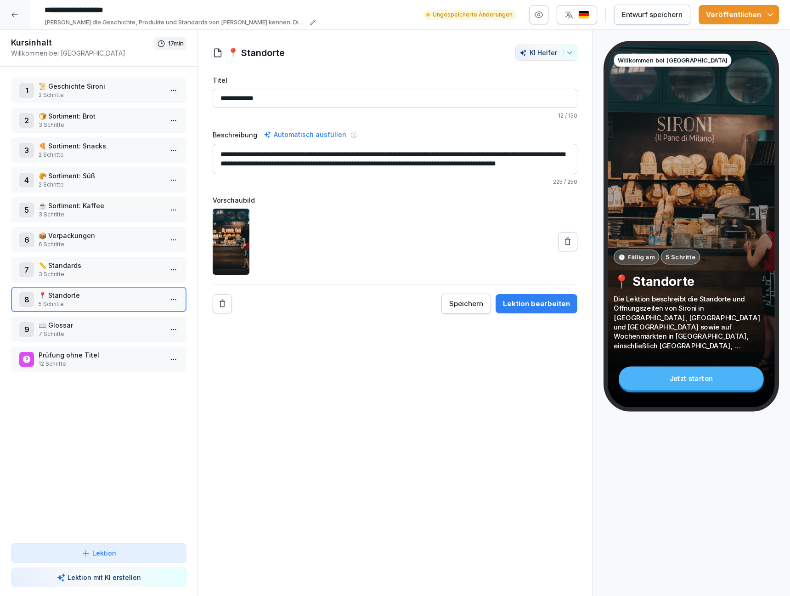
click at [771, 13] on icon "button" at bounding box center [770, 14] width 9 height 9
click at [16, 15] on icon at bounding box center [14, 14] width 7 height 7
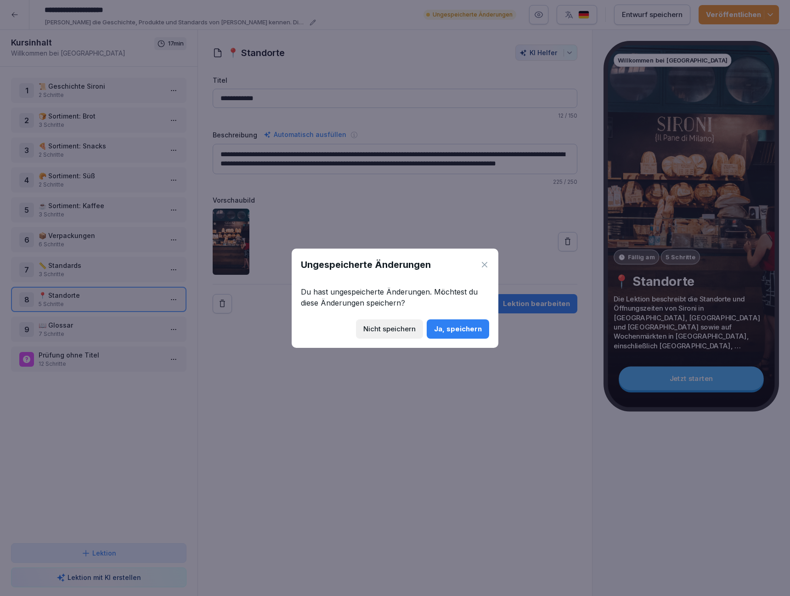
click at [453, 329] on div "Ja, speichern" at bounding box center [458, 329] width 48 height 10
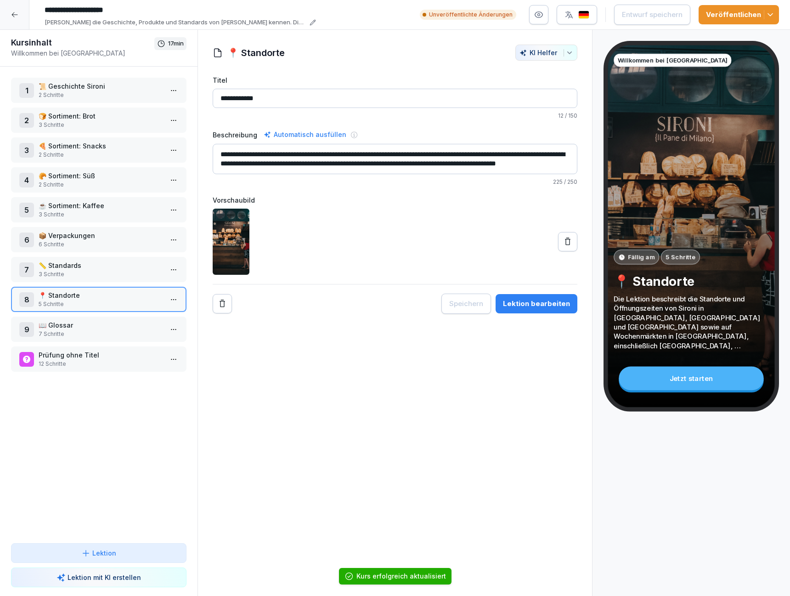
click at [11, 15] on icon at bounding box center [14, 14] width 7 height 7
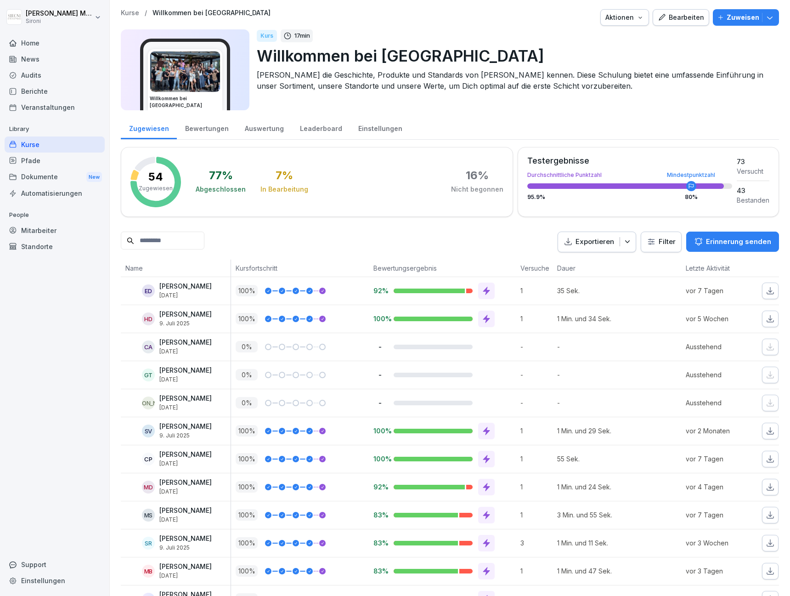
click at [26, 145] on div "Kurse" at bounding box center [55, 144] width 100 height 16
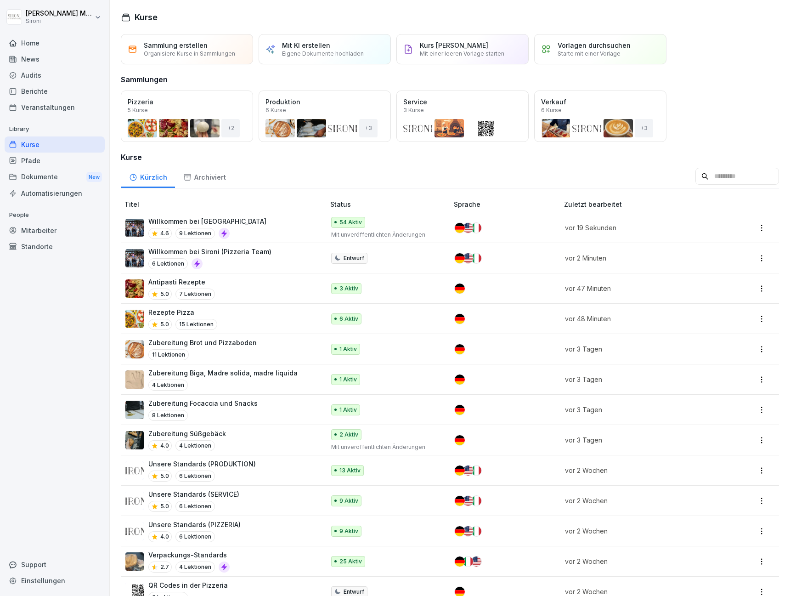
click at [251, 254] on p "Willkommen bei Sironi (Pizzeria Team)" at bounding box center [209, 252] width 123 height 10
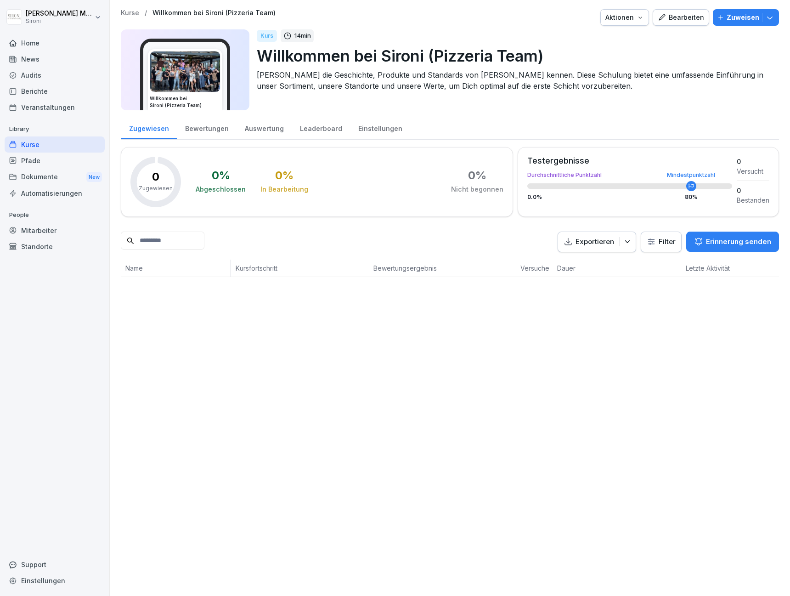
click at [704, 13] on div "Bearbeiten" at bounding box center [681, 17] width 46 height 10
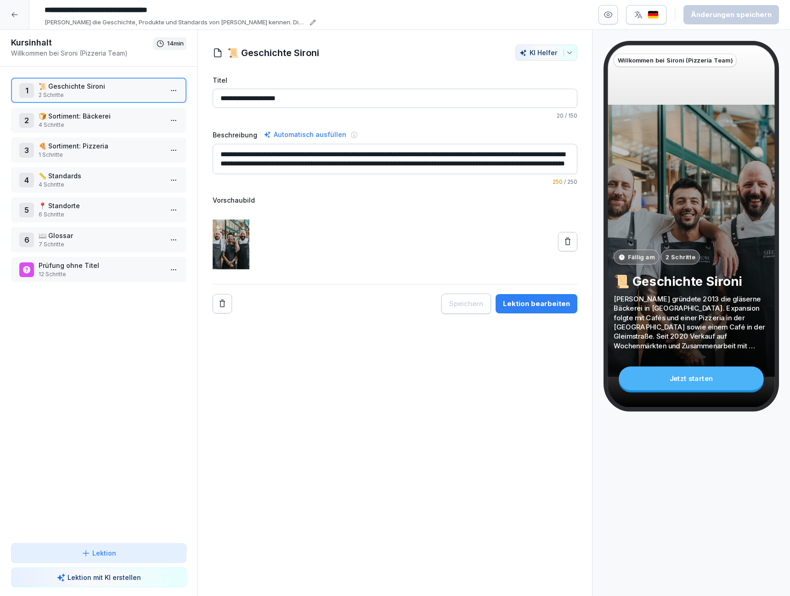
click at [61, 203] on p "📍 Standorte" at bounding box center [101, 206] width 124 height 10
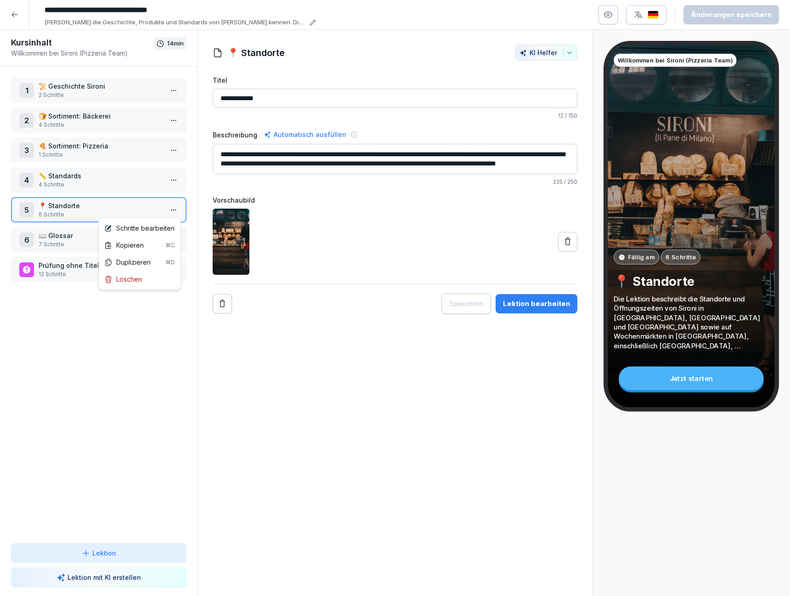
click at [175, 205] on html "**********" at bounding box center [395, 298] width 790 height 596
click at [142, 227] on div "Schritte bearbeiten" at bounding box center [139, 228] width 70 height 10
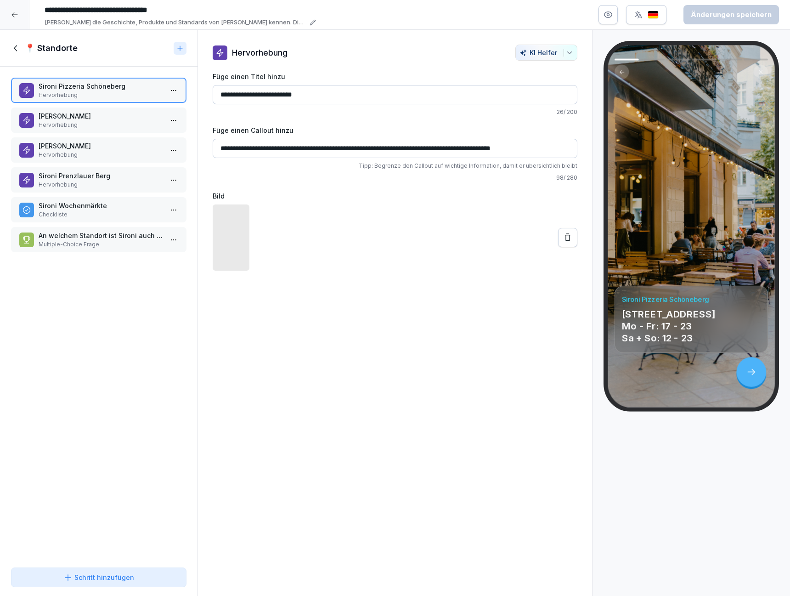
click at [108, 182] on p "Hervorhebung" at bounding box center [101, 185] width 124 height 8
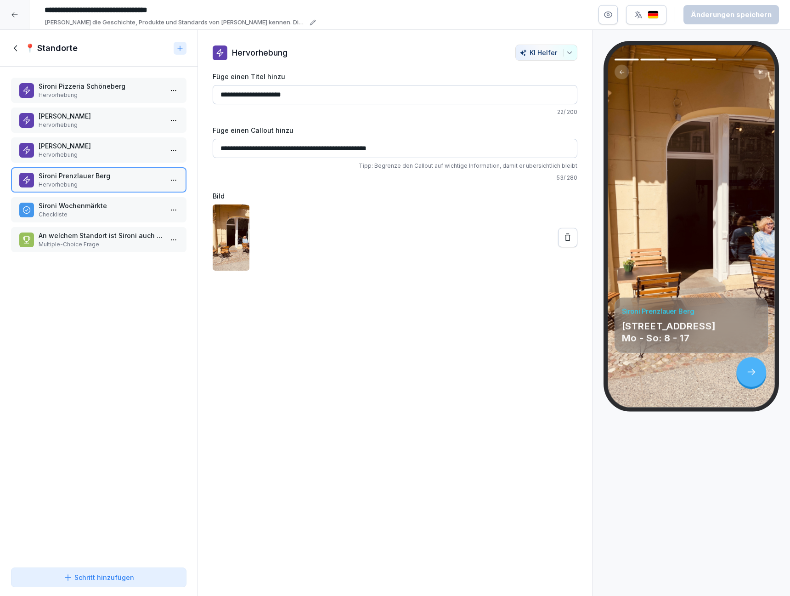
click at [14, 47] on icon at bounding box center [15, 48] width 3 height 6
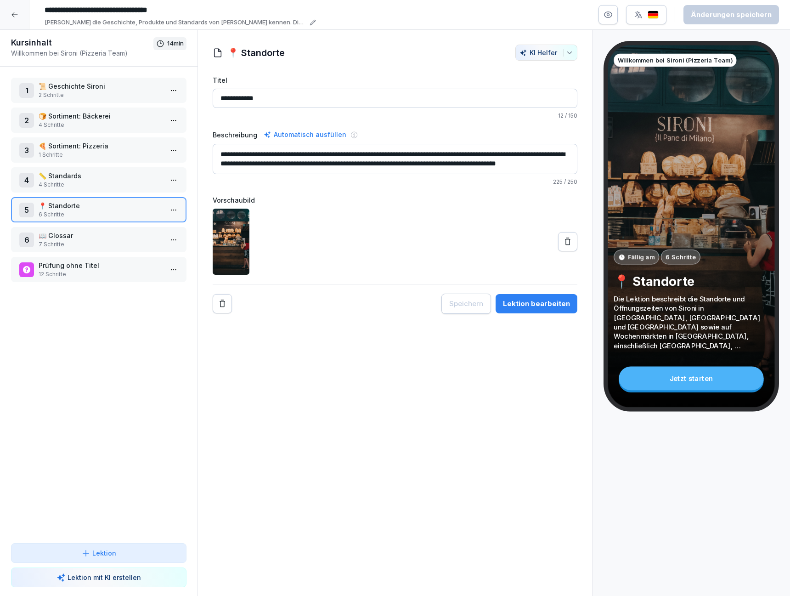
click at [407, 153] on textarea "**********" at bounding box center [395, 159] width 365 height 30
drag, startPoint x: 489, startPoint y: 153, endPoint x: 451, endPoint y: 152, distance: 38.1
click at [451, 152] on textarea "**********" at bounding box center [395, 159] width 365 height 30
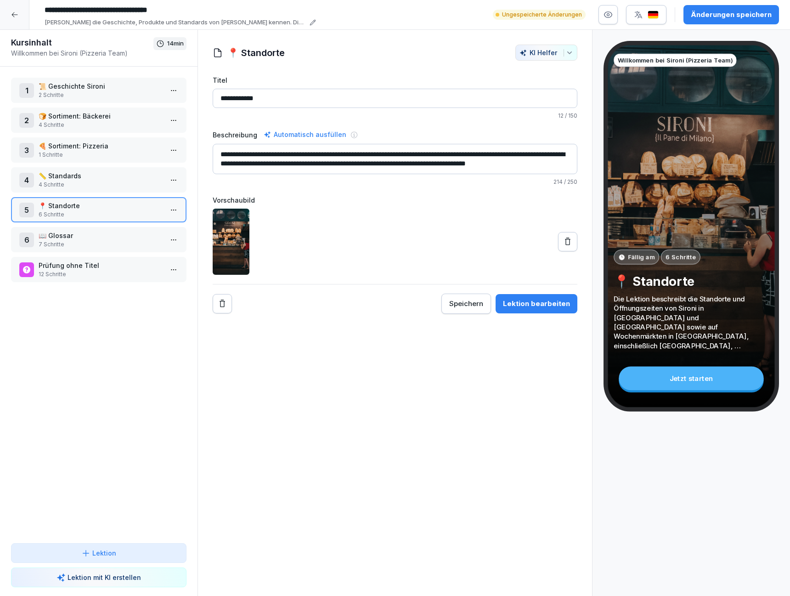
click at [490, 149] on textarea "**********" at bounding box center [395, 159] width 365 height 30
click at [489, 155] on textarea "**********" at bounding box center [395, 159] width 365 height 30
type textarea "**********"
click at [566, 242] on icon at bounding box center [567, 241] width 9 height 9
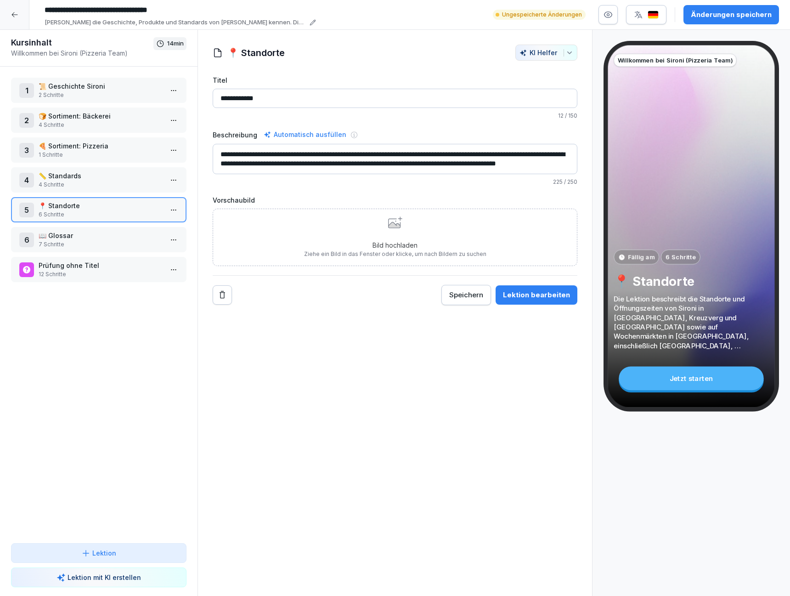
click at [385, 234] on div "Bild hochladen Ziehe ein Bild in das Fenster oder klicke, um nach Bildern zu su…" at bounding box center [395, 237] width 182 height 42
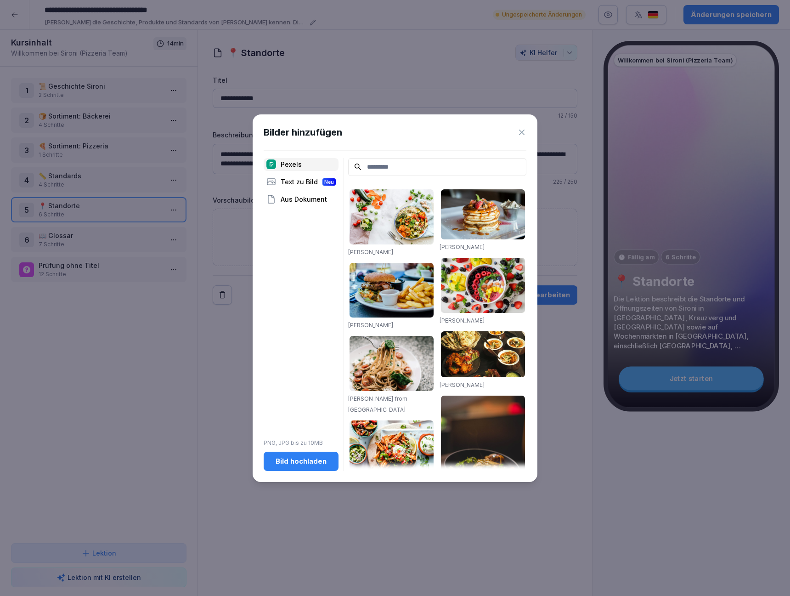
click at [313, 465] on div "Bild hochladen" at bounding box center [301, 461] width 60 height 10
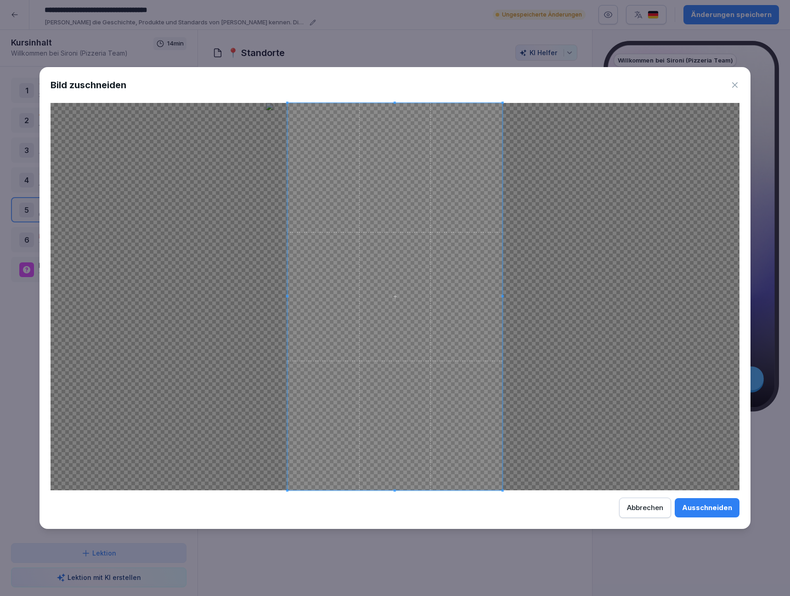
click at [696, 507] on div "Ausschneiden" at bounding box center [707, 508] width 50 height 10
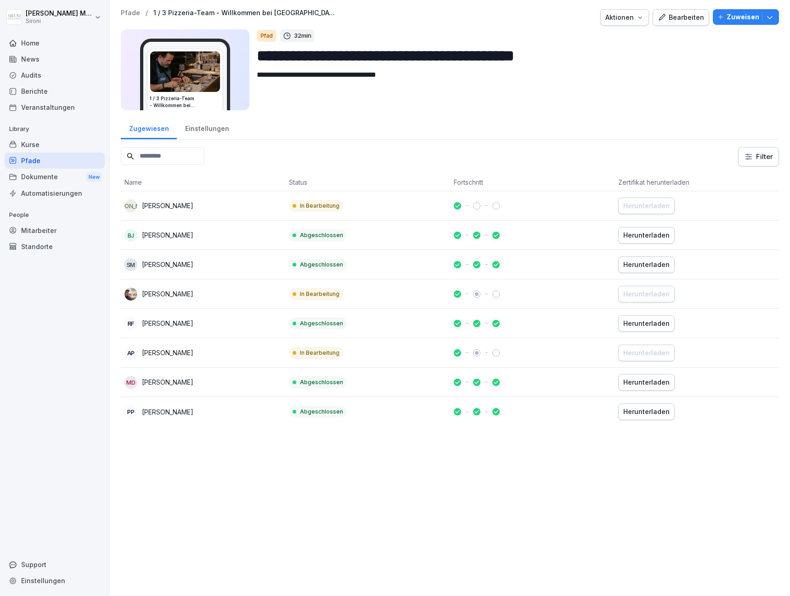
click at [682, 14] on div "Bearbeiten" at bounding box center [681, 17] width 46 height 10
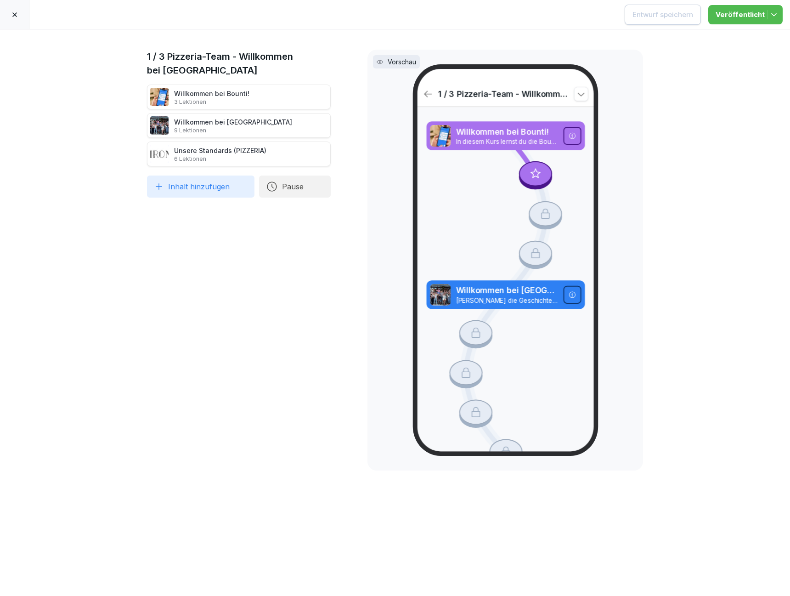
click at [342, 125] on icon at bounding box center [340, 125] width 7 height 7
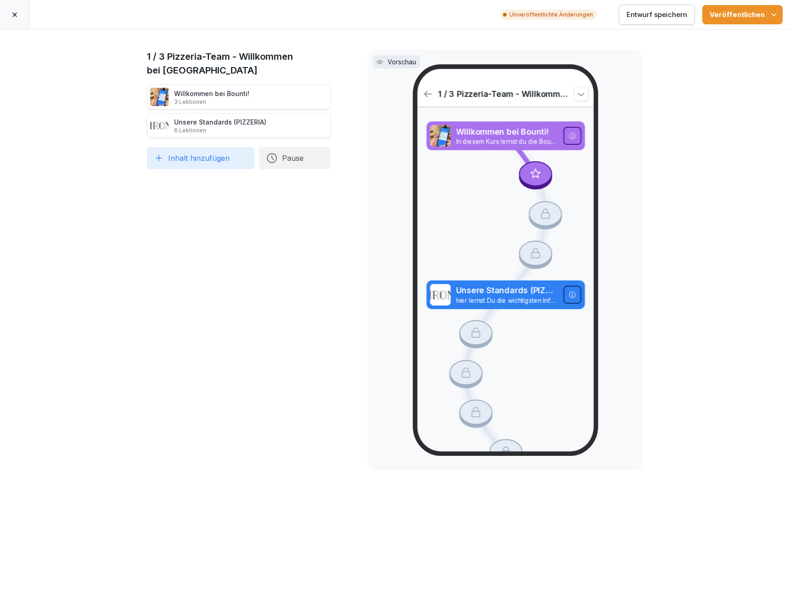
click at [190, 161] on button "Inhalt hinzufügen" at bounding box center [201, 158] width 108 height 22
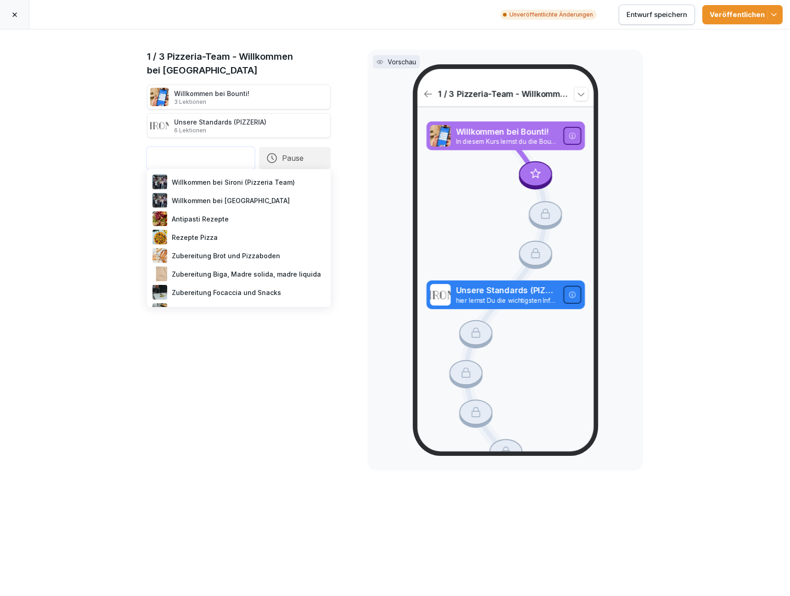
click at [212, 182] on div "Willkommen bei Sironi (Pizzeria Team)" at bounding box center [239, 182] width 176 height 18
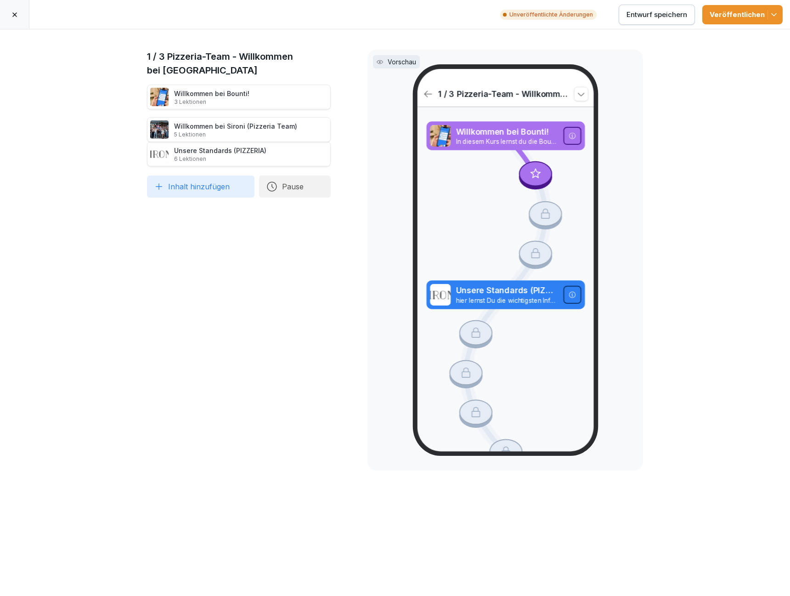
drag, startPoint x: 187, startPoint y: 158, endPoint x: 183, endPoint y: 134, distance: 24.6
click at [183, 134] on p "5 Lektionen" at bounding box center [235, 134] width 123 height 7
click at [665, 17] on div "Entwurf speichern" at bounding box center [657, 15] width 61 height 10
click at [17, 11] on icon at bounding box center [14, 14] width 7 height 7
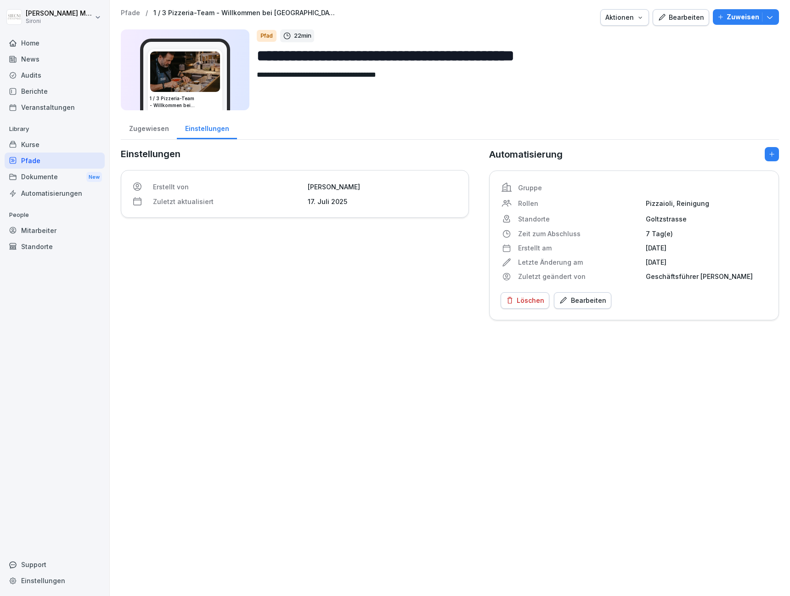
click at [131, 18] on div "Pfade / 1 / 3 Pizzeria-Team - Willkommen bei Sironi Aktionen Bearbeiten Zuweisen" at bounding box center [450, 17] width 658 height 17
click at [129, 15] on p "Pfade" at bounding box center [130, 13] width 19 height 8
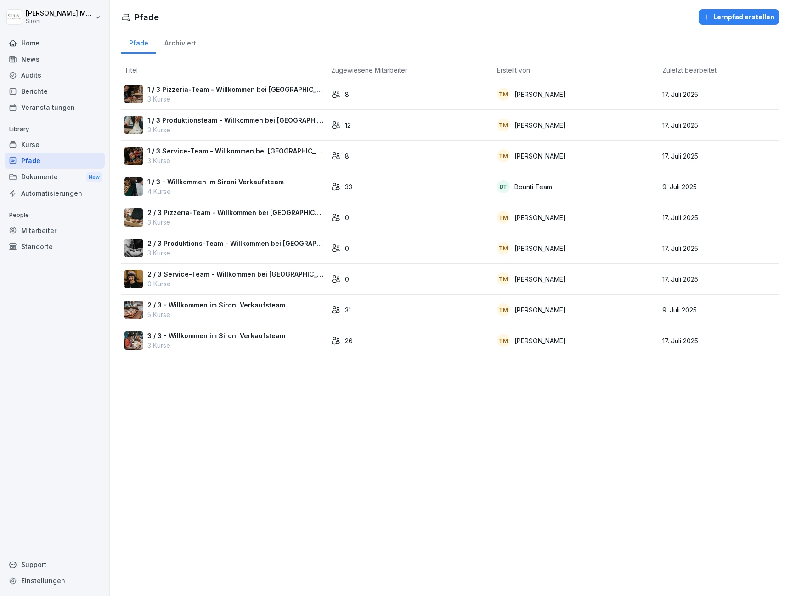
click at [254, 148] on p "1 / 3 Service-Team - Willkommen bei Sironi" at bounding box center [236, 151] width 176 height 10
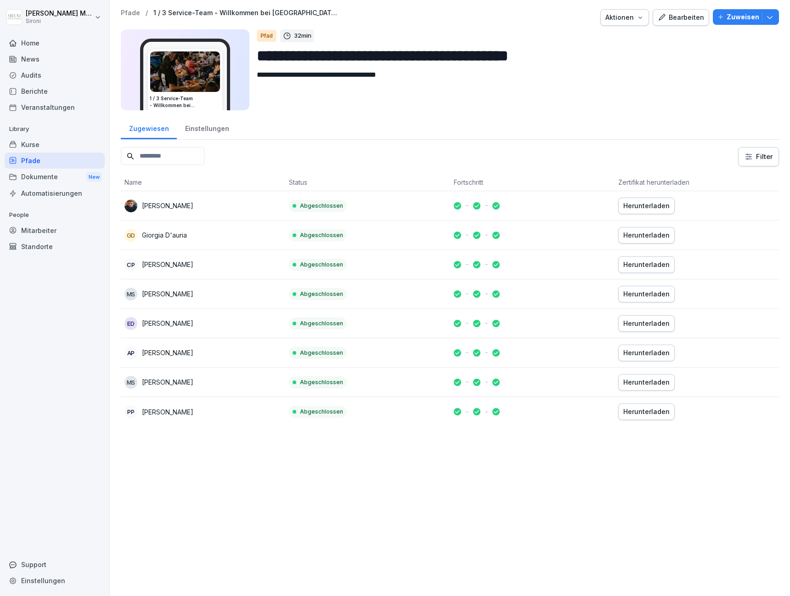
click at [693, 14] on div "Bearbeiten" at bounding box center [681, 17] width 46 height 10
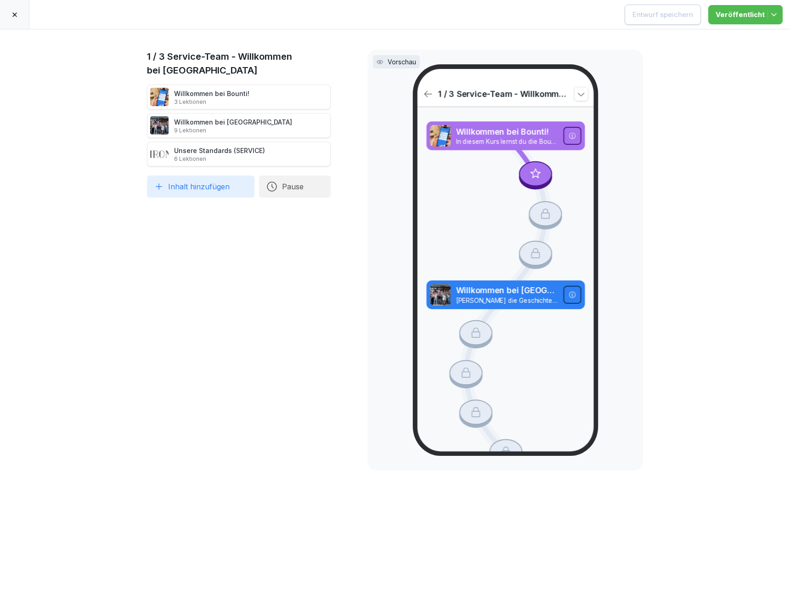
click at [342, 125] on icon at bounding box center [341, 125] width 5 height 6
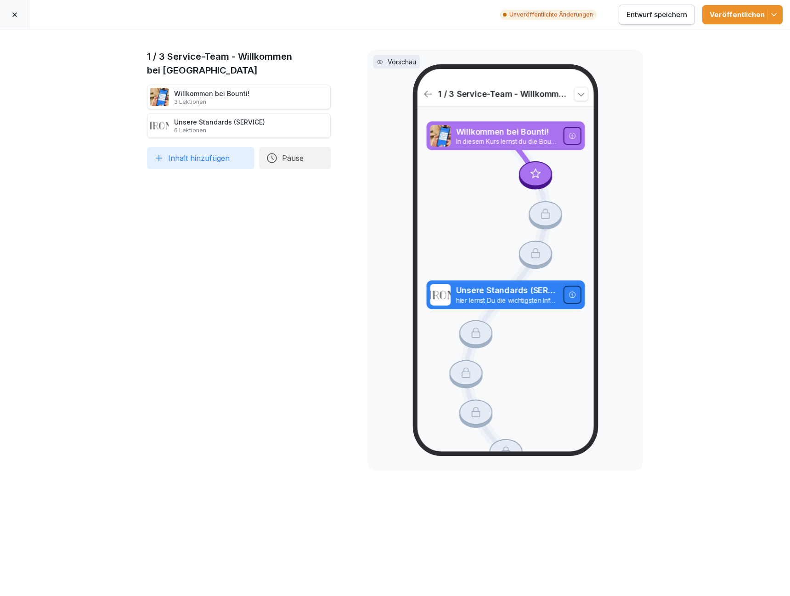
click at [174, 166] on button "Inhalt hinzufügen" at bounding box center [201, 158] width 108 height 22
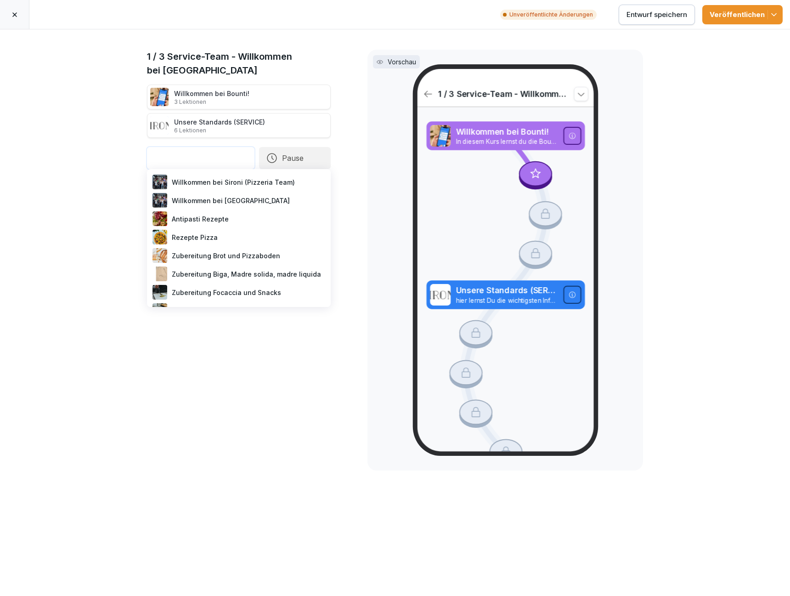
click at [187, 191] on div "Willkommen bei [GEOGRAPHIC_DATA]" at bounding box center [239, 200] width 176 height 18
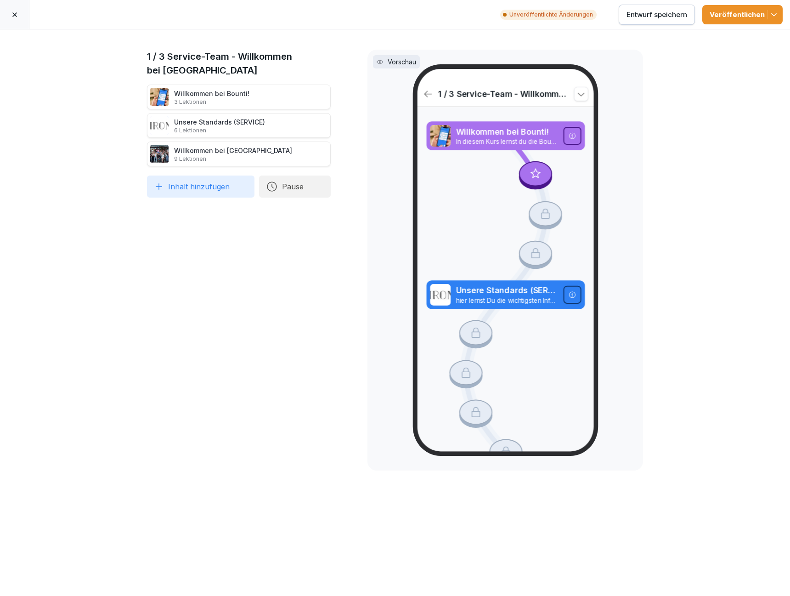
click at [191, 186] on button "Inhalt hinzufügen" at bounding box center [201, 187] width 108 height 22
click at [338, 153] on icon at bounding box center [340, 153] width 7 height 7
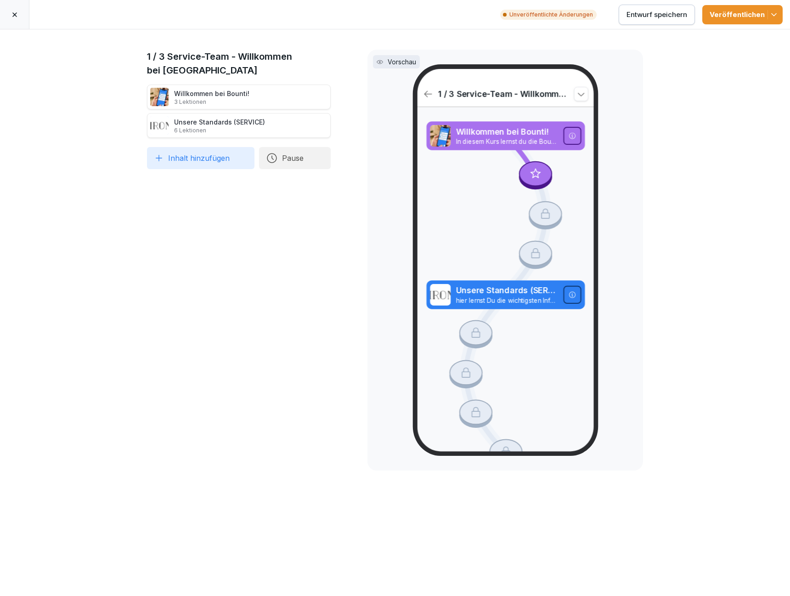
click at [183, 154] on button "Inhalt hinzufügen" at bounding box center [201, 158] width 108 height 22
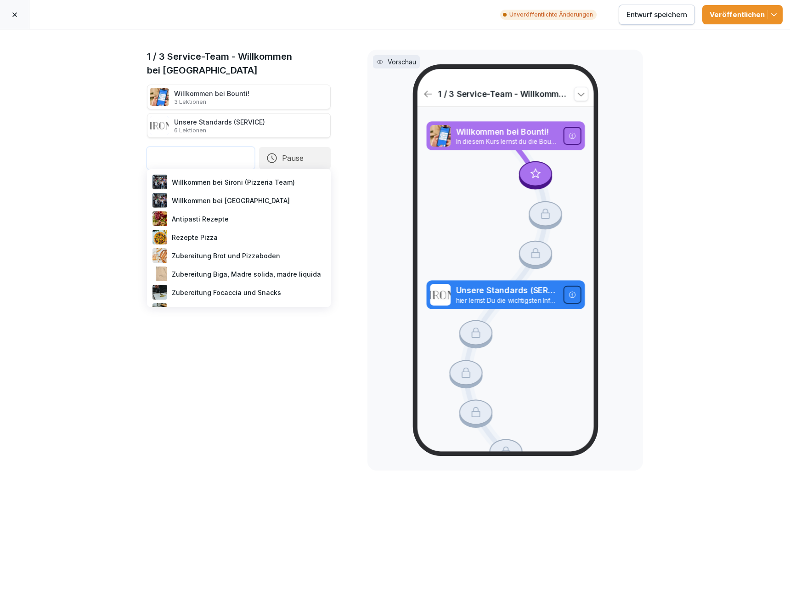
click at [208, 182] on div "Willkommen bei Sironi (Pizzeria Team)" at bounding box center [239, 182] width 176 height 18
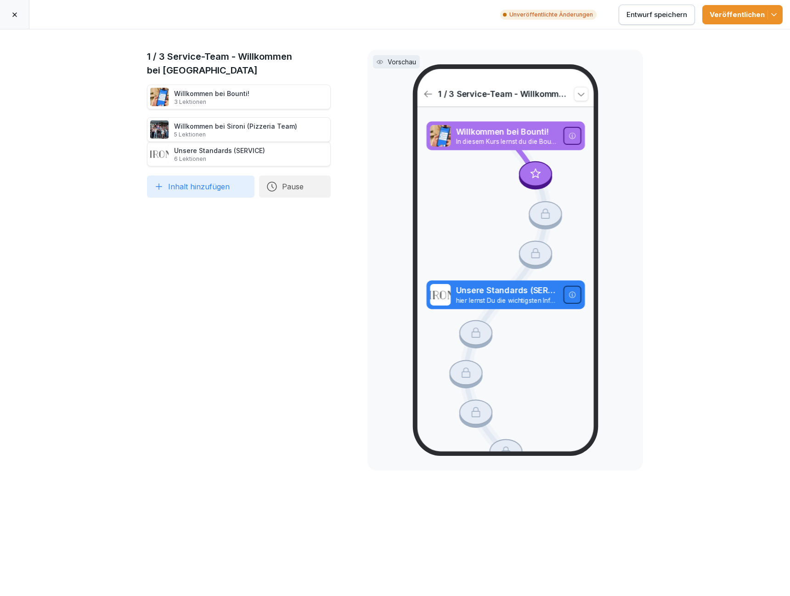
drag, startPoint x: 139, startPoint y: 152, endPoint x: 139, endPoint y: 128, distance: 24.4
click at [139, 128] on icon at bounding box center [136, 129] width 7 height 7
click at [670, 21] on button "Entwurf speichern" at bounding box center [657, 15] width 76 height 20
click at [17, 17] on icon at bounding box center [14, 14] width 7 height 7
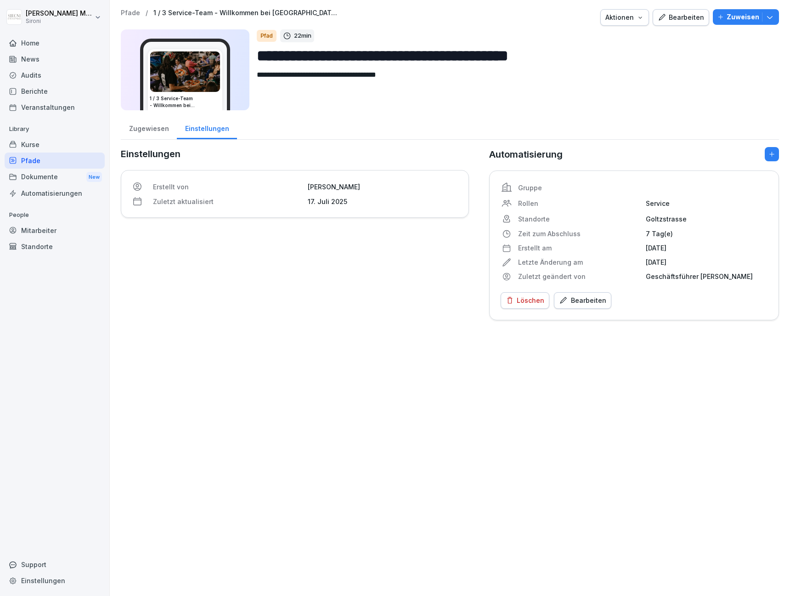
click at [33, 143] on div "Kurse" at bounding box center [55, 144] width 100 height 16
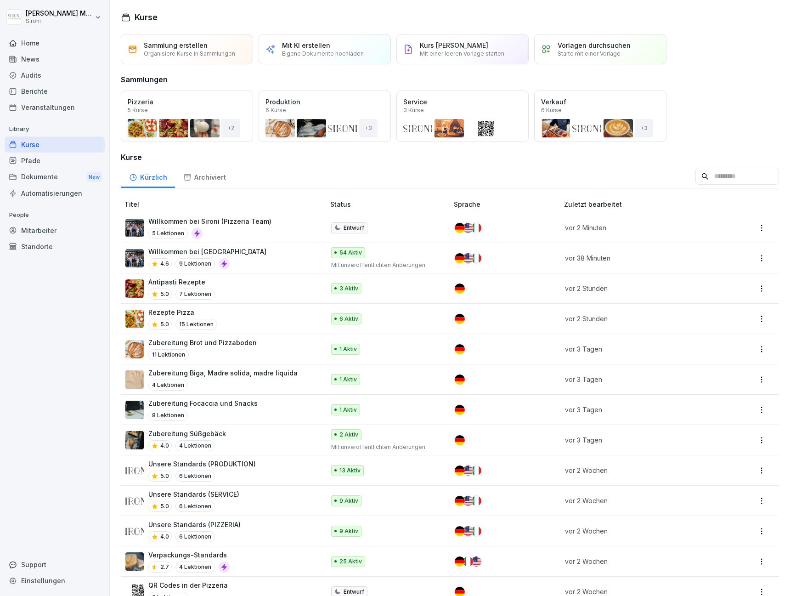
click at [258, 227] on div "Willkommen bei Sironi (Pizzeria Team) 5 Lektionen" at bounding box center [209, 227] width 123 height 23
